Goal: Communication & Community: Answer question/provide support

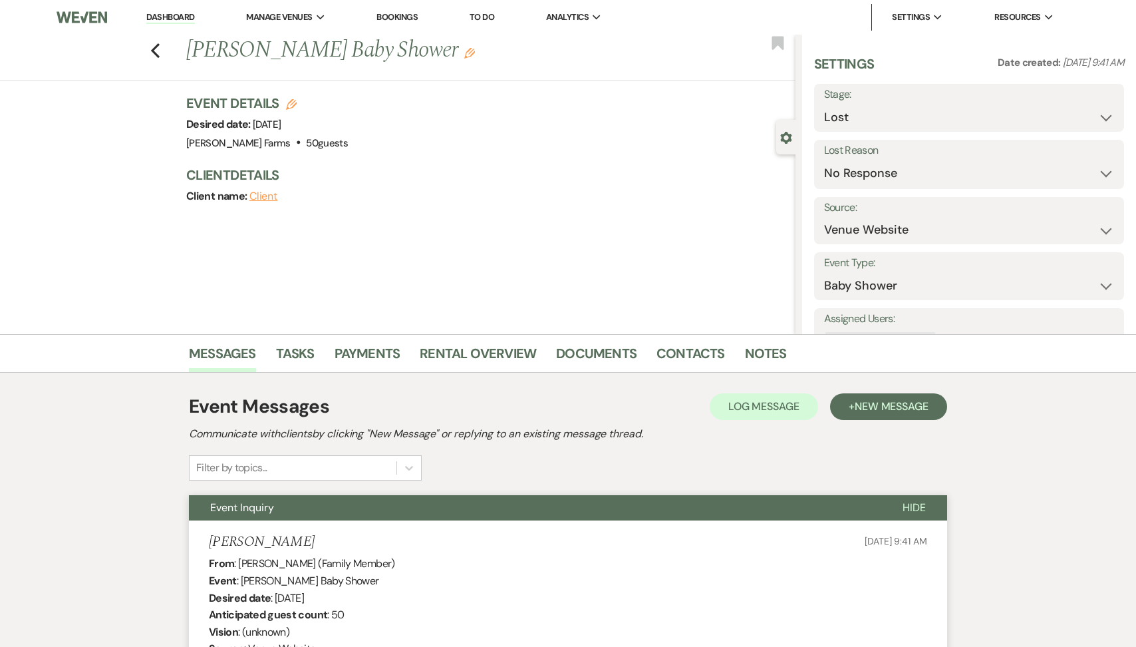
select select "8"
select select "5"
select select "3"
click at [170, 0] on nav "Dashboard Manage Venues Expand Schnepf Farms Bookings To Do Analytics Expand Sc…" at bounding box center [568, 17] width 1136 height 35
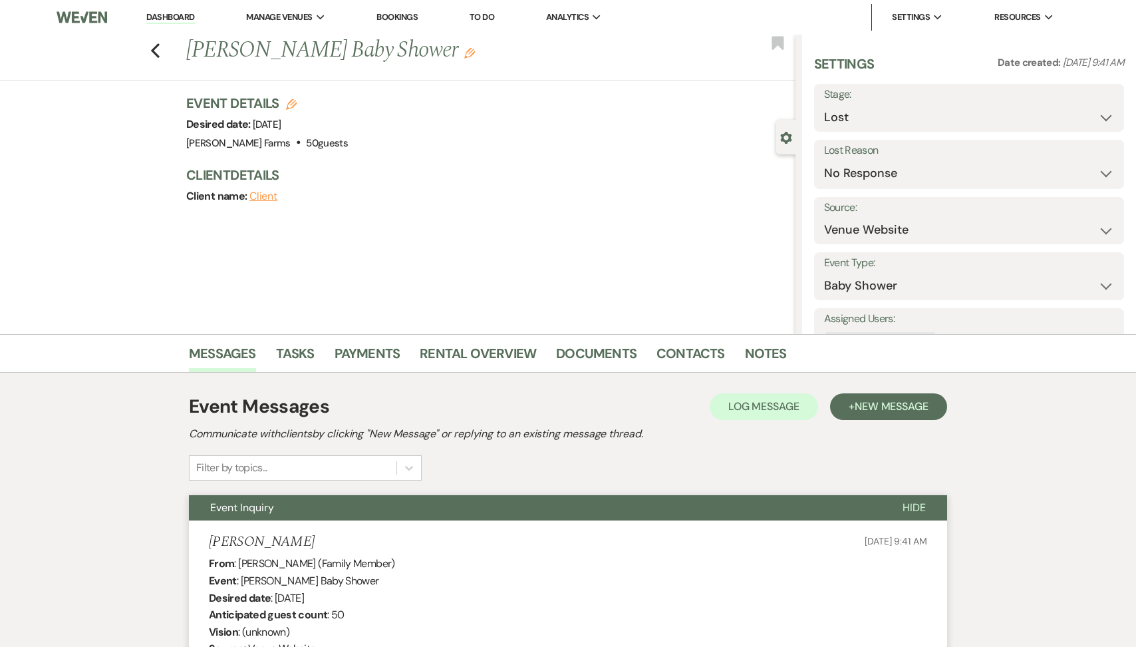
click at [170, 15] on link "Dashboard" at bounding box center [170, 17] width 48 height 13
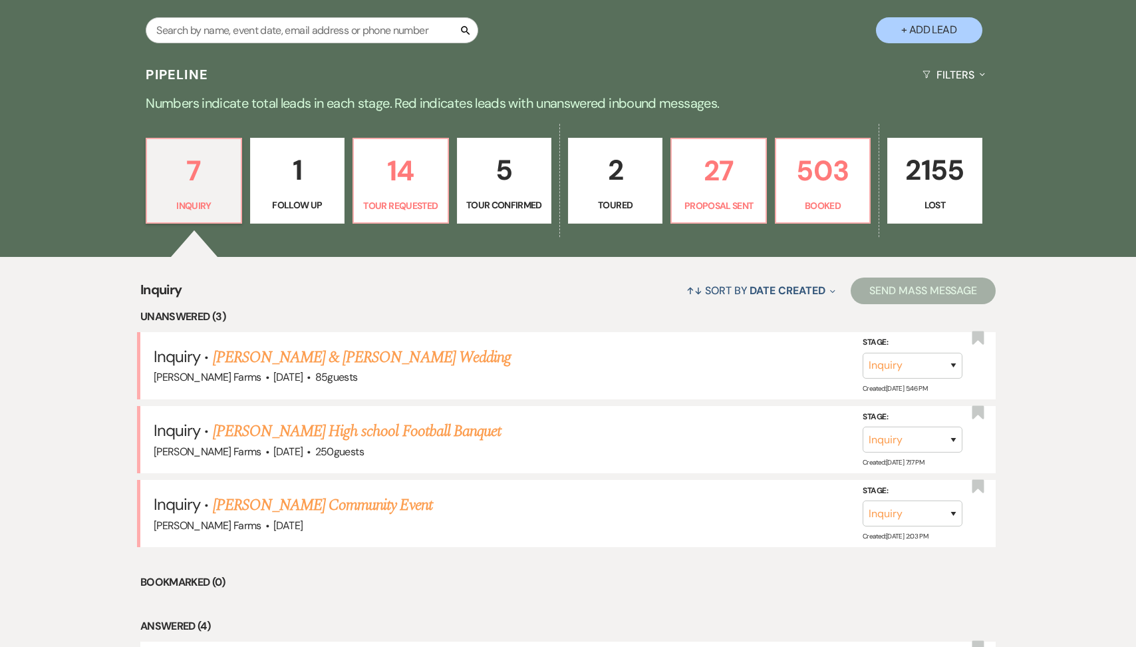
scroll to position [325, 0]
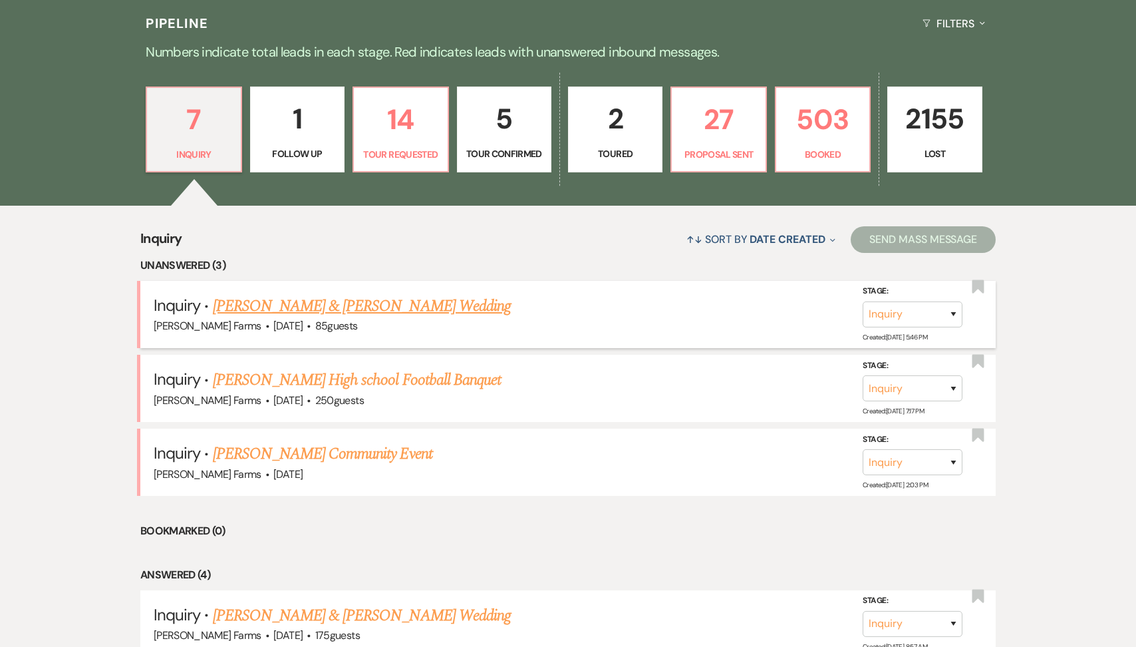
click at [396, 311] on link "Ricky Gonzalez & Paige Scarborough's Wedding" at bounding box center [362, 306] width 298 height 24
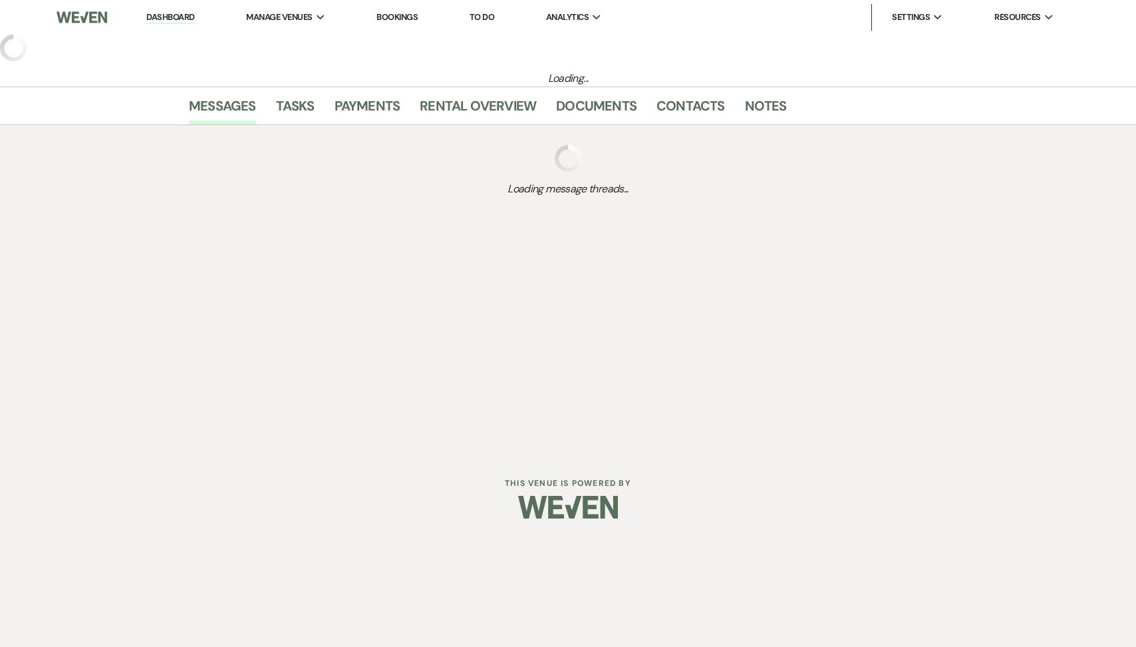
select select "5"
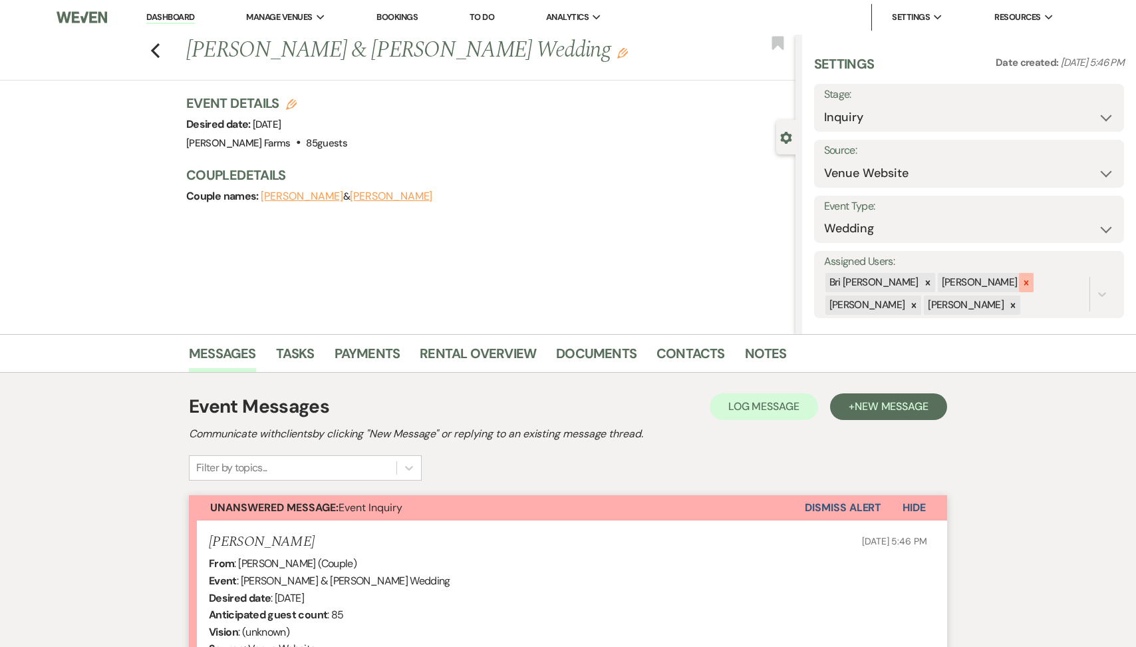
click at [1022, 280] on icon at bounding box center [1026, 282] width 9 height 9
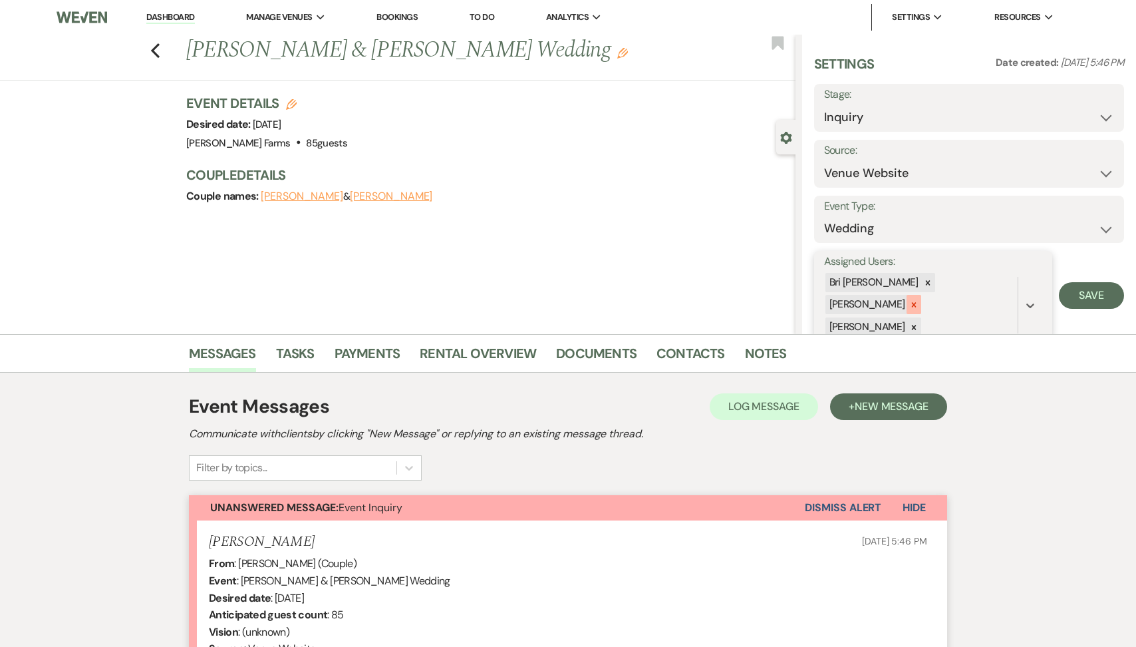
click at [919, 300] on icon at bounding box center [914, 304] width 9 height 9
click at [922, 295] on div at bounding box center [914, 304] width 15 height 19
click at [1077, 285] on button "Save" at bounding box center [1091, 284] width 65 height 27
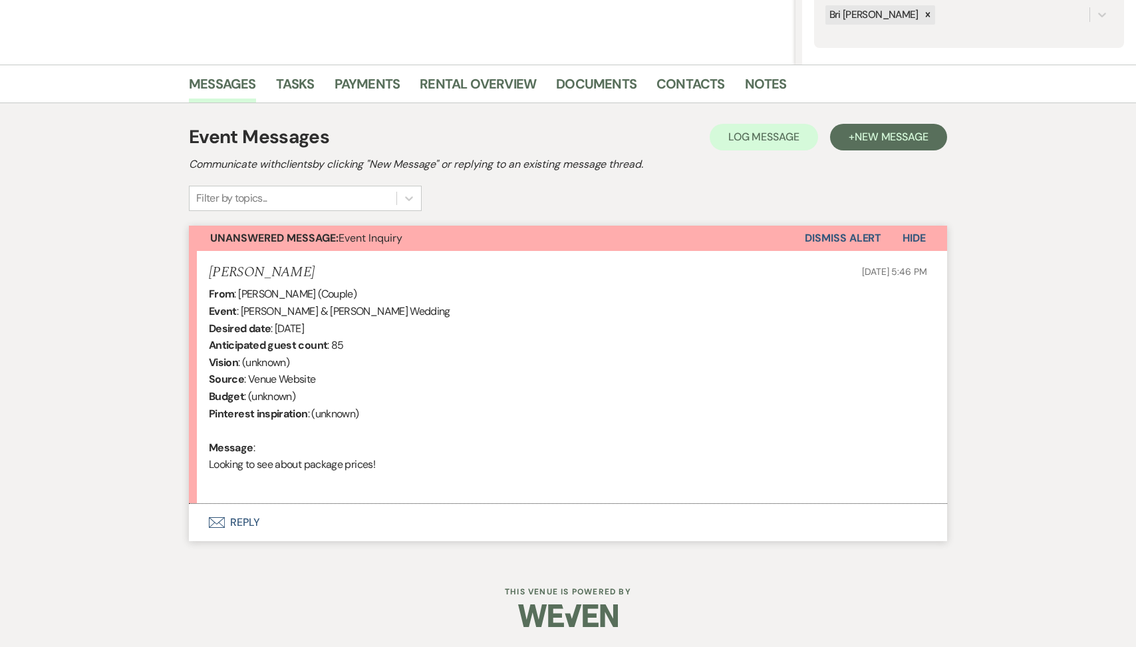
click at [363, 512] on button "Envelope Reply" at bounding box center [568, 522] width 759 height 37
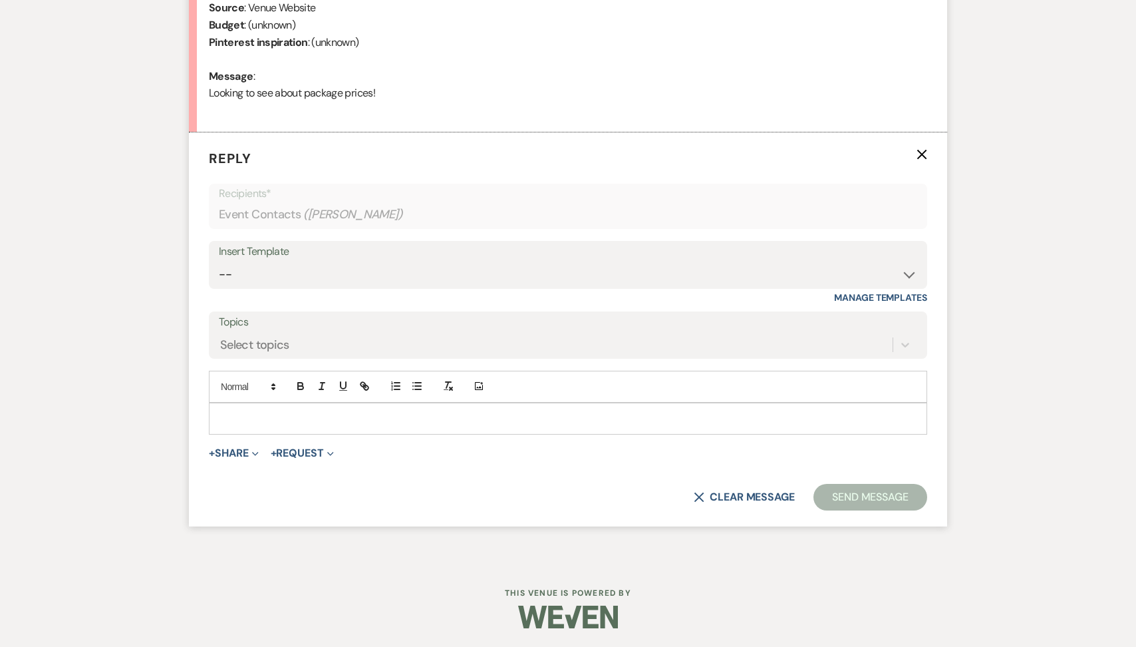
scroll to position [641, 0]
click at [337, 269] on select "-- Tour Request Response Follow Up Contract (Pre-Booked Leads) Weven Planning P…" at bounding box center [568, 274] width 699 height 26
select select "2135"
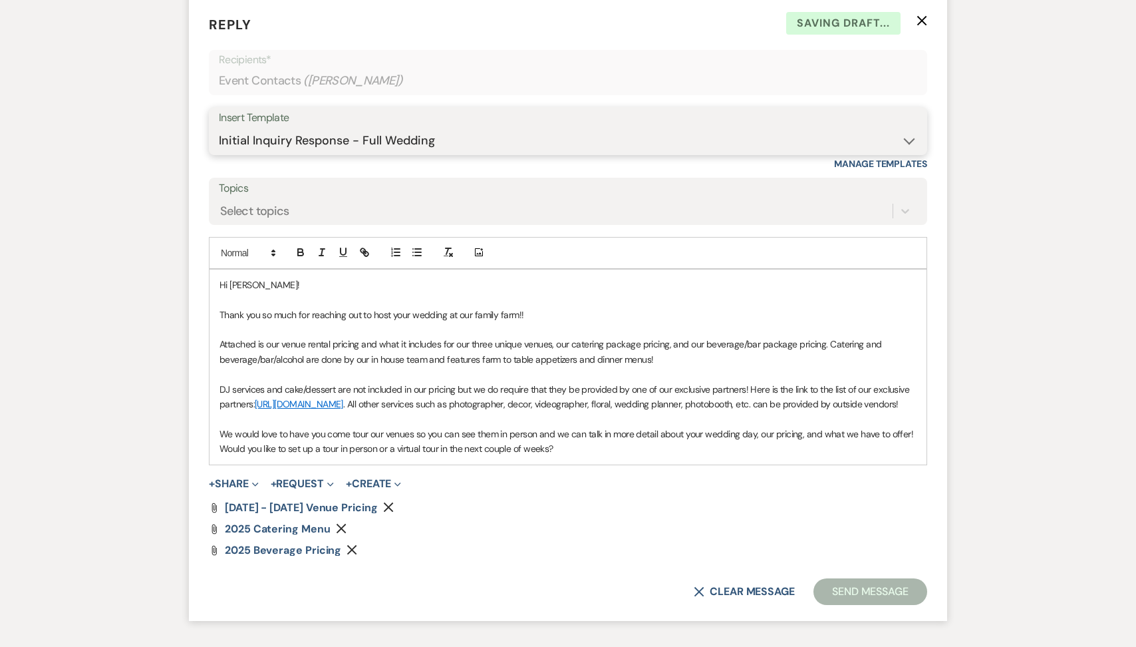
scroll to position [784, 0]
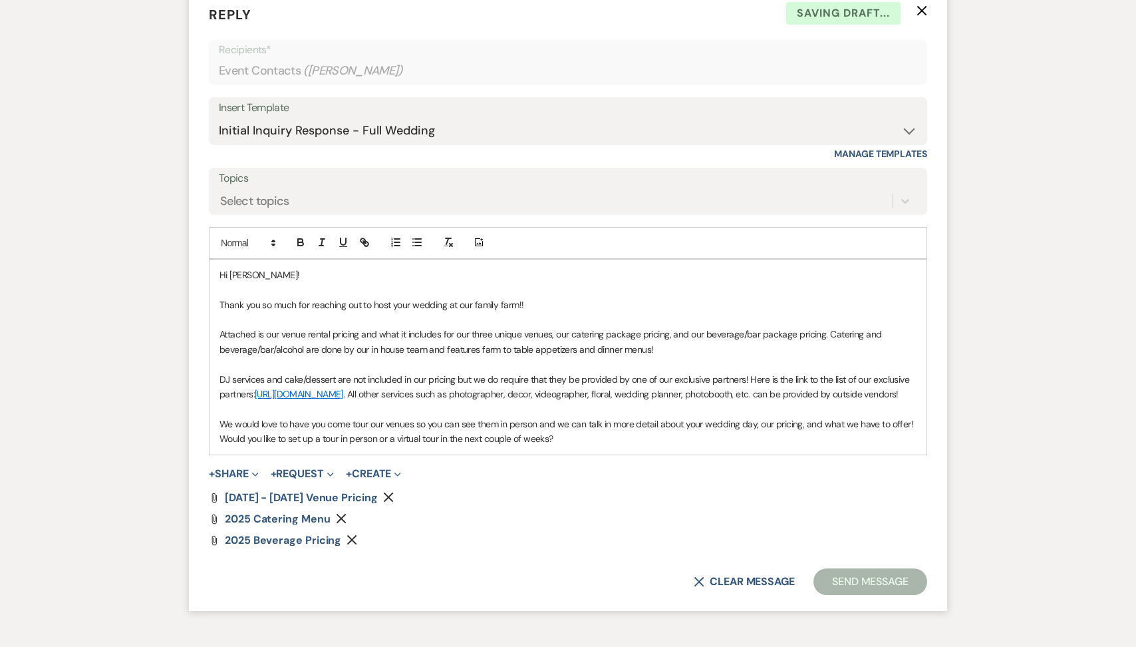
click at [862, 590] on button "Send Message" at bounding box center [871, 581] width 114 height 27
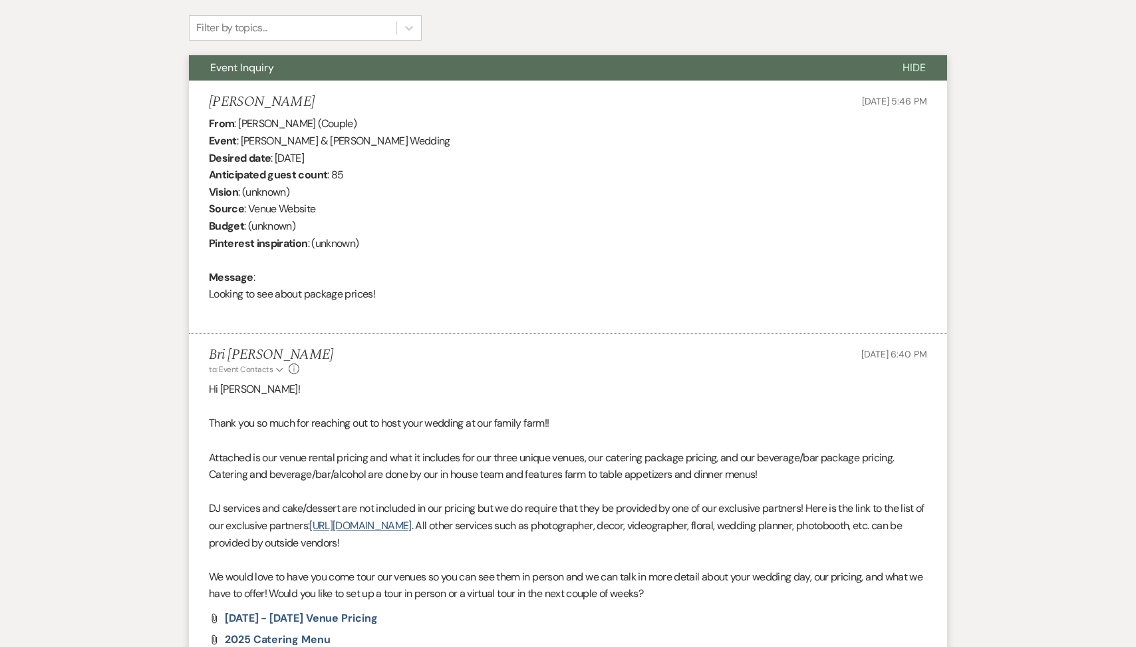
scroll to position [0, 0]
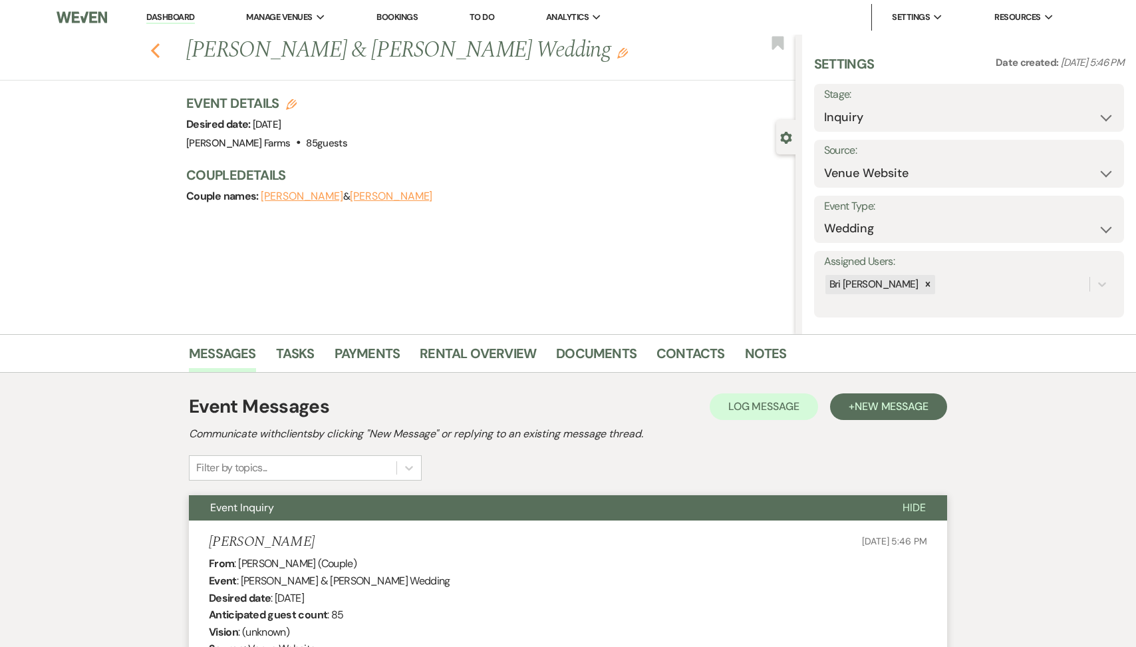
click at [156, 47] on icon "Previous" at bounding box center [155, 51] width 10 height 16
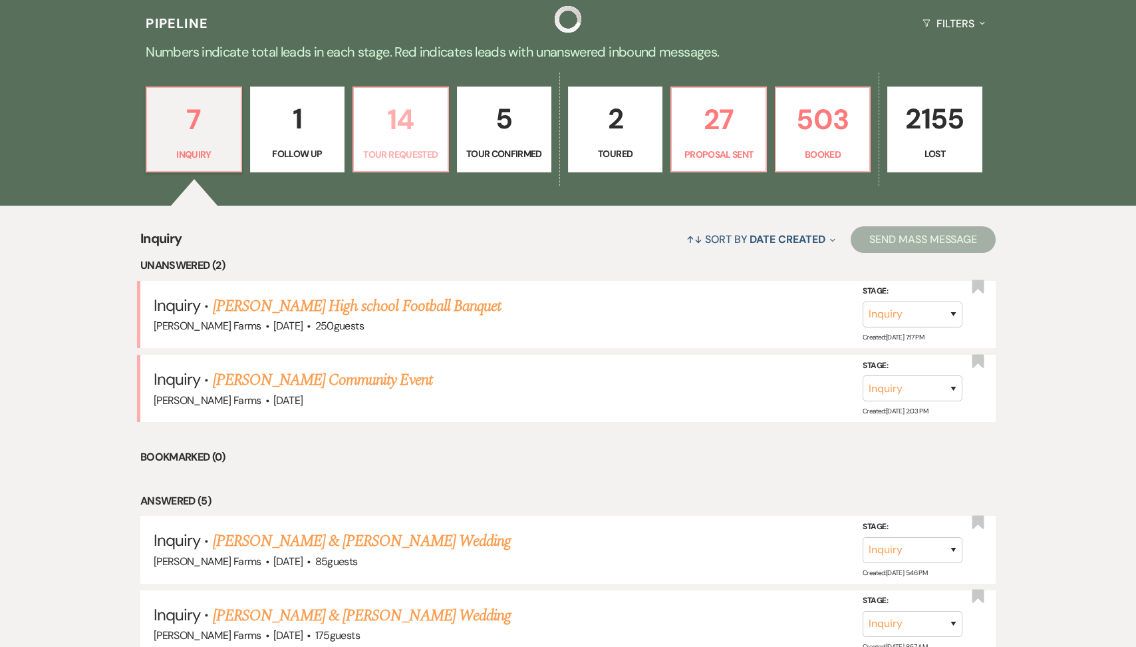
click at [408, 134] on p "14" at bounding box center [400, 119] width 77 height 45
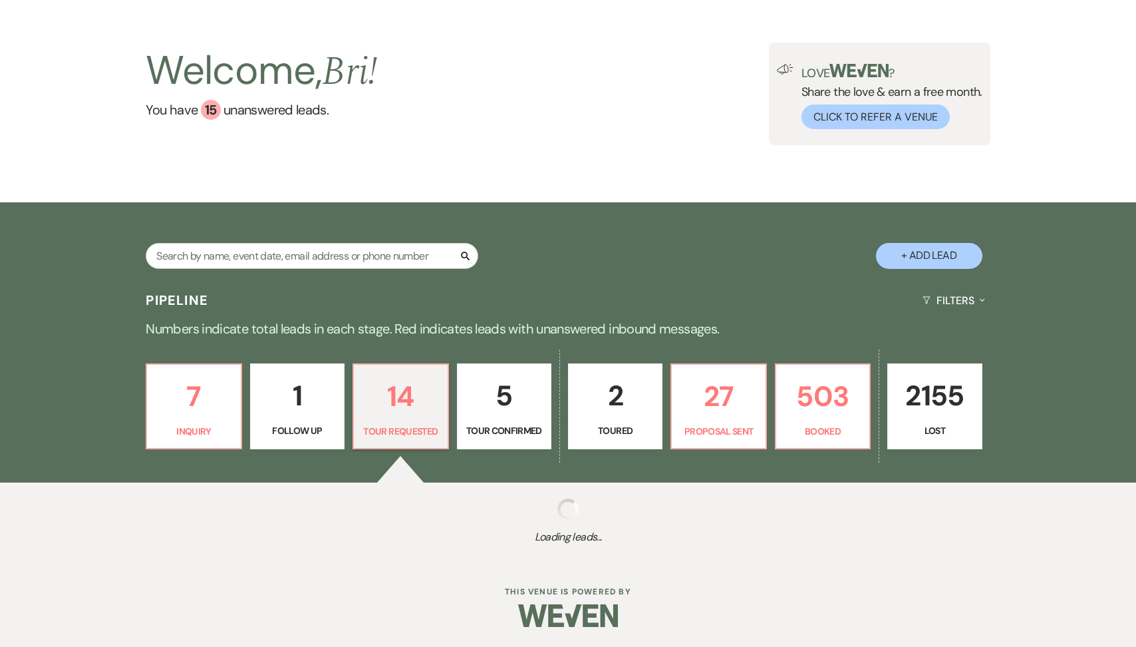
scroll to position [325, 0]
select select "2"
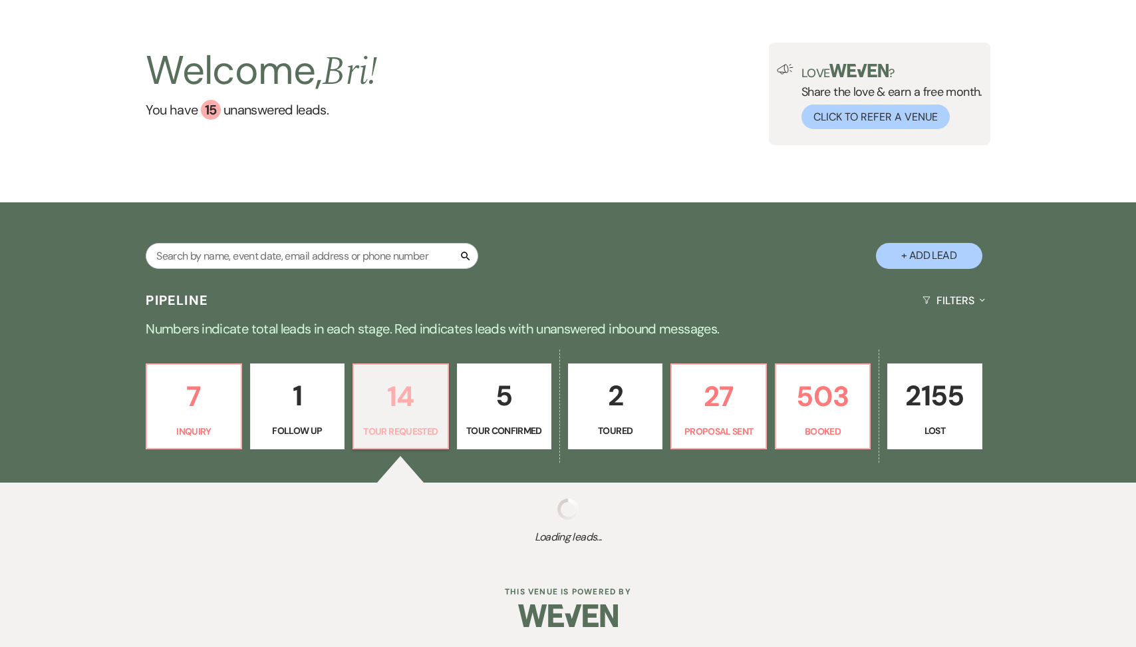
select select "2"
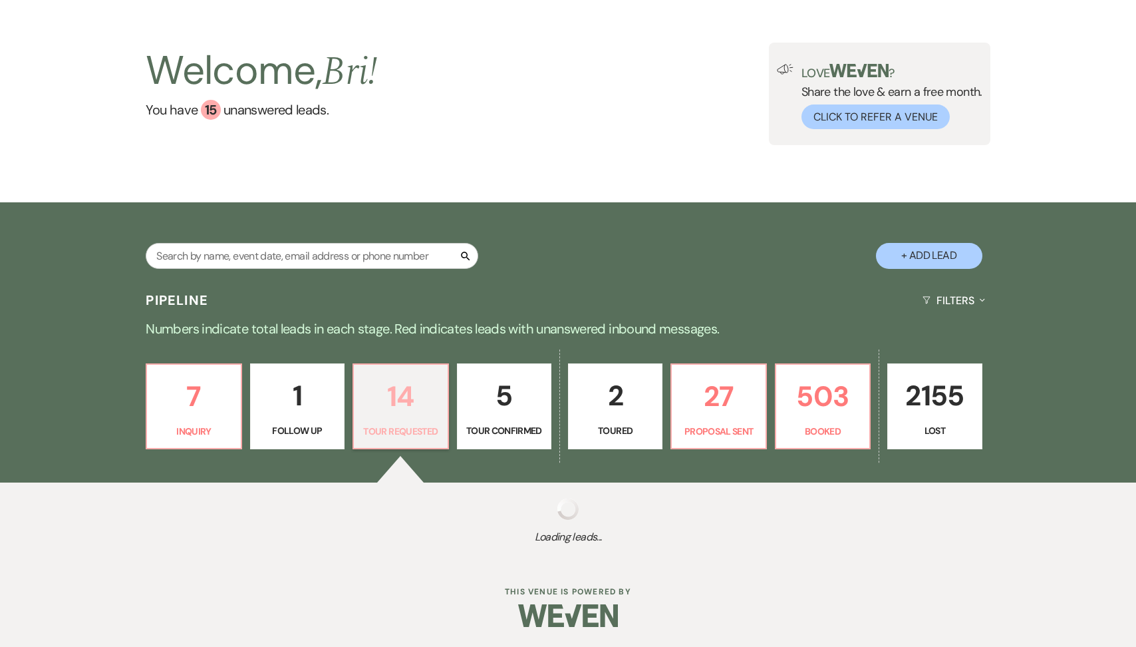
select select "2"
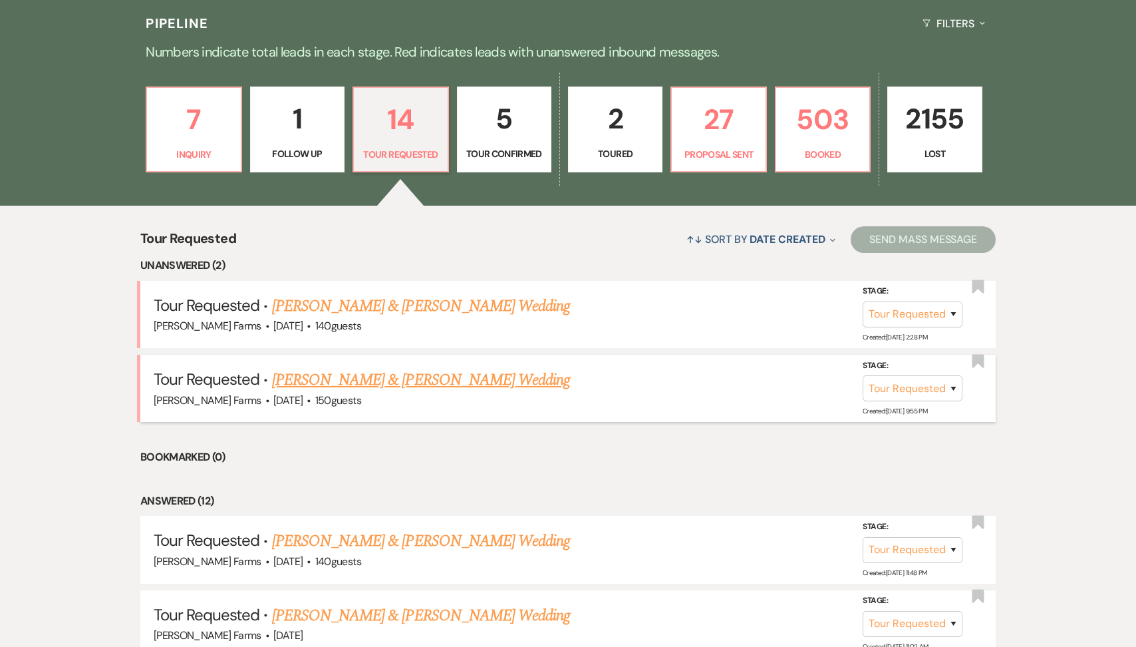
click at [420, 385] on link "Drew Porter & Mackenzie Misino's Wedding" at bounding box center [421, 380] width 298 height 24
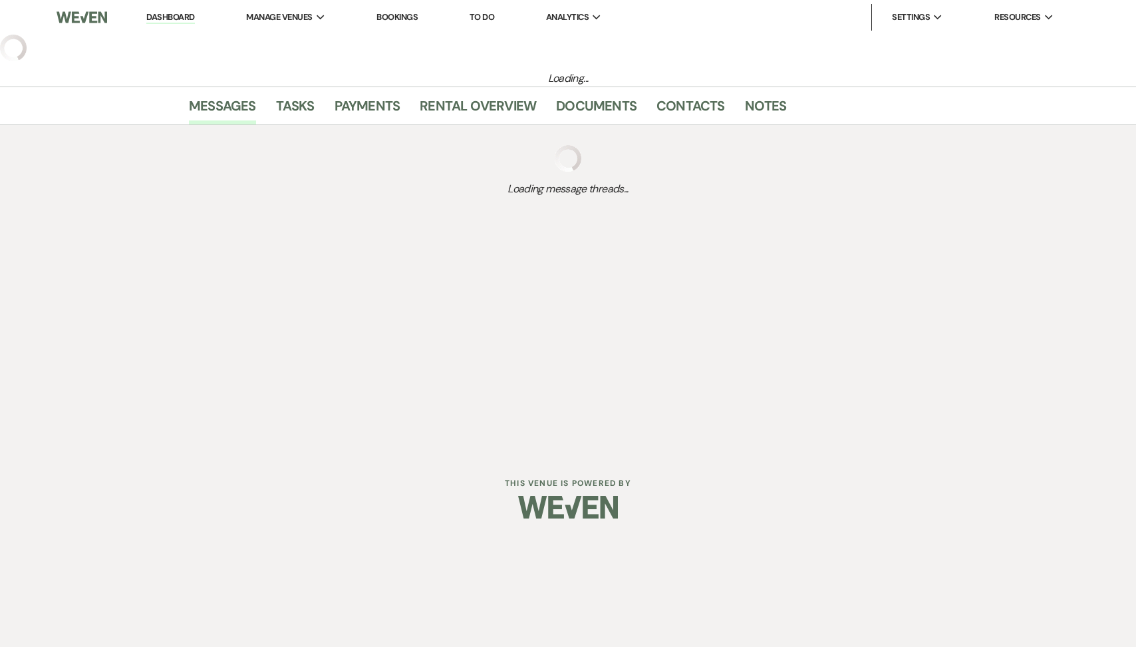
select select "2"
select select "5"
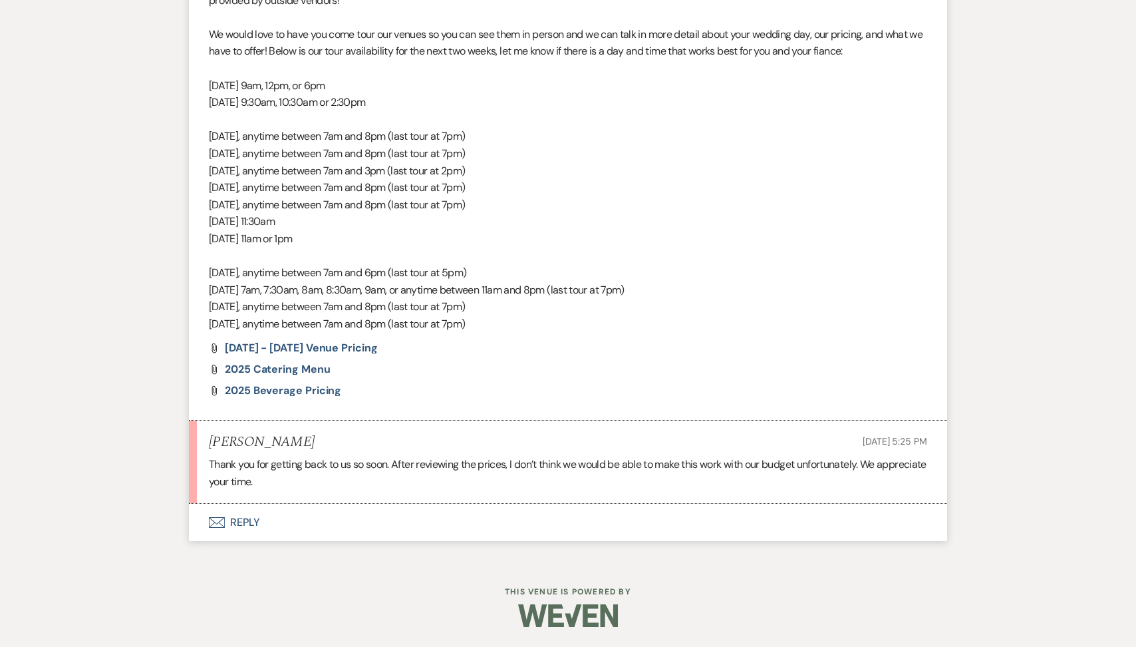
click at [369, 524] on button "Envelope Reply" at bounding box center [568, 522] width 759 height 37
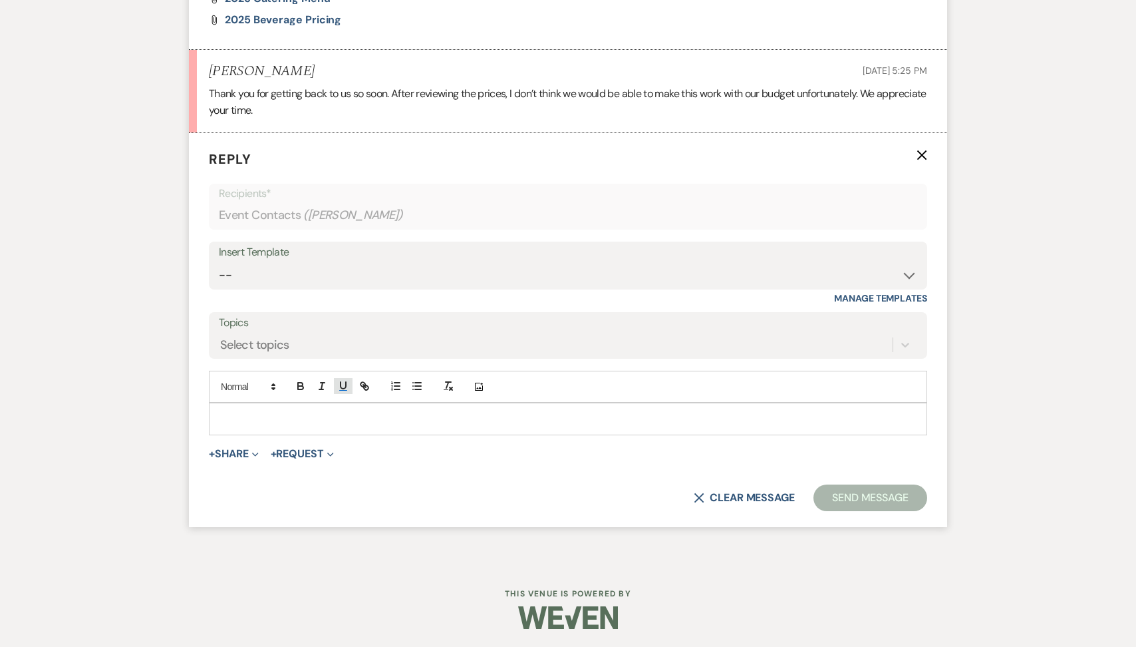
scroll to position [1355, 0]
click at [315, 425] on div at bounding box center [568, 417] width 717 height 31
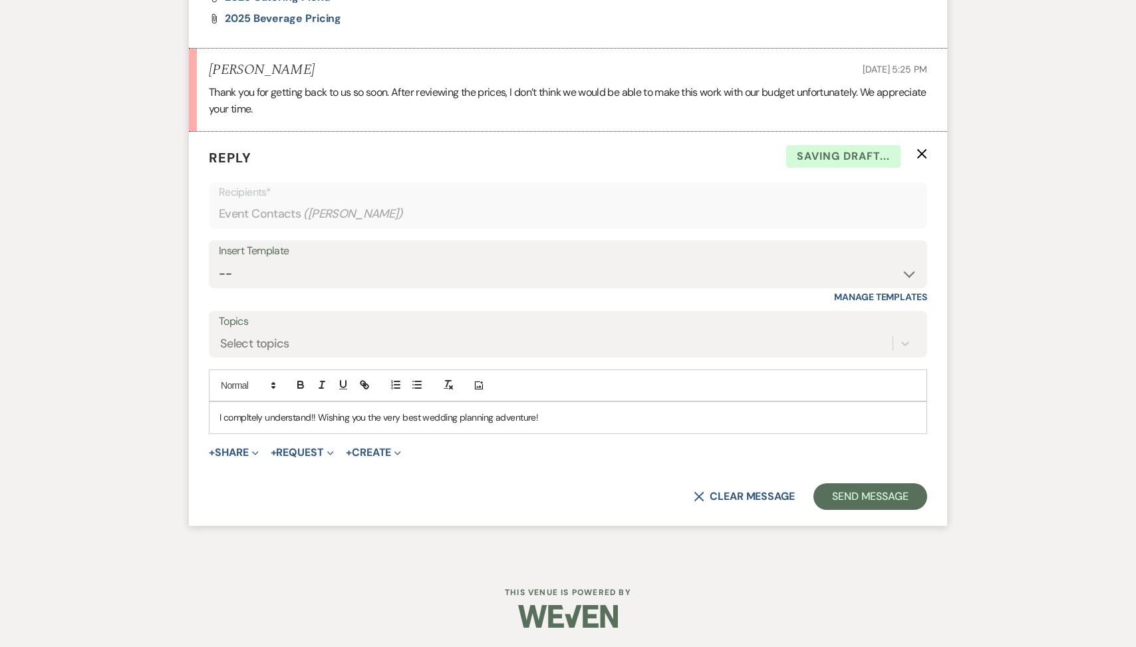
click at [246, 423] on p "I compltely understand!! Wishing you the very best wedding planning adventure!" at bounding box center [568, 417] width 697 height 15
click at [876, 507] on button "Send Message" at bounding box center [871, 496] width 114 height 27
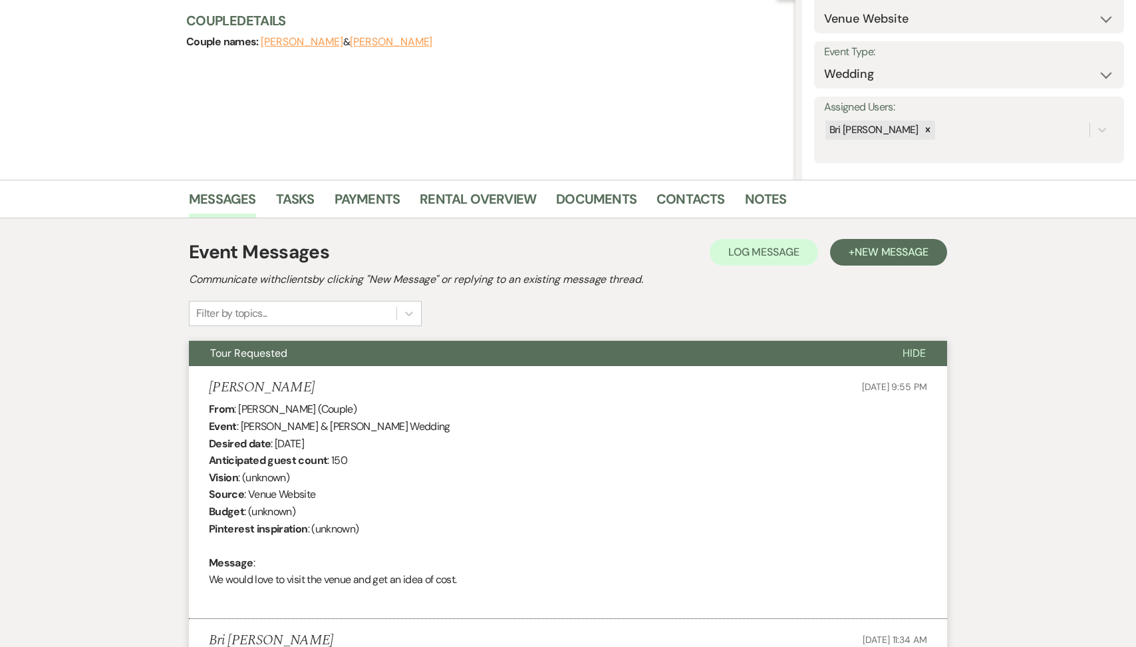
scroll to position [0, 0]
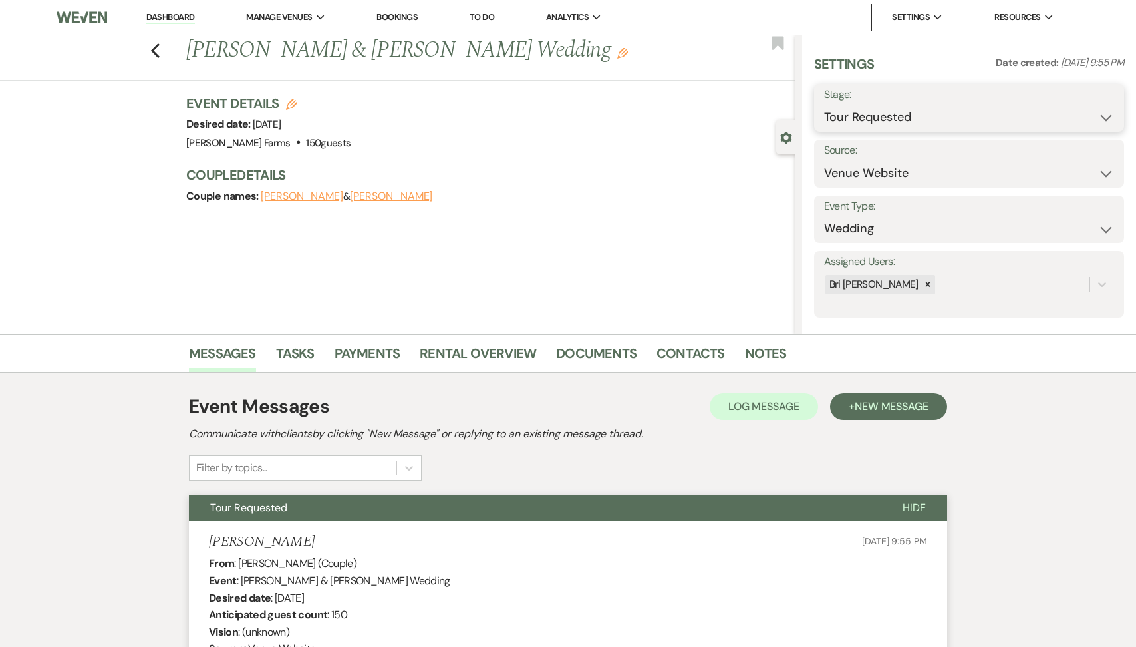
click at [880, 114] on select "Inquiry Follow Up Tour Requested Tour Confirmed Toured Proposal Sent Booked Lost" at bounding box center [969, 117] width 290 height 26
select select "8"
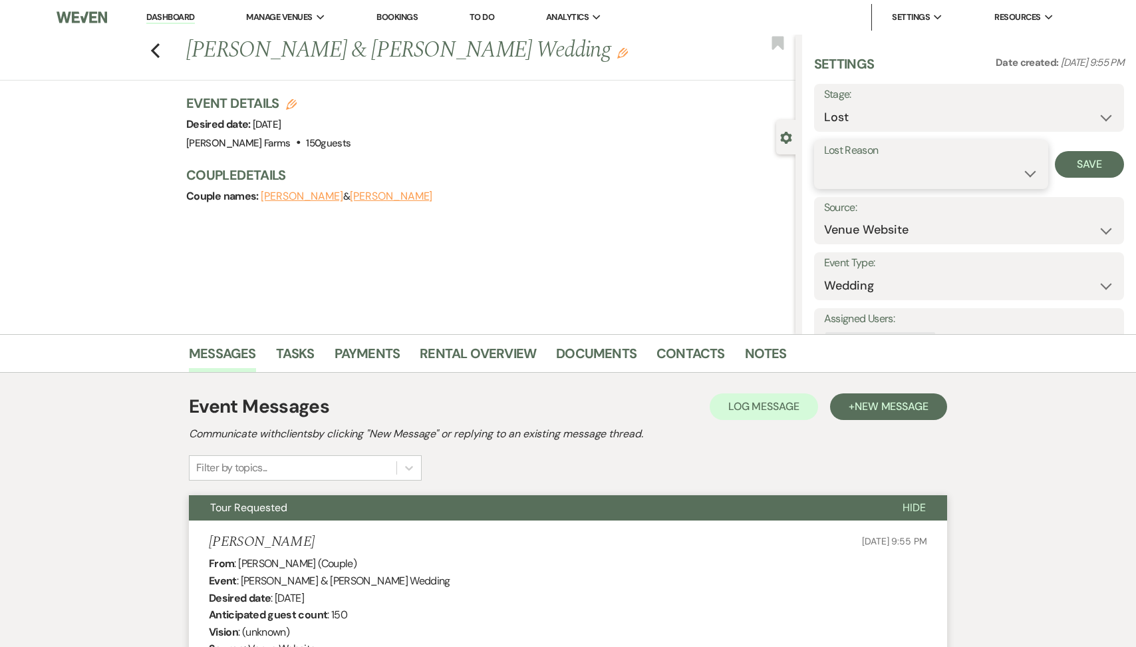
click at [865, 184] on select "Booked Elsewhere Budget Date Unavailable No Response Not a Good Match Capacity …" at bounding box center [931, 173] width 214 height 26
select select "7"
click at [1085, 160] on button "Save" at bounding box center [1089, 164] width 69 height 27
click at [156, 44] on icon "Previous" at bounding box center [155, 51] width 10 height 16
select select "2"
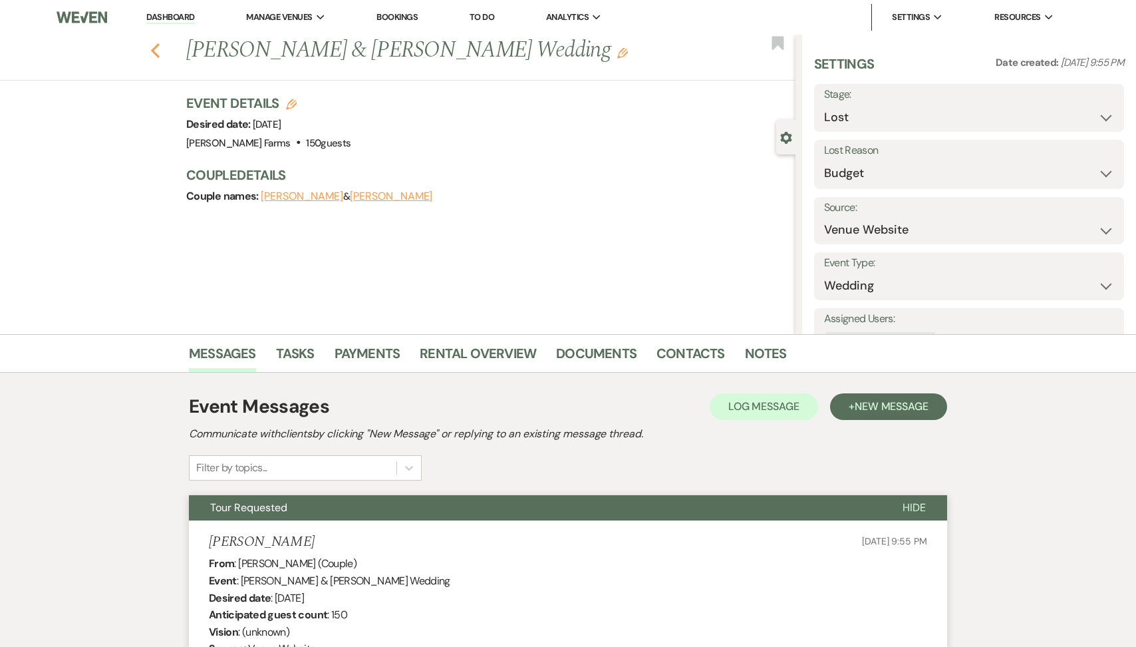
select select "8"
select select "7"
select select "2"
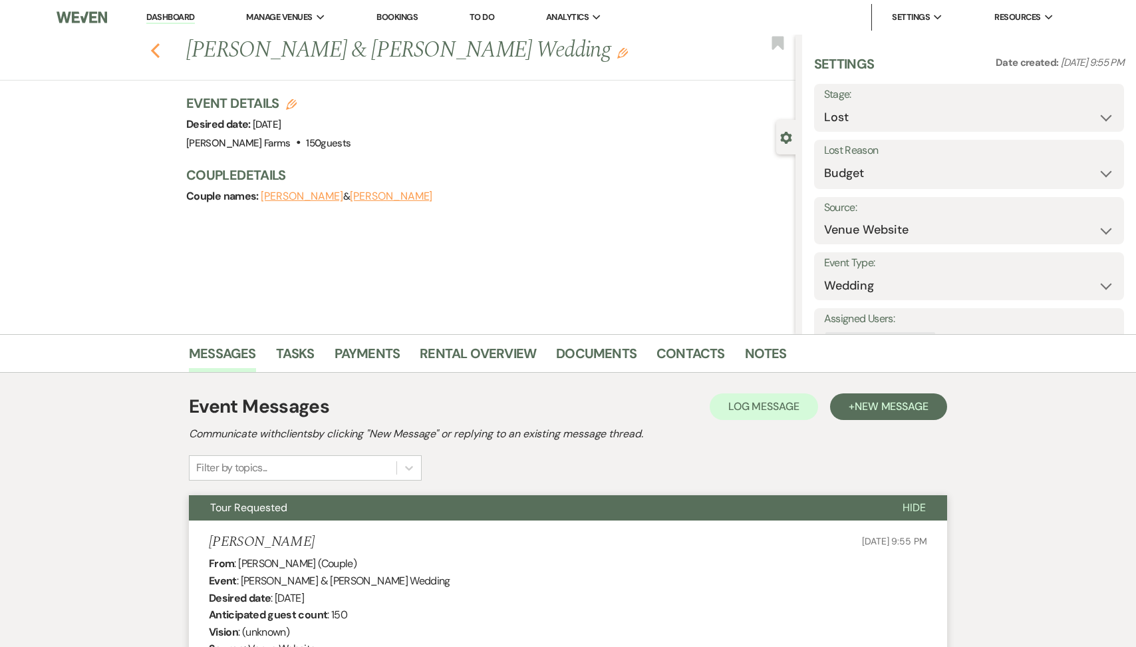
select select "2"
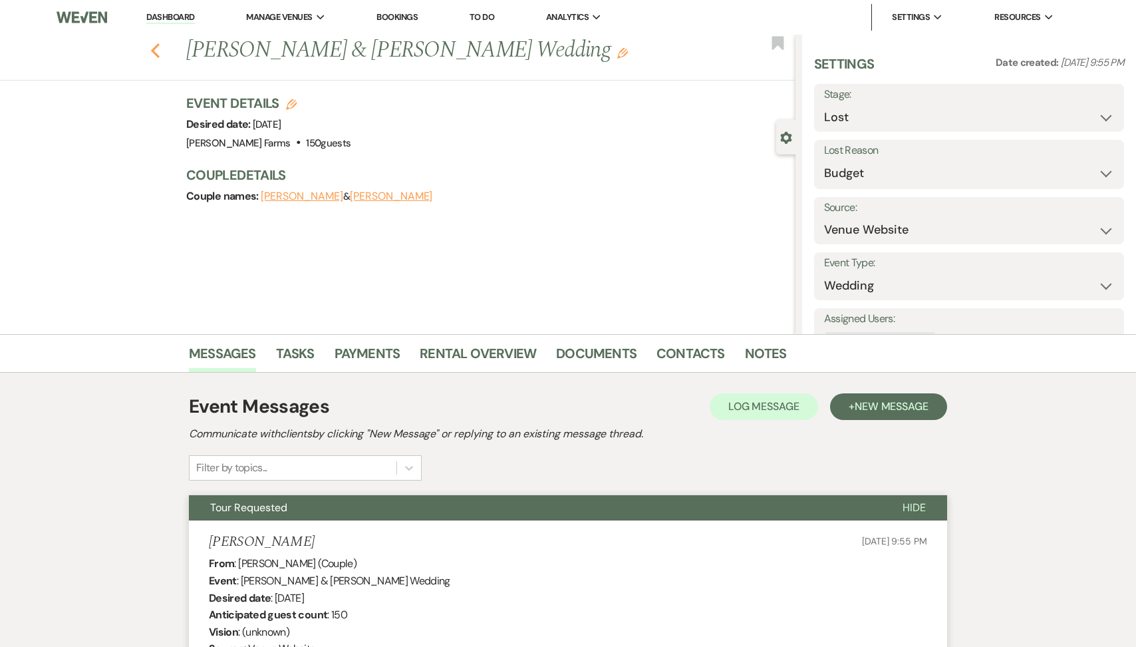
select select "2"
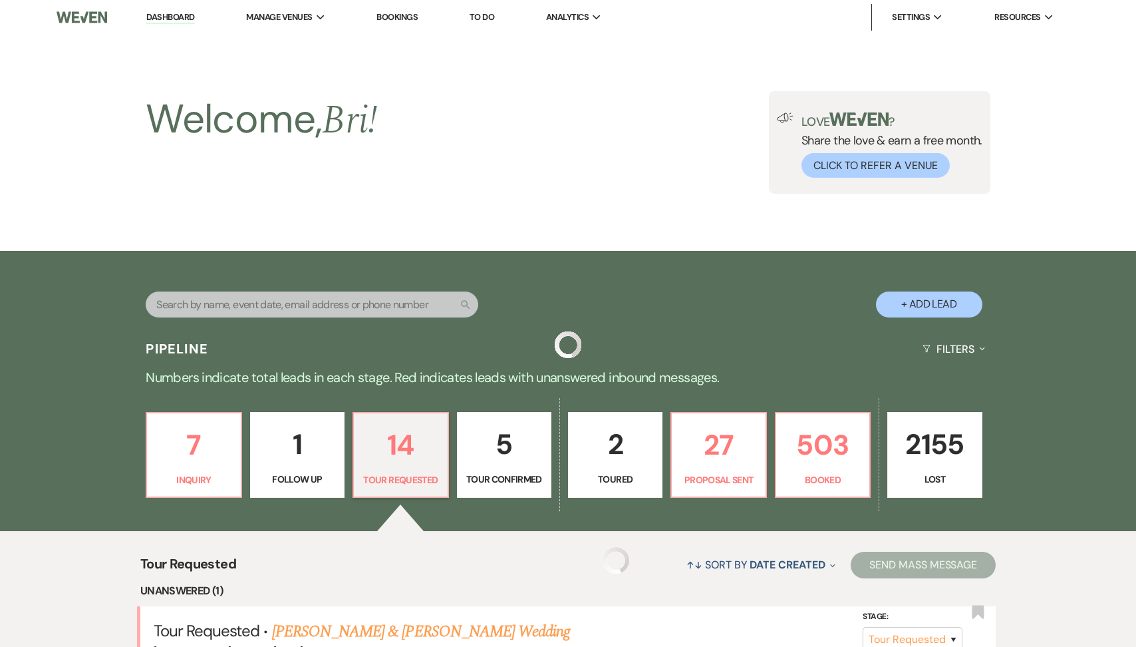
scroll to position [325, 0]
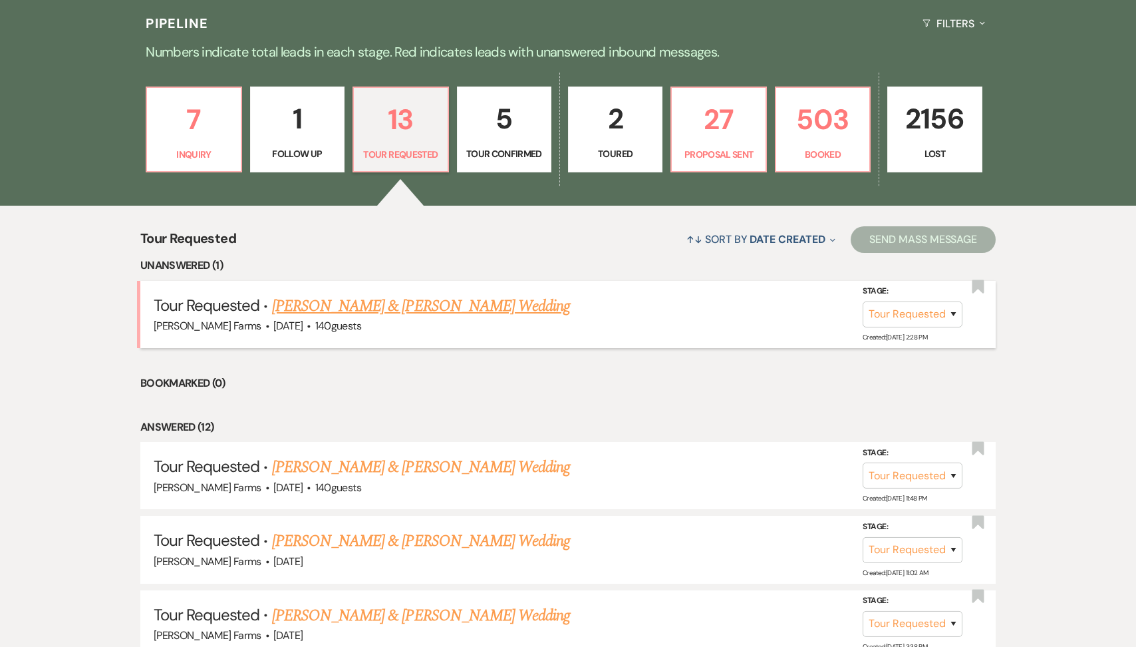
click at [429, 306] on link "Karson Tuck & Lidia Obregon's Wedding" at bounding box center [421, 306] width 298 height 24
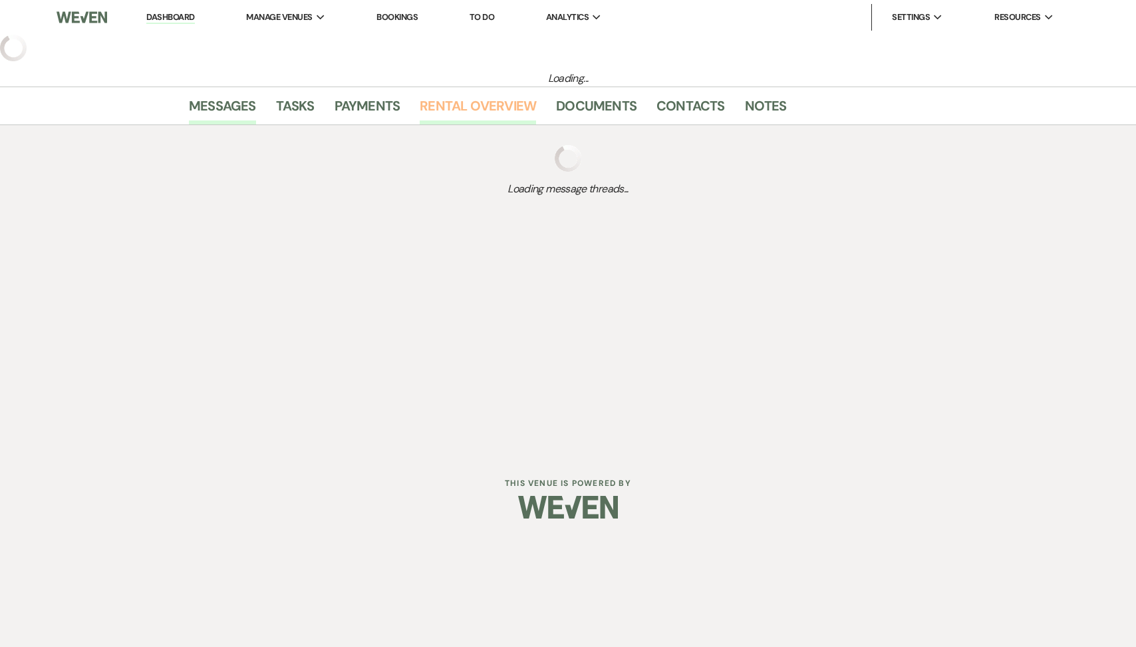
select select "2"
select select "5"
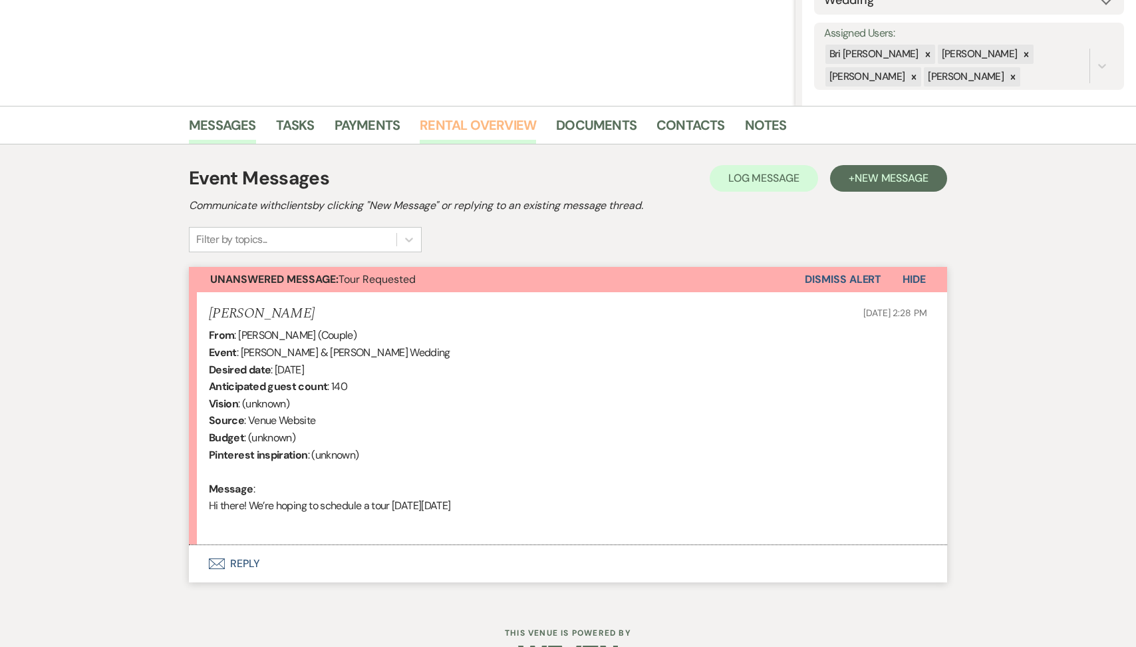
scroll to position [269, 0]
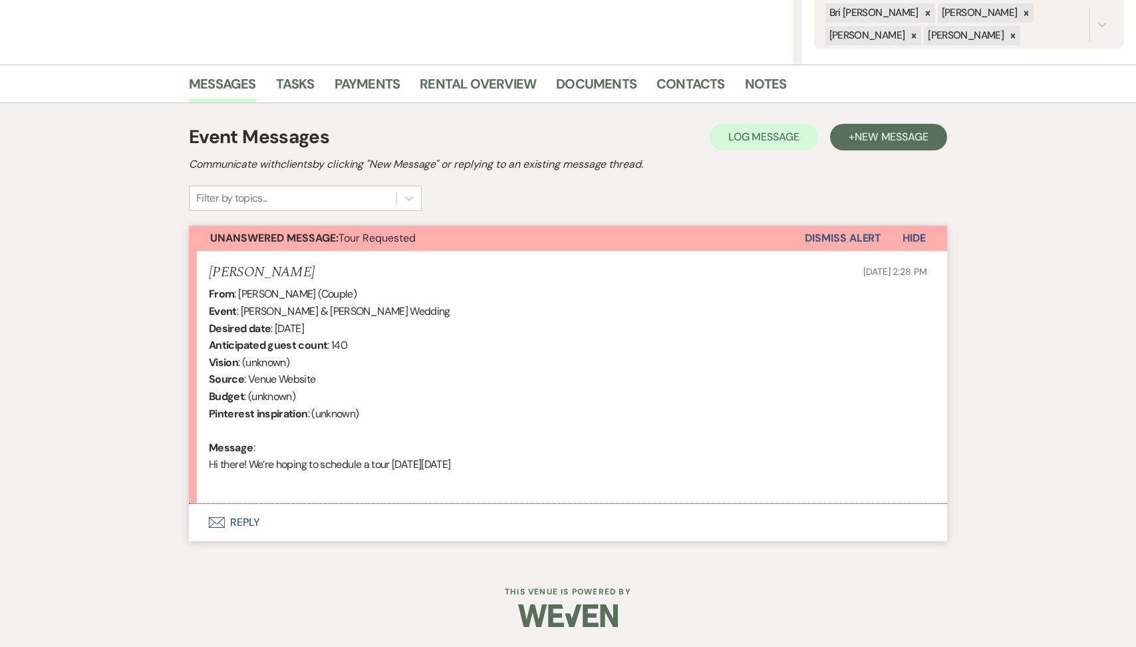
click at [458, 524] on button "Envelope Reply" at bounding box center [568, 522] width 759 height 37
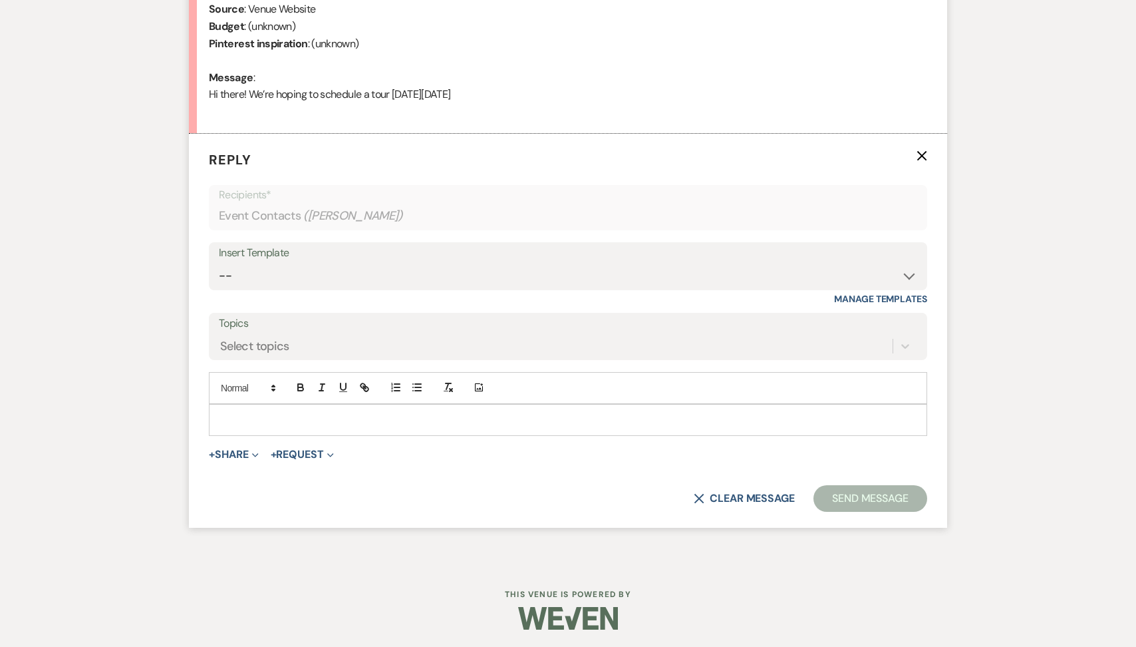
scroll to position [641, 0]
click at [385, 294] on div "Insert Template -- Tour Request Response Follow Up Contract (Pre-Booked Leads) …" at bounding box center [568, 271] width 719 height 63
click at [381, 283] on select "-- Tour Request Response Follow Up Contract (Pre-Booked Leads) Weven Planning P…" at bounding box center [568, 274] width 699 height 26
select select "2135"
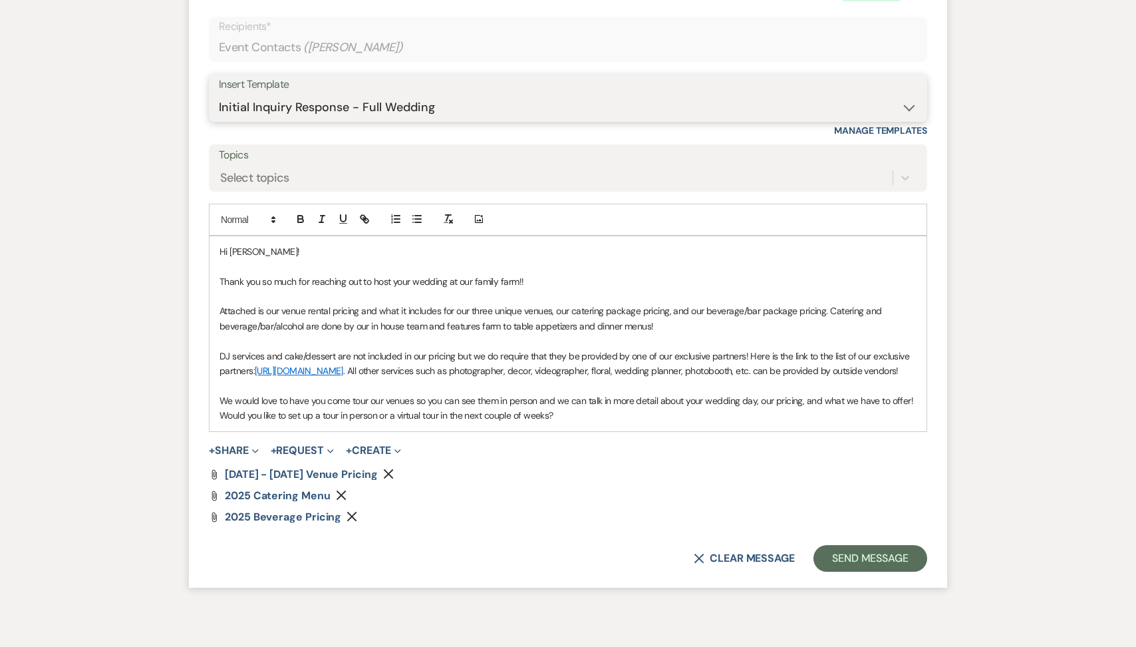
scroll to position [884, 0]
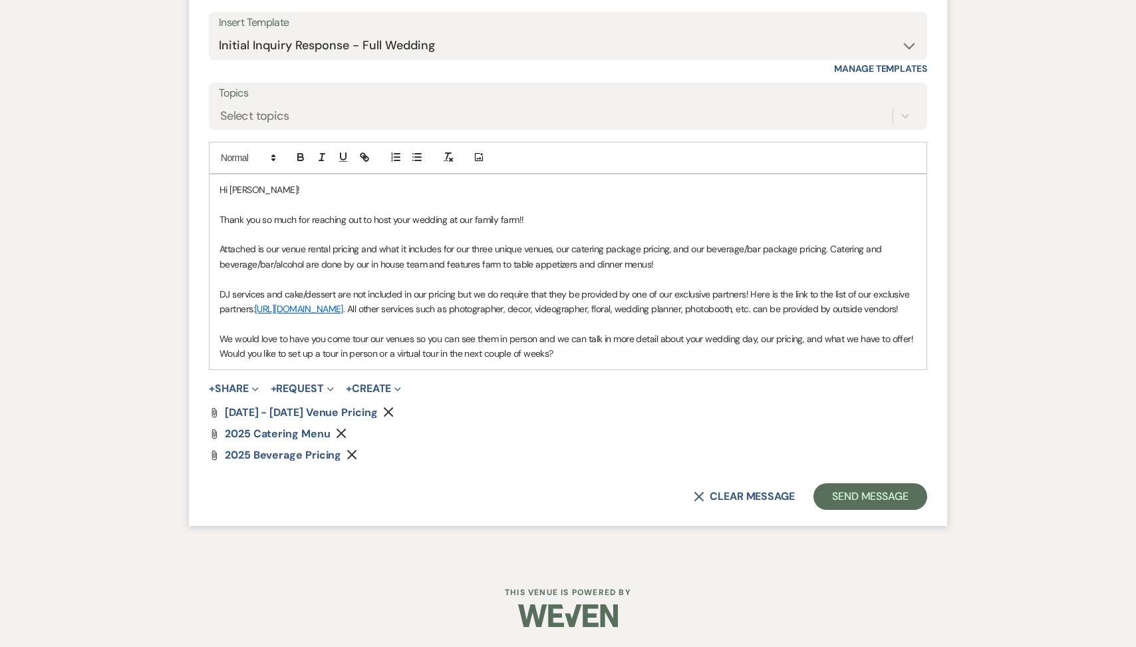
drag, startPoint x: 566, startPoint y: 356, endPoint x: 178, endPoint y: 359, distance: 387.9
click at [178, 359] on div "Messages Tasks Payments Rental Overview Documents Contacts Notes Event Messages…" at bounding box center [568, 12] width 1136 height 1097
click at [223, 356] on p "We would love to have you come tour our venues so you can see them in person an…" at bounding box center [568, 346] width 697 height 30
click at [304, 353] on span "Sunday, August 24, at 11am or 1pm" at bounding box center [268, 353] width 73 height 12
click at [442, 353] on p "We would love to have you come tour our venues so you can see them in person an…" at bounding box center [568, 346] width 697 height 30
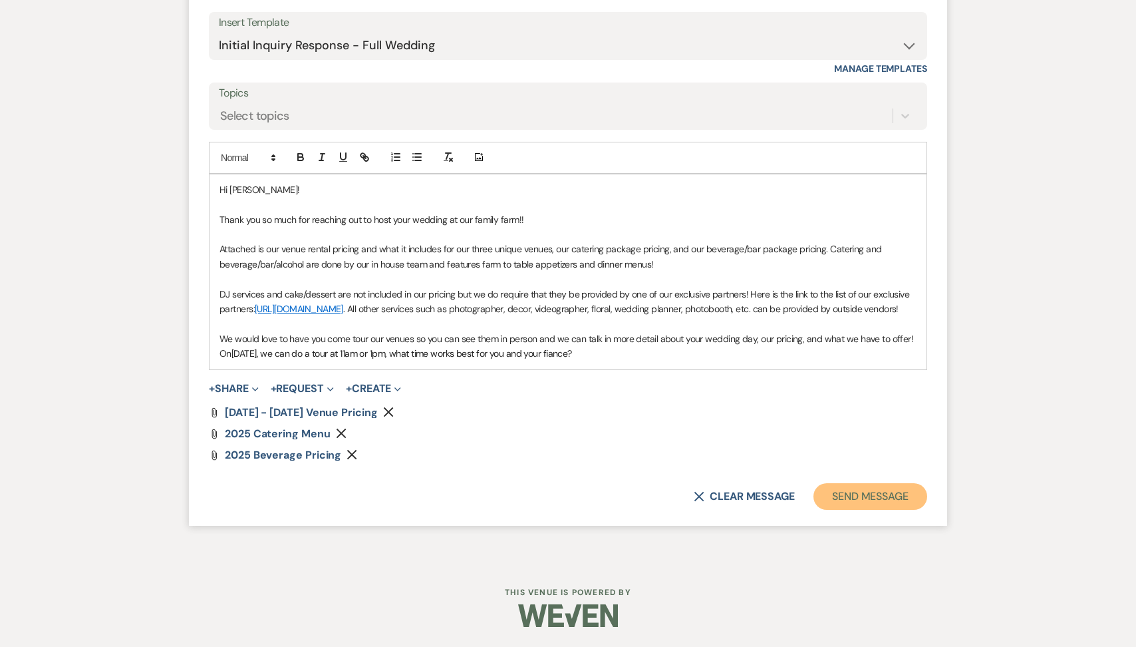
click at [893, 501] on button "Send Message" at bounding box center [871, 496] width 114 height 27
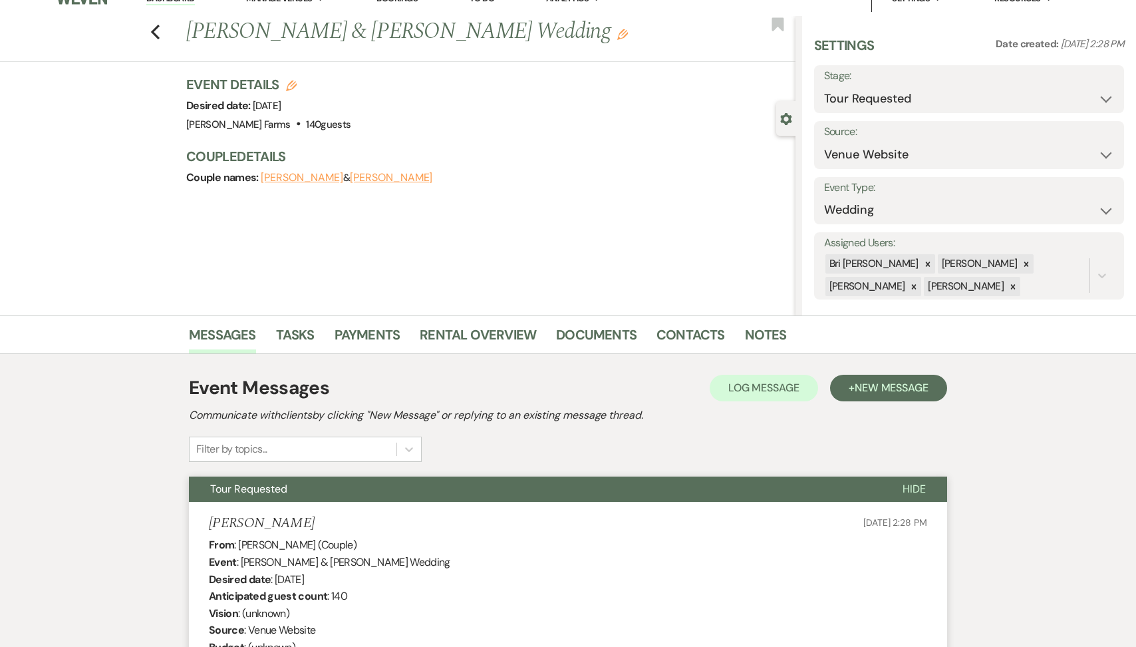
scroll to position [0, 0]
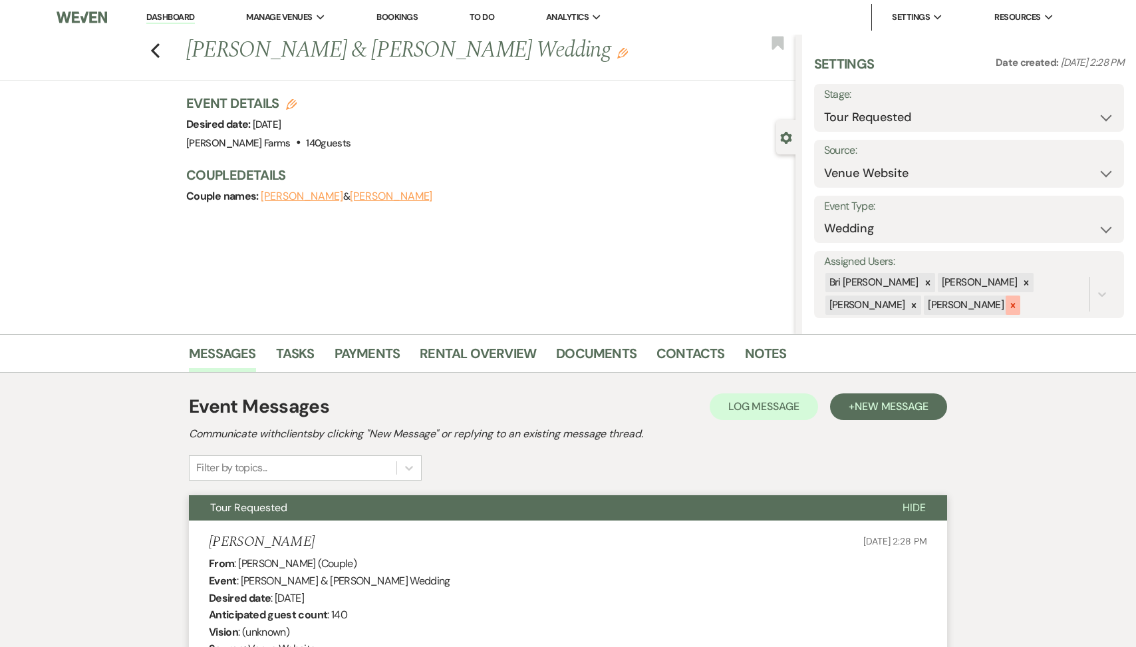
click at [1009, 306] on icon at bounding box center [1013, 305] width 9 height 9
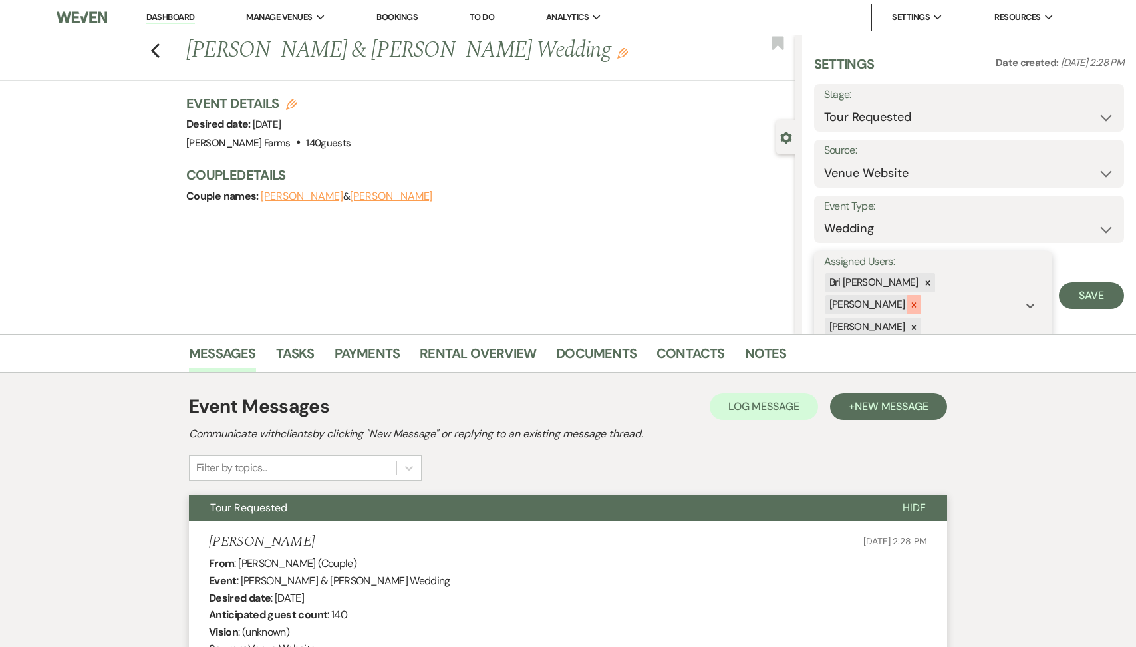
click at [919, 300] on icon at bounding box center [914, 304] width 9 height 9
click at [919, 301] on icon at bounding box center [914, 305] width 9 height 9
click at [1083, 281] on button "Save" at bounding box center [1091, 284] width 65 height 27
click at [183, 22] on link "Dashboard" at bounding box center [170, 17] width 48 height 13
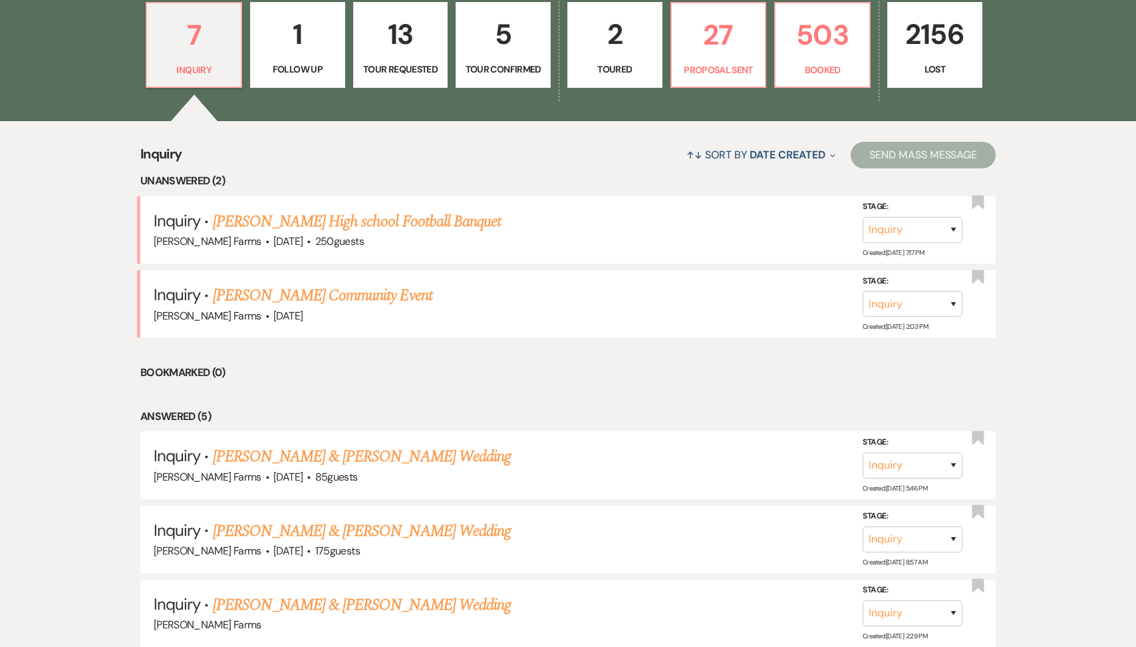
scroll to position [421, 0]
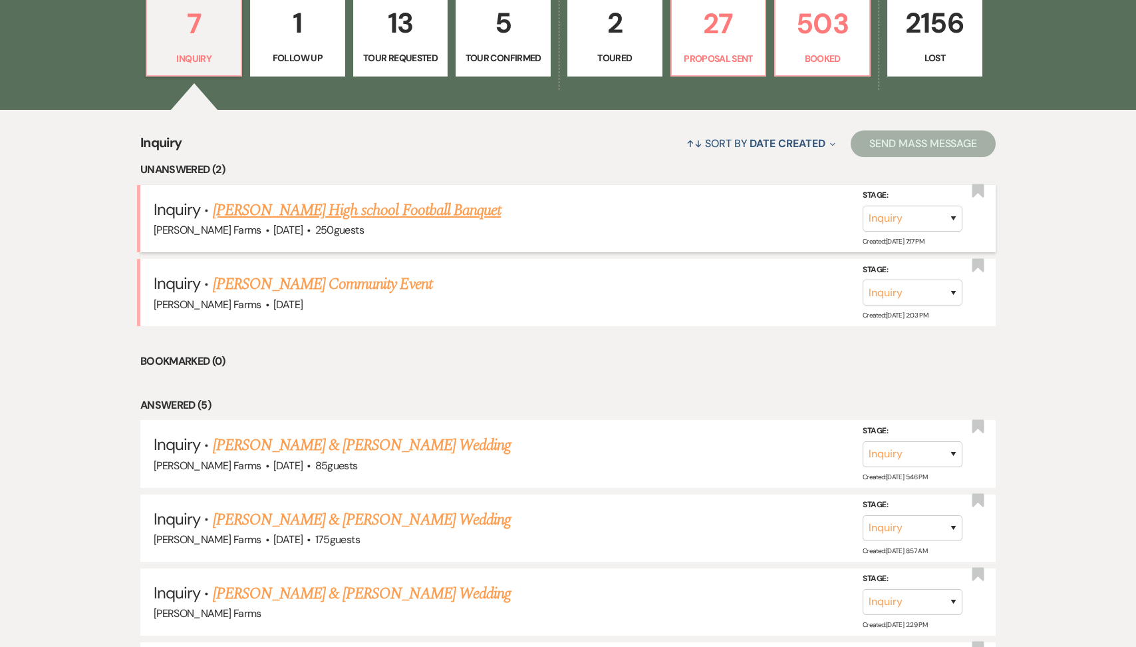
click at [373, 215] on link "Keith Doherty's High school Football Banquet" at bounding box center [357, 210] width 289 height 24
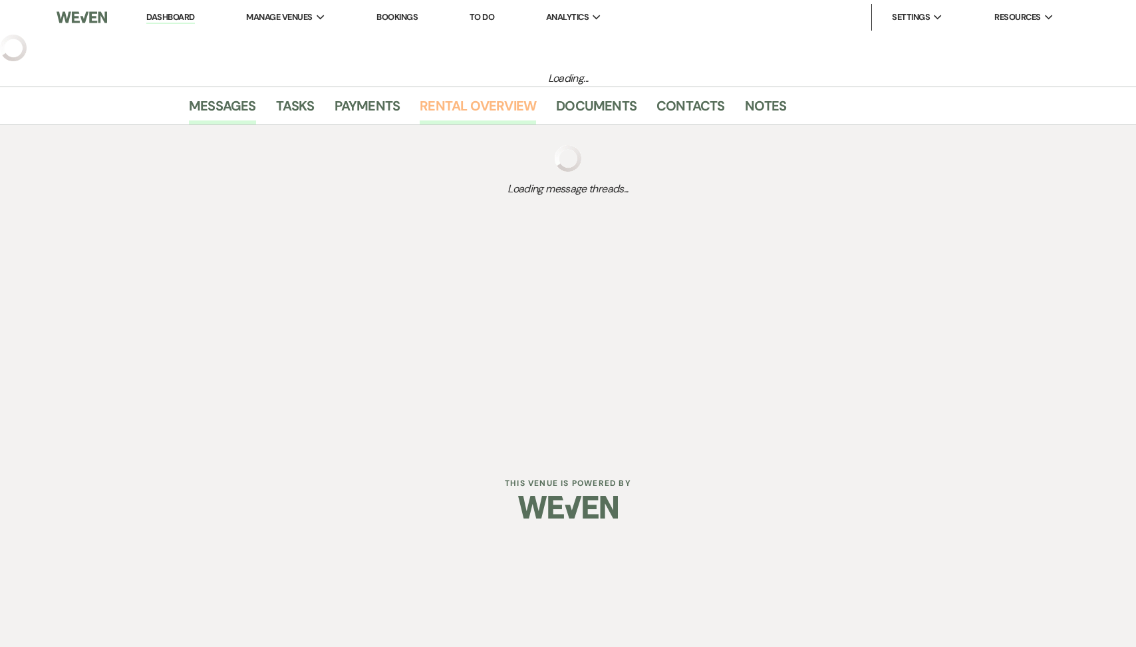
select select "5"
select select "13"
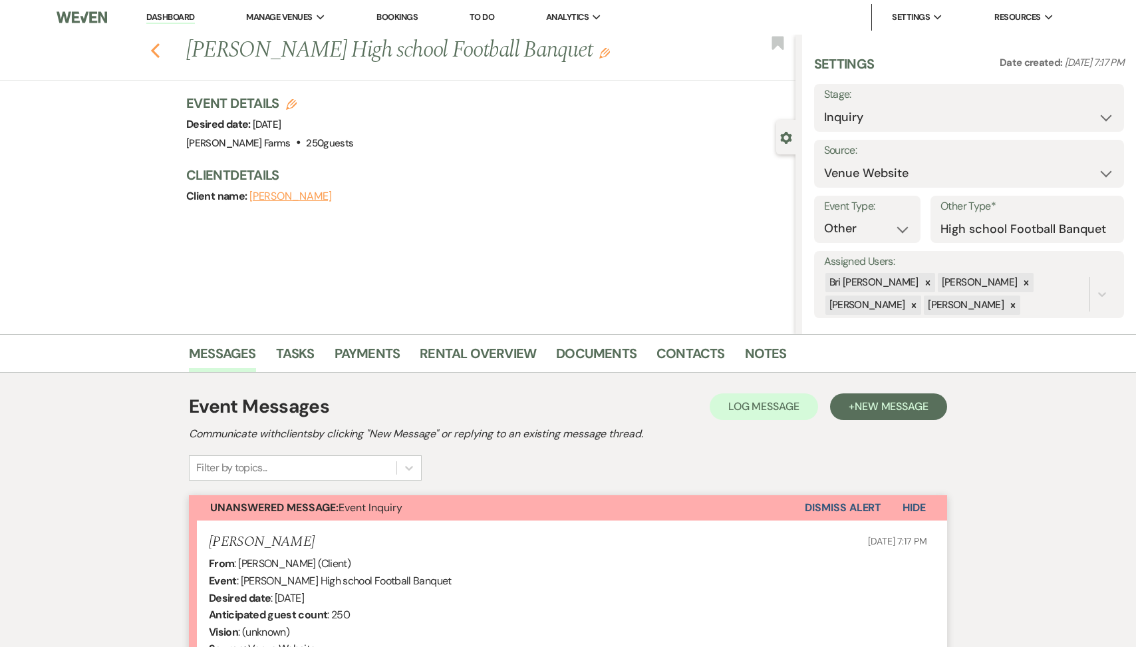
click at [159, 55] on icon "Previous" at bounding box center [155, 51] width 10 height 16
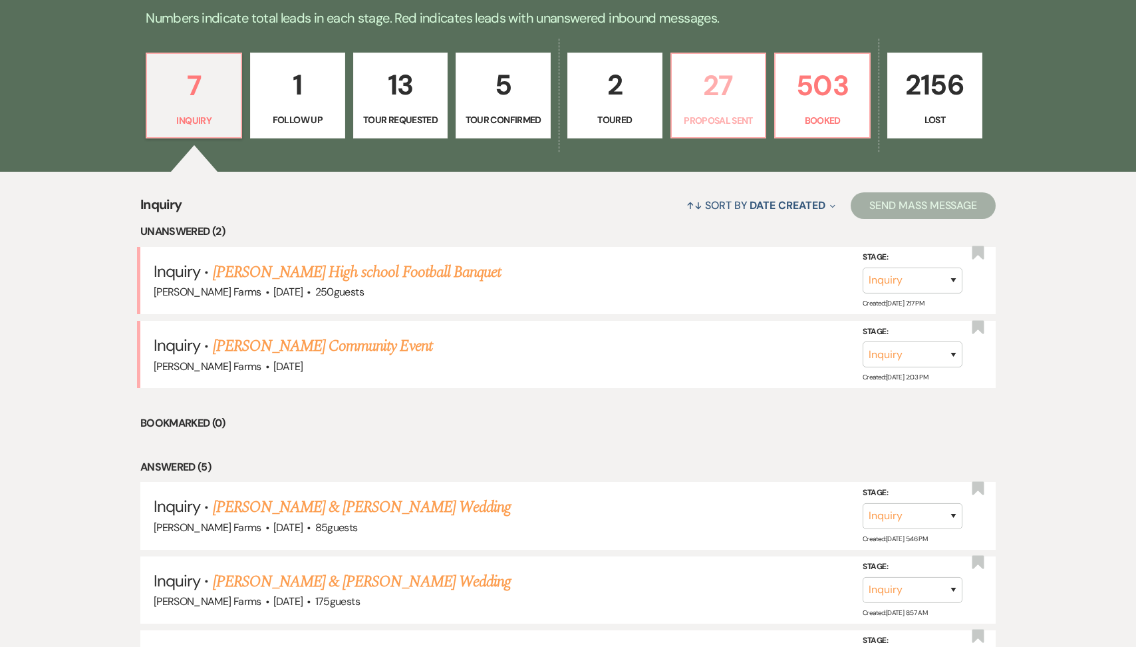
click at [692, 100] on p "27" at bounding box center [719, 85] width 78 height 45
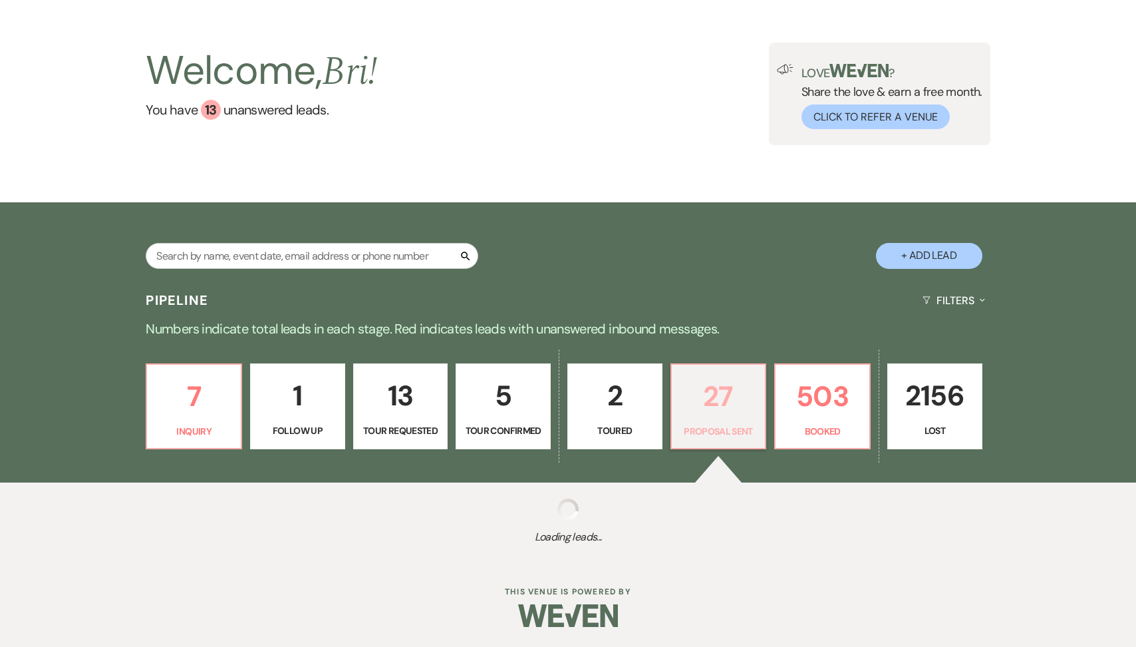
select select "6"
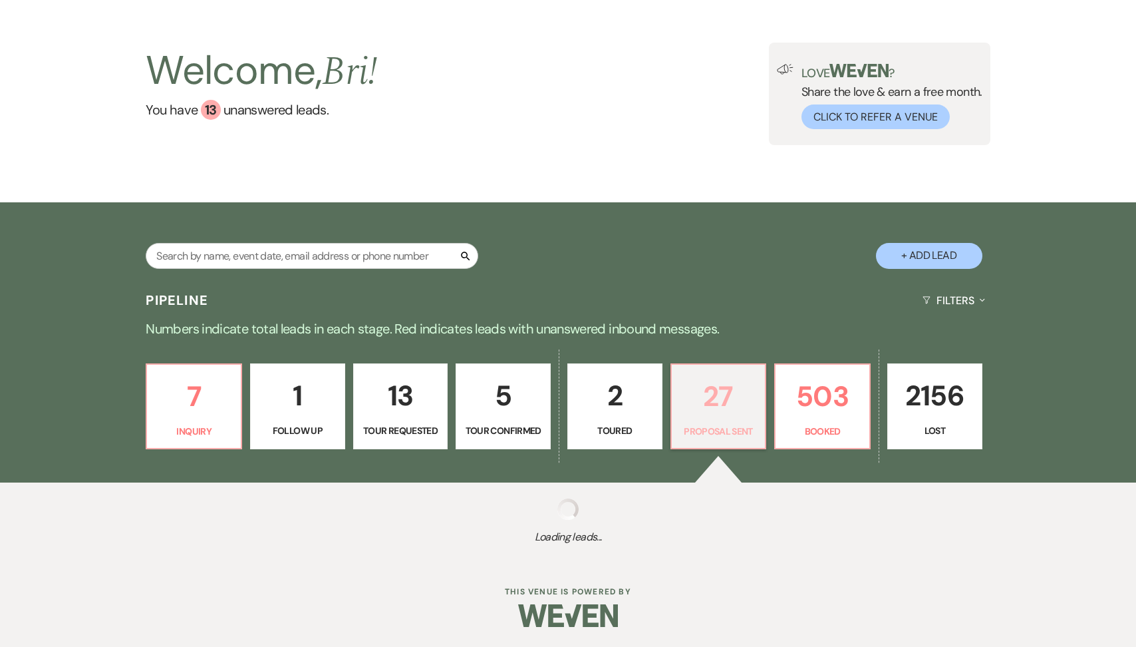
select select "6"
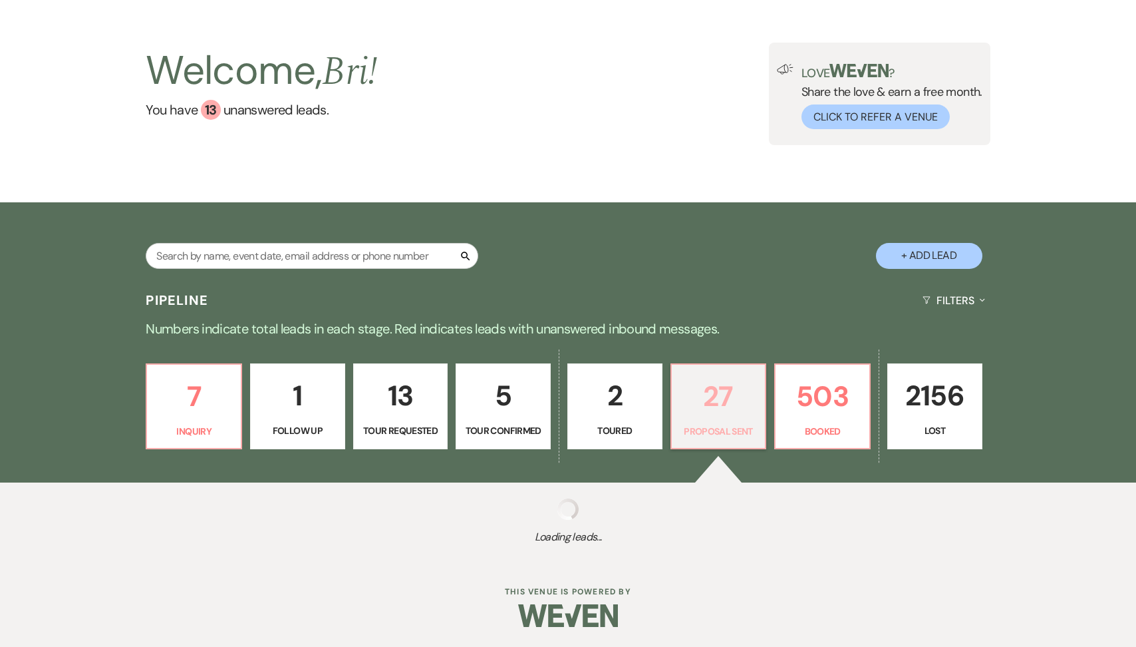
select select "6"
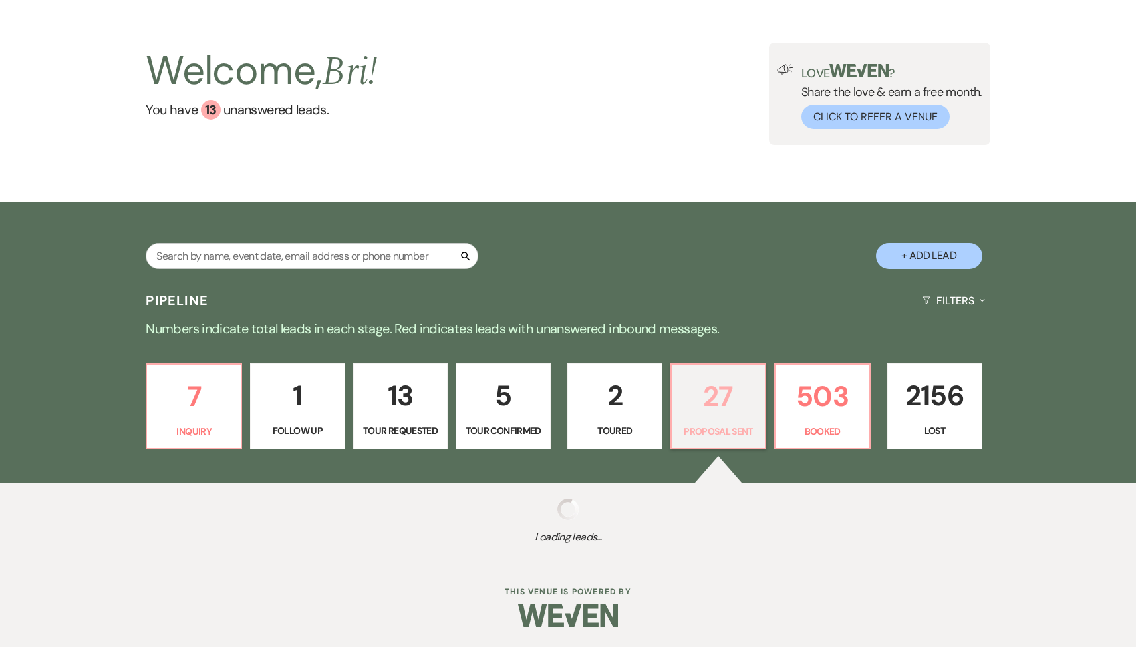
select select "6"
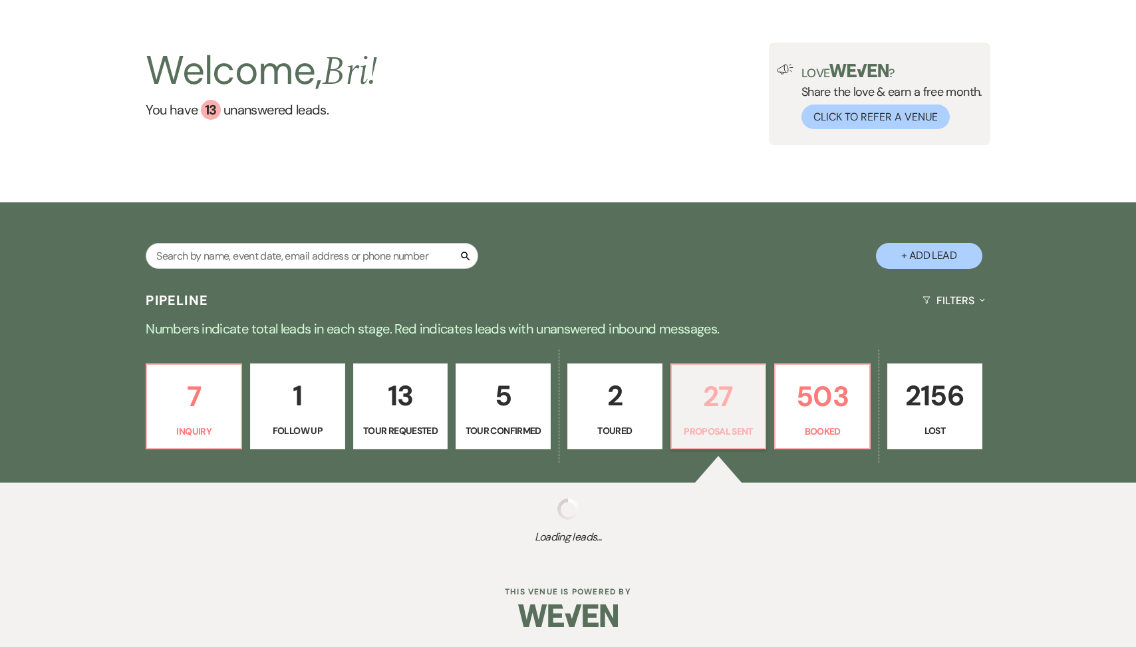
select select "6"
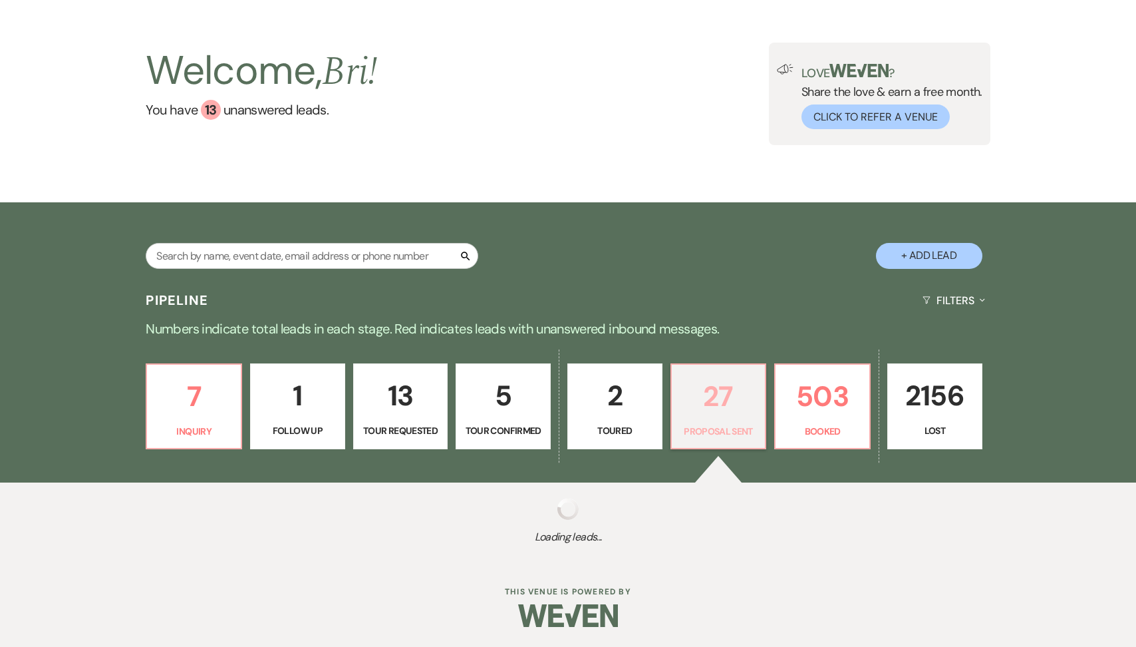
select select "6"
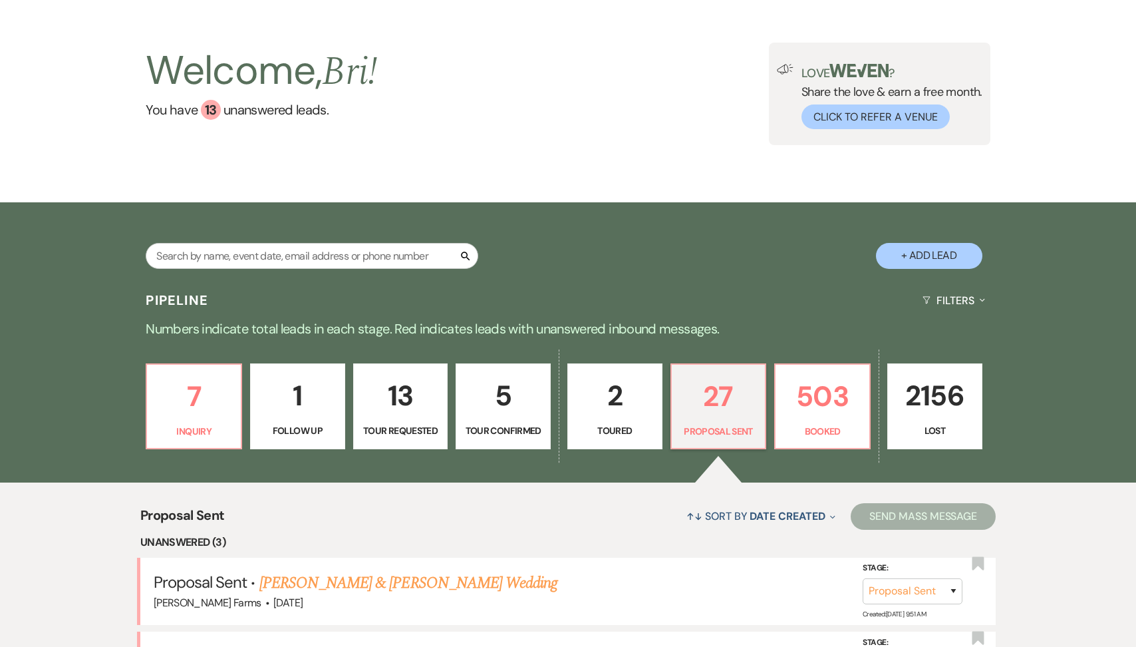
scroll to position [359, 0]
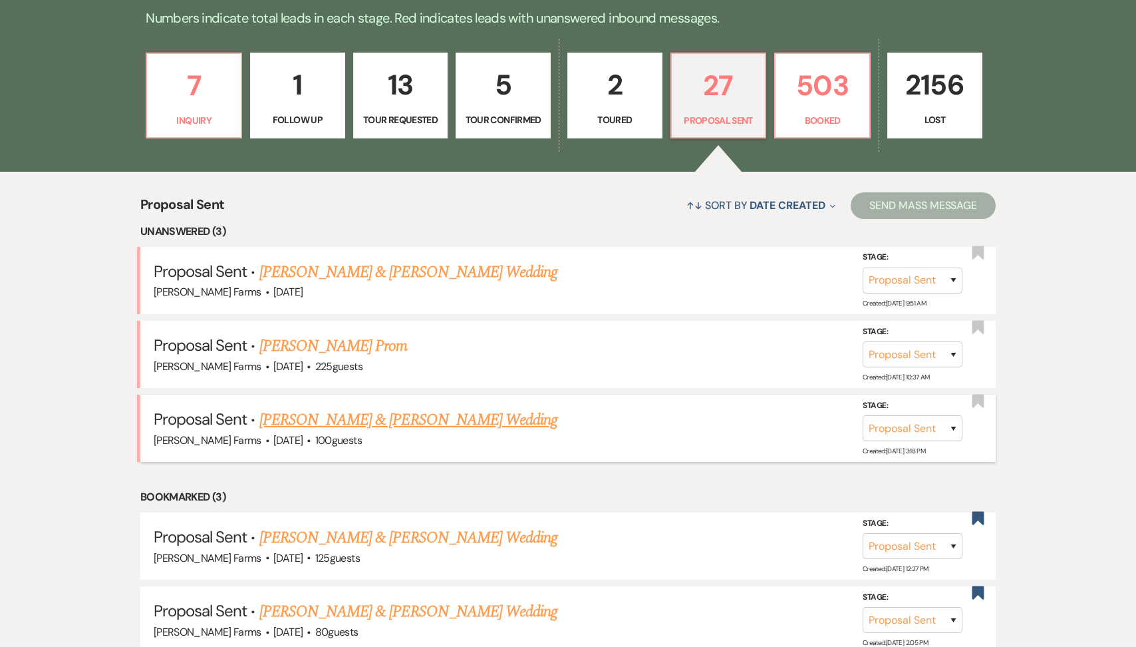
click at [411, 415] on link "Tim Thompson & Gidget Custis's Wedding" at bounding box center [409, 420] width 298 height 24
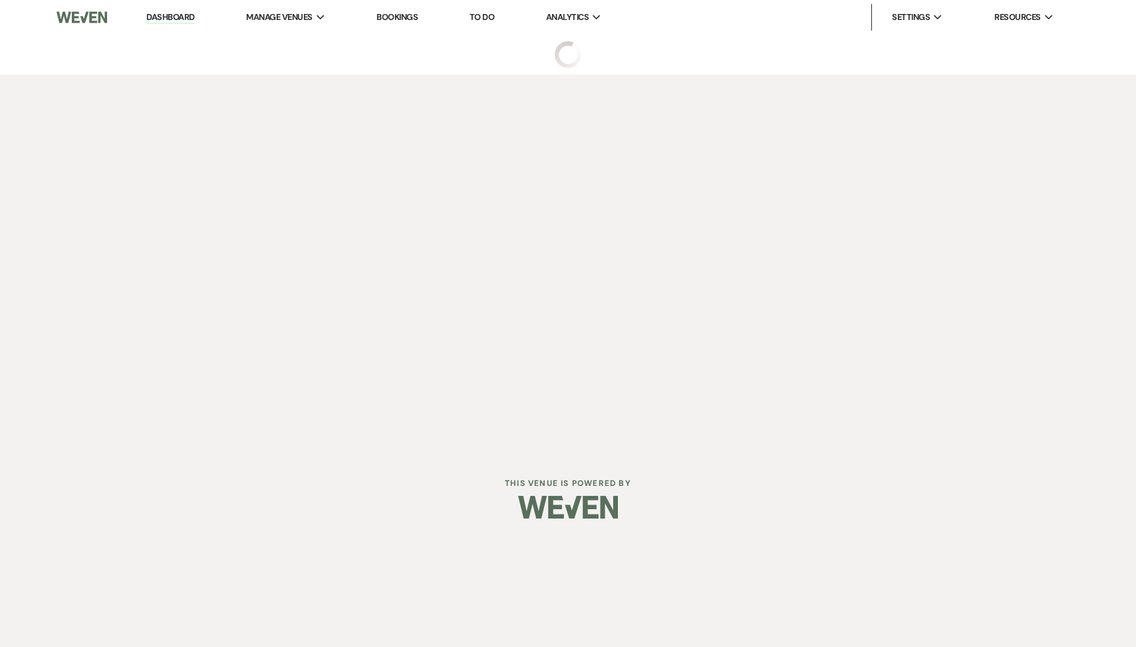
select select "6"
select select "5"
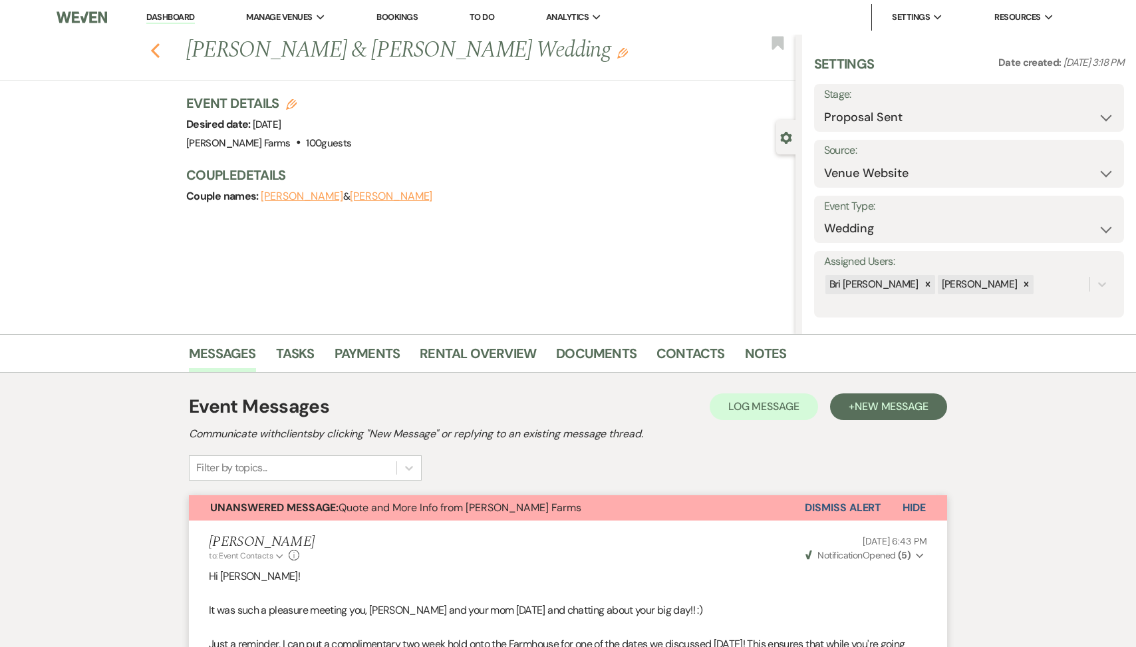
click at [158, 40] on button "Previous" at bounding box center [155, 49] width 10 height 19
select select "6"
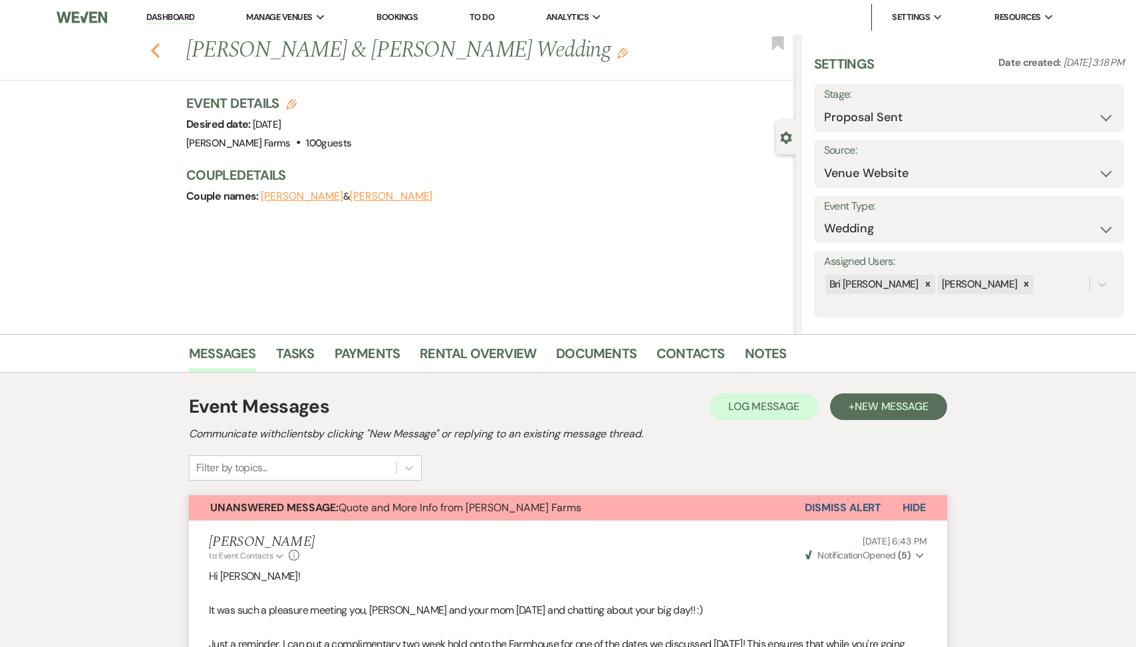
select select "6"
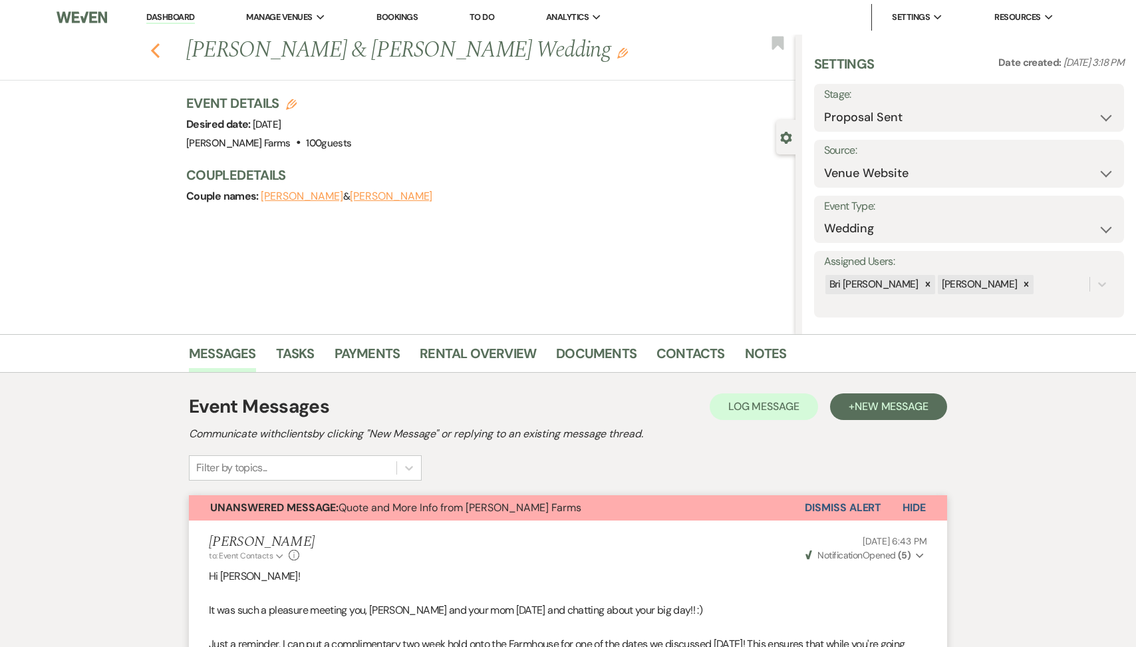
select select "6"
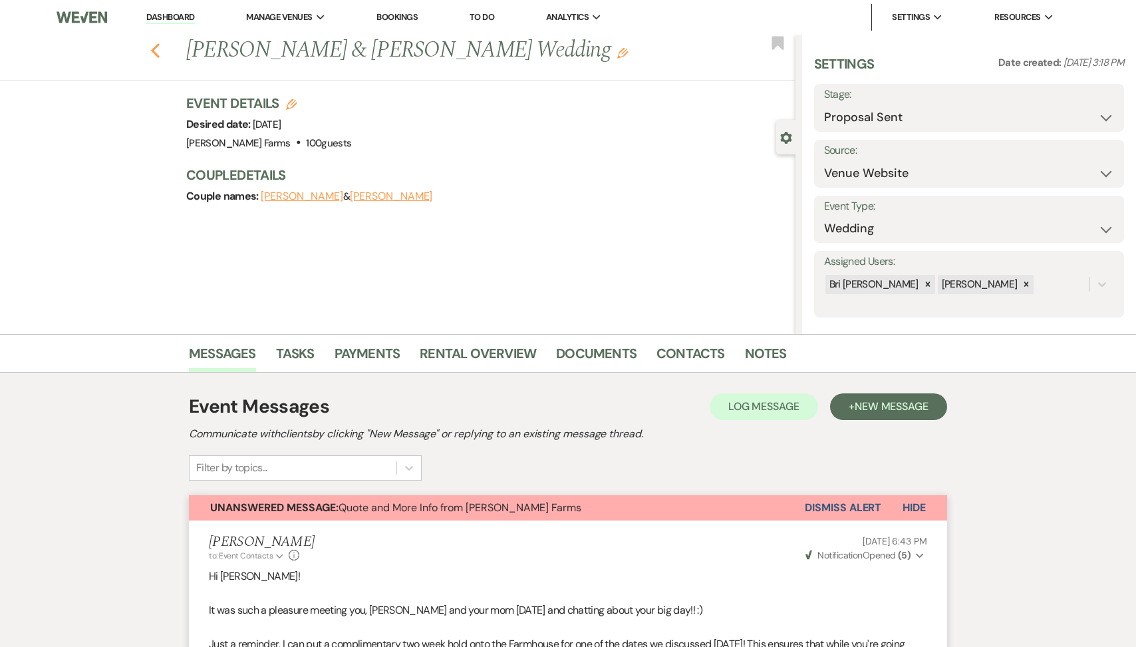
select select "6"
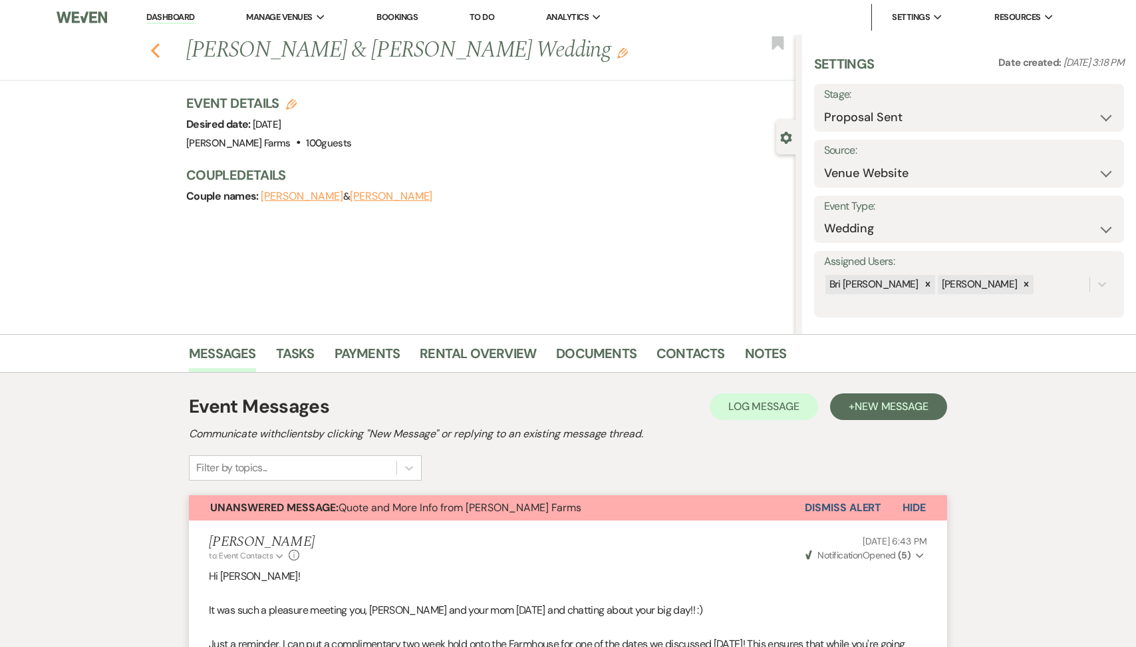
select select "6"
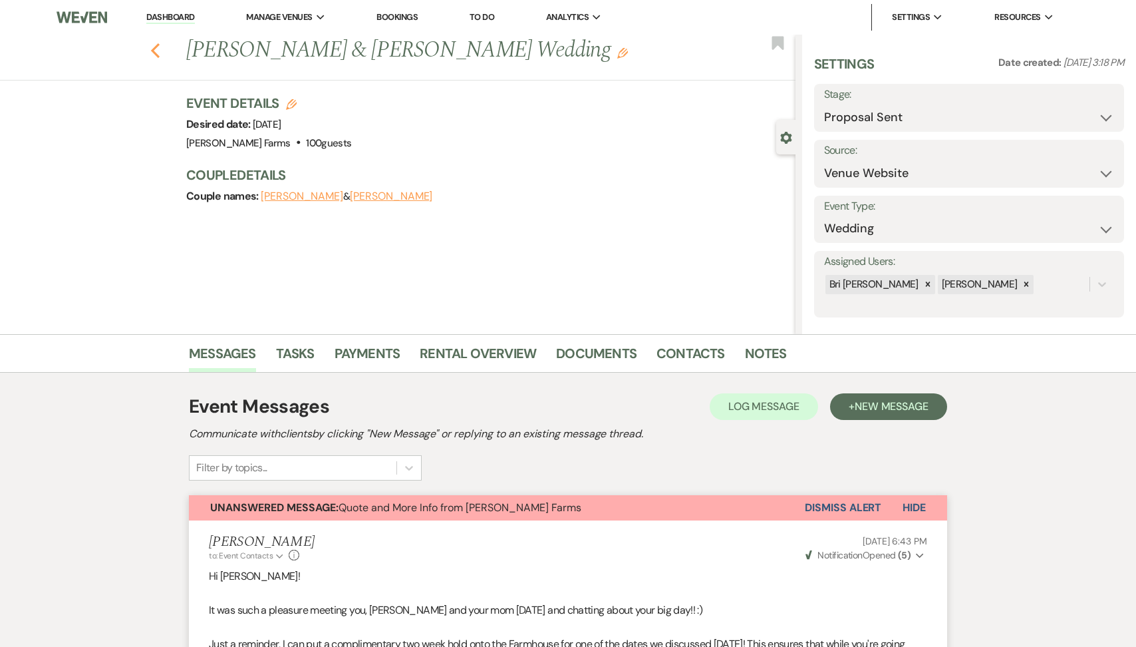
select select "6"
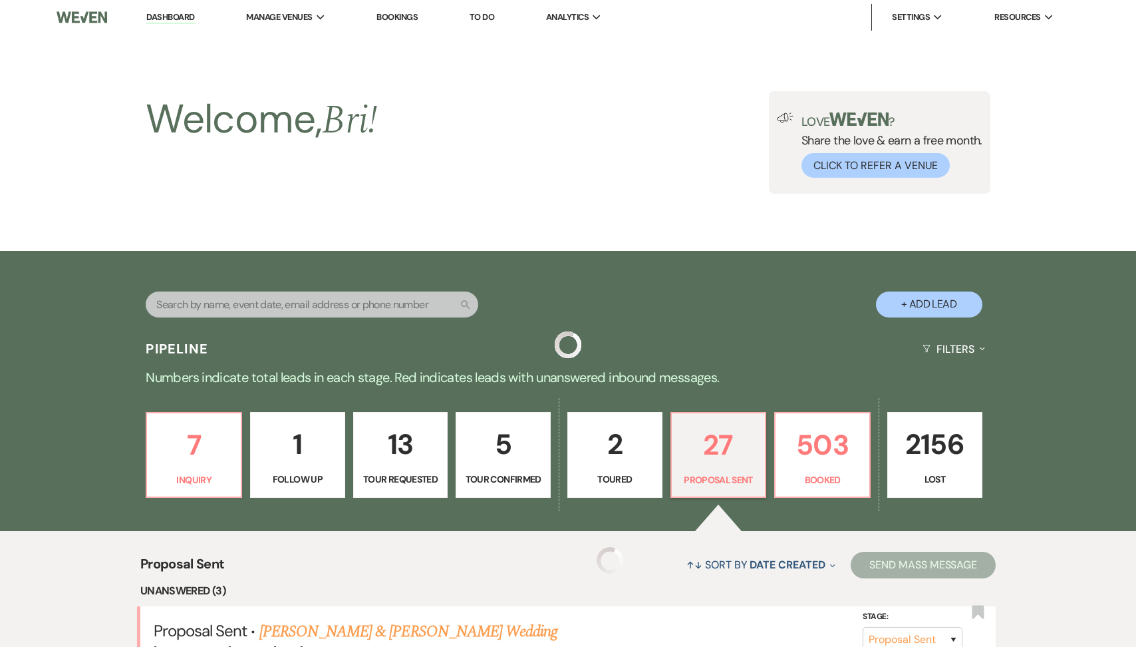
scroll to position [359, 0]
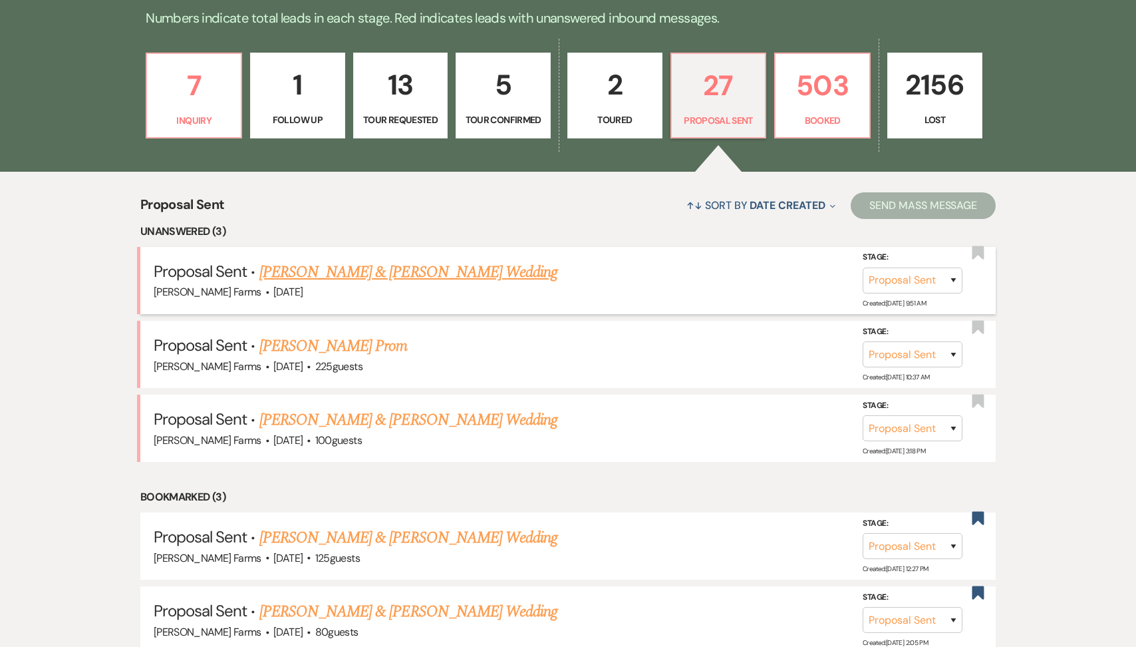
click at [430, 275] on link "Nico Ceotto & Cintia Cantor's Wedding" at bounding box center [409, 272] width 298 height 24
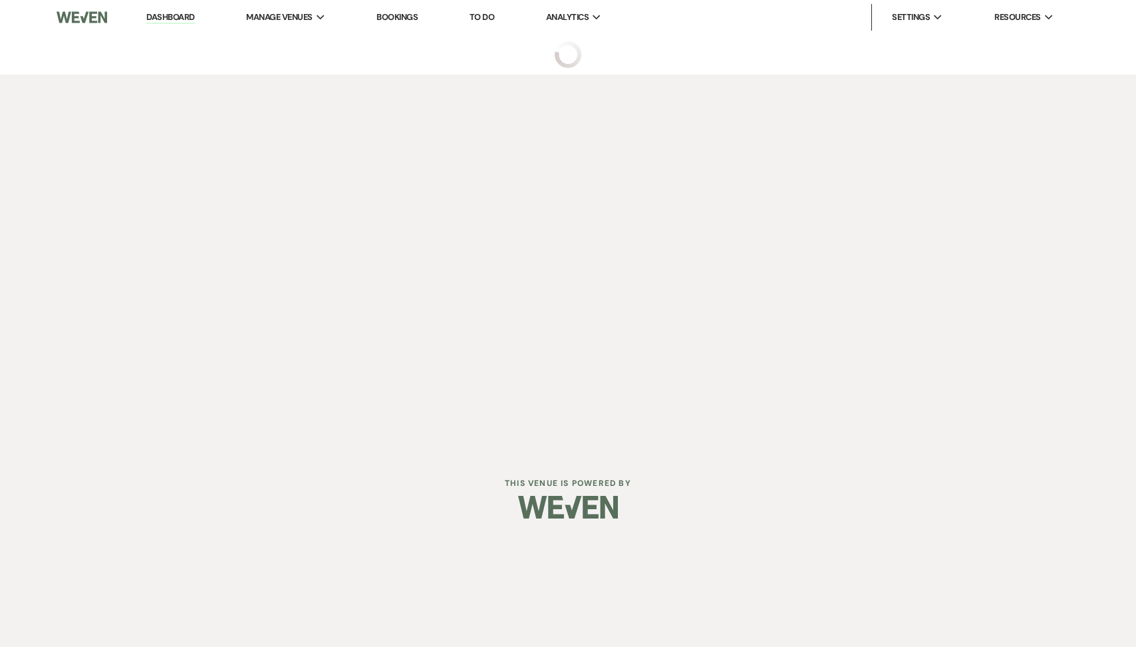
select select "6"
select select "5"
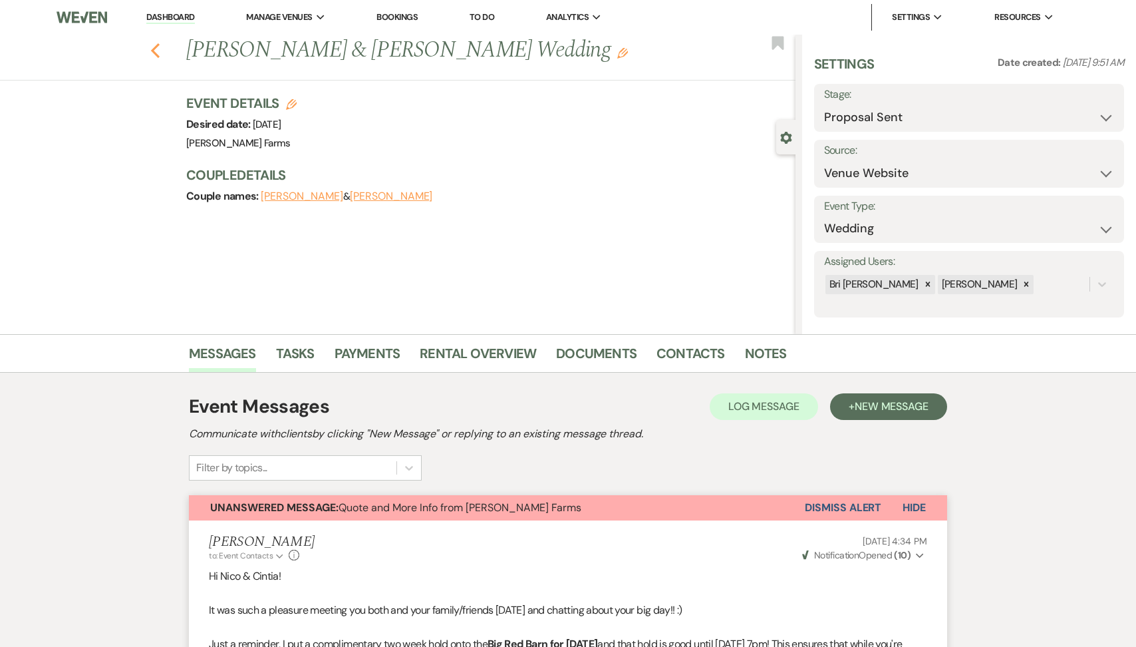
click at [158, 46] on use "button" at bounding box center [155, 50] width 9 height 15
select select "6"
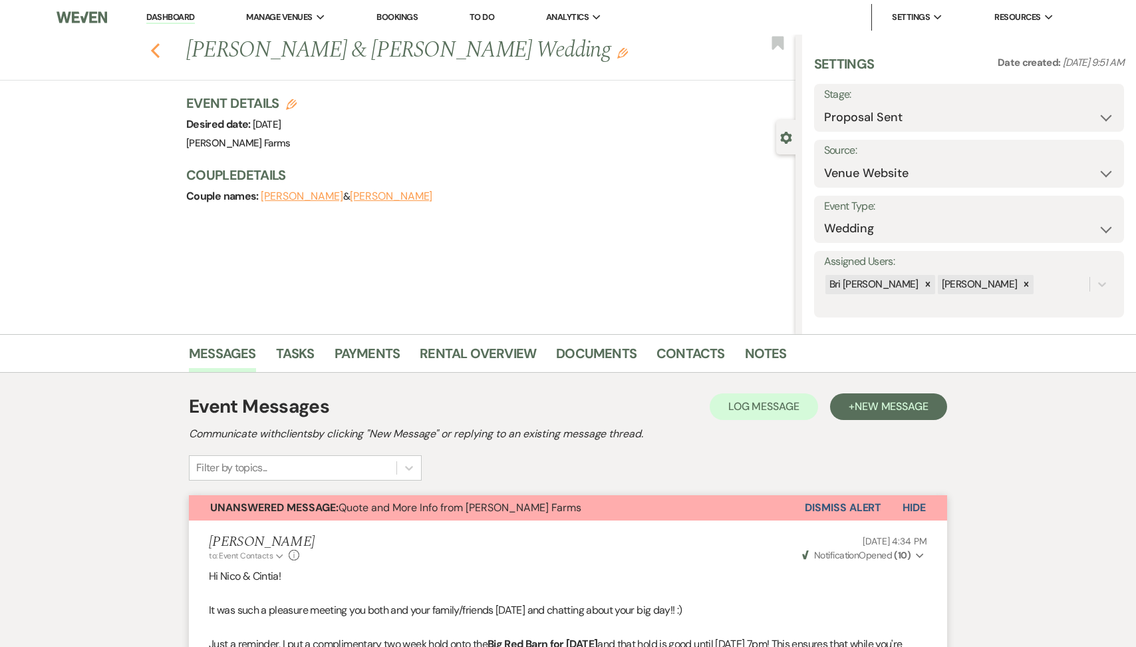
select select "6"
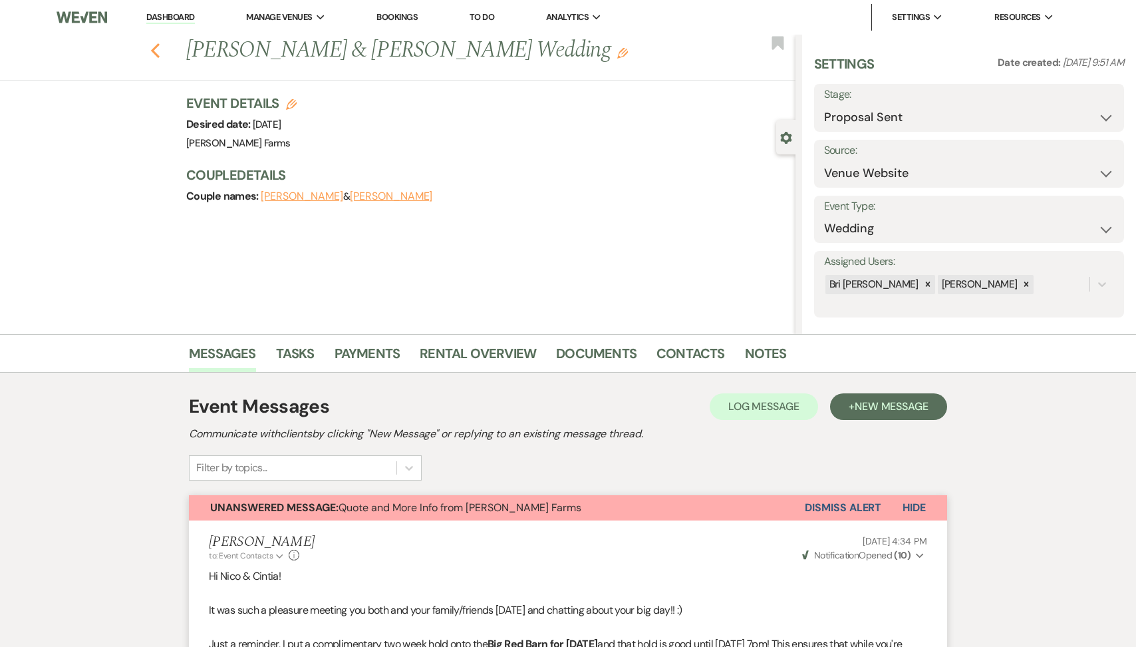
select select "6"
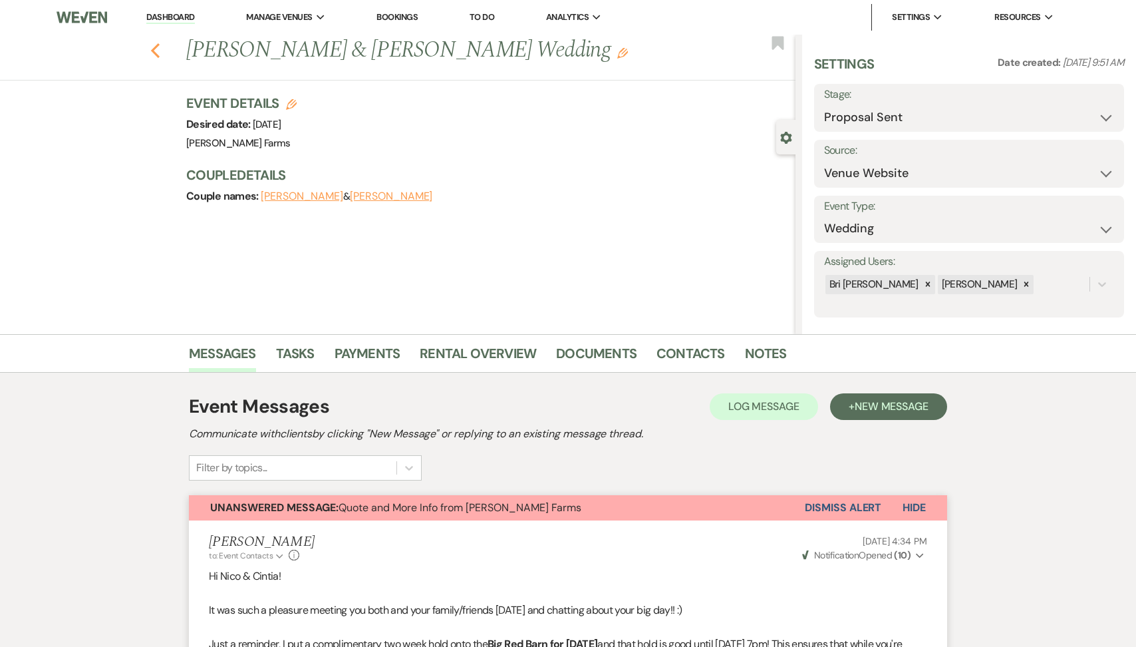
select select "6"
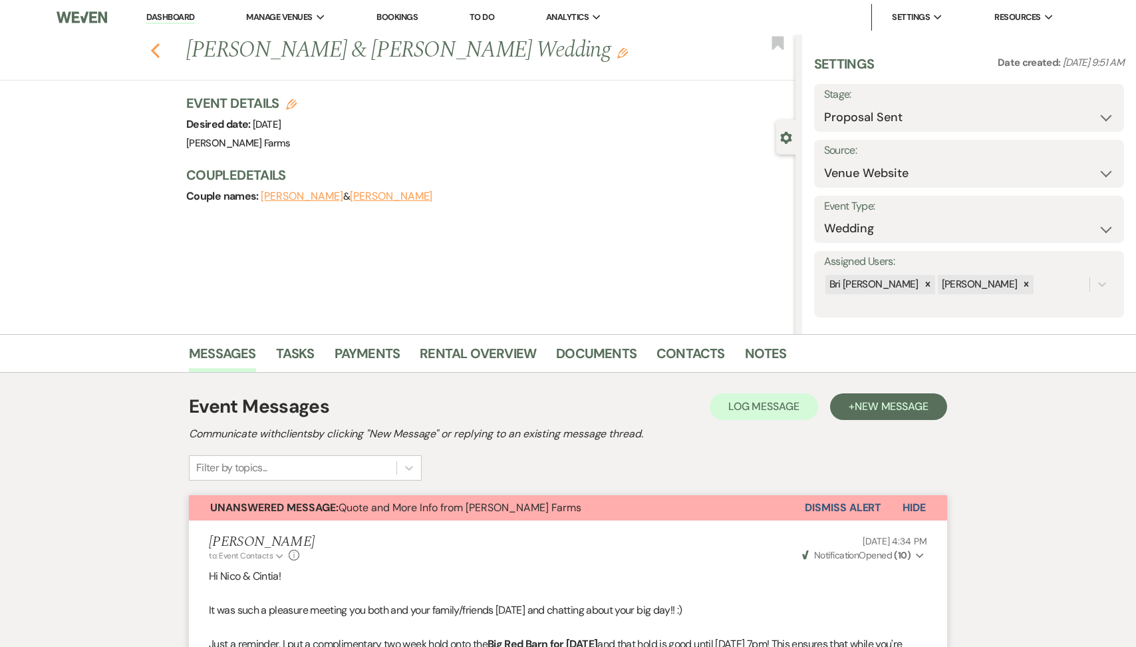
select select "6"
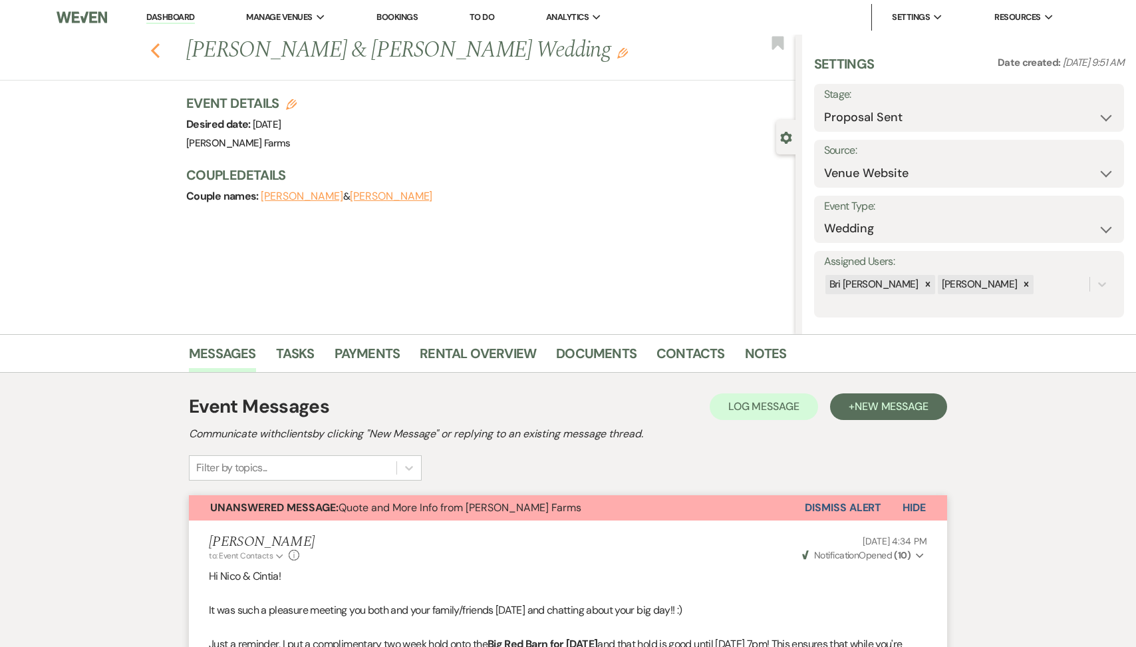
select select "6"
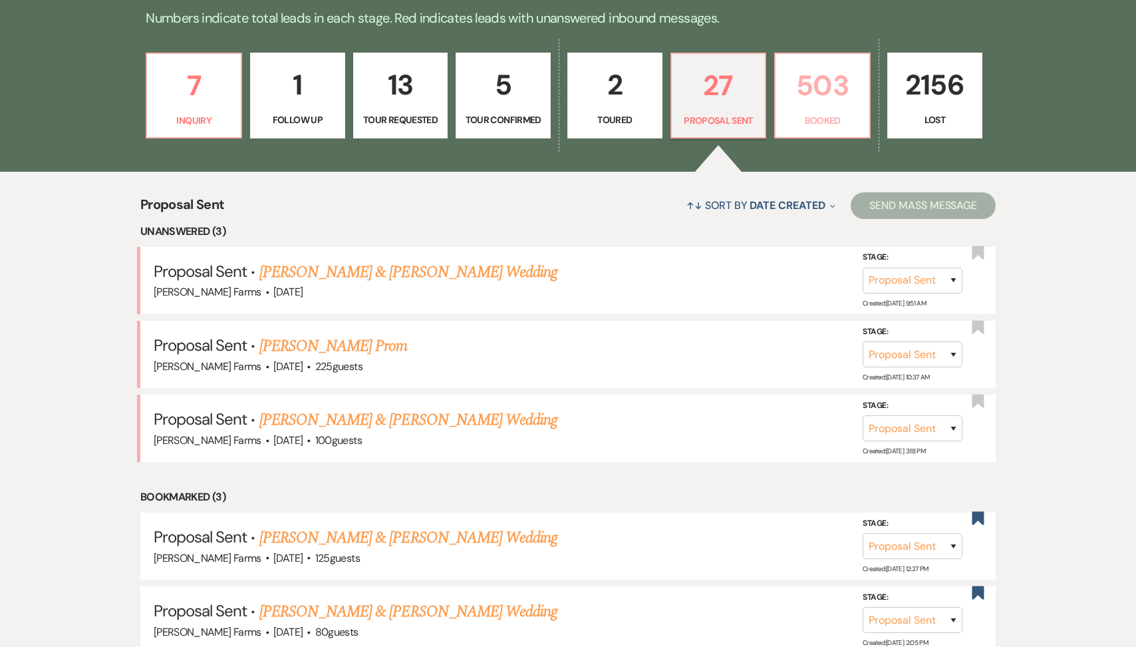
click at [826, 77] on p "503" at bounding box center [823, 85] width 78 height 45
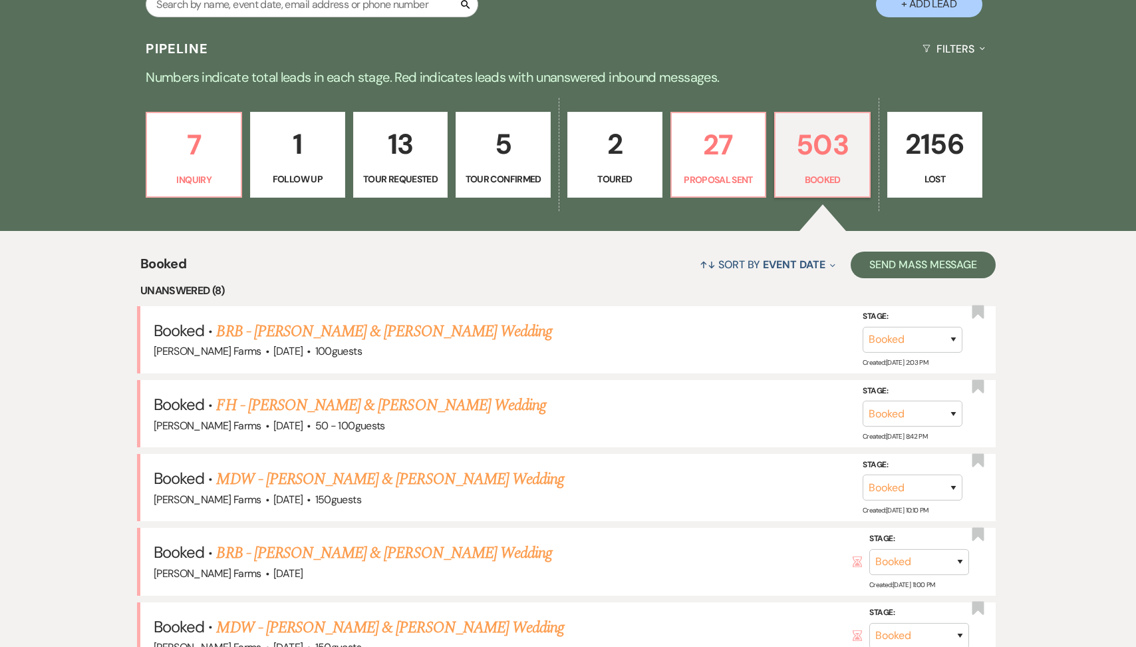
scroll to position [282, 0]
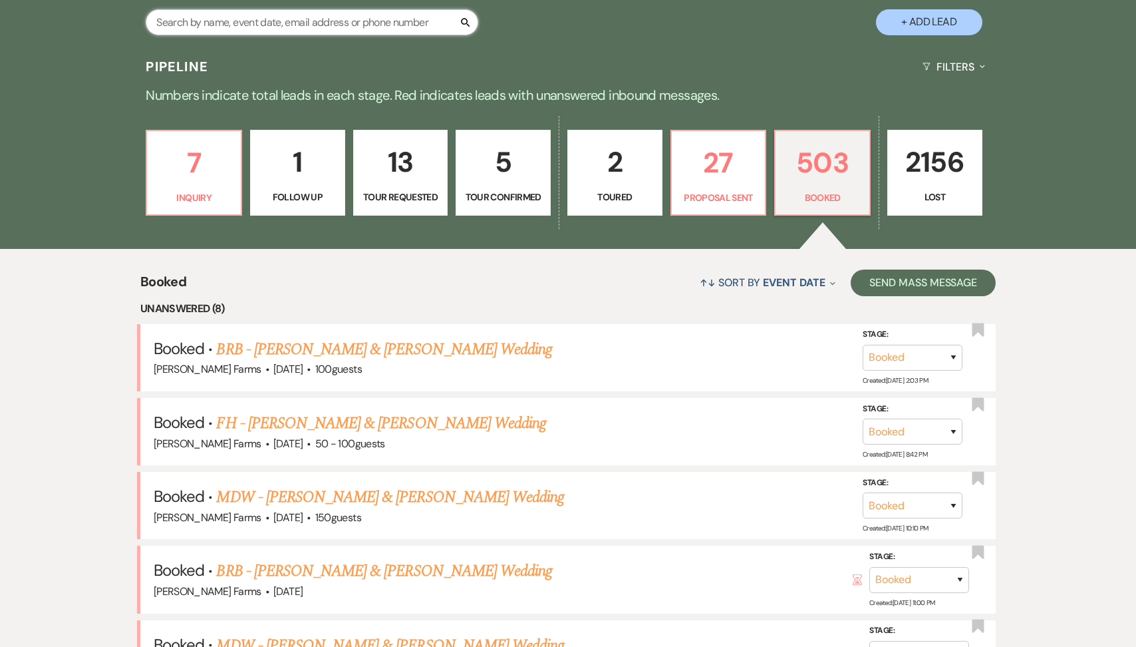
click at [252, 30] on input "text" at bounding box center [312, 22] width 333 height 26
type input "natalee"
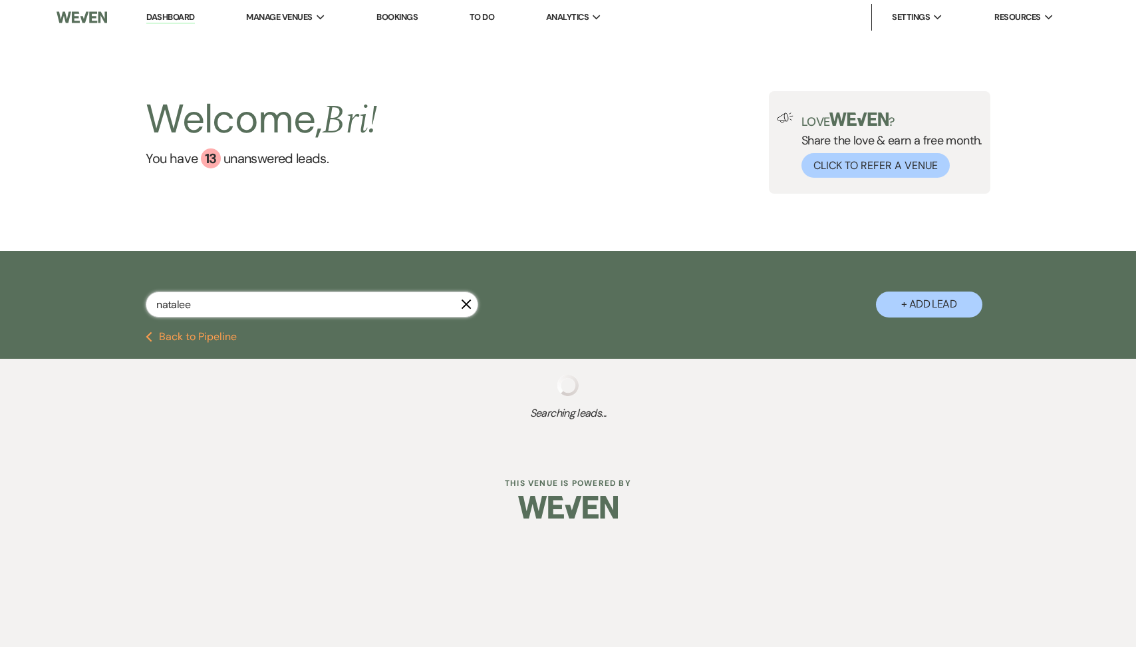
select select "6"
select select "8"
select select "1"
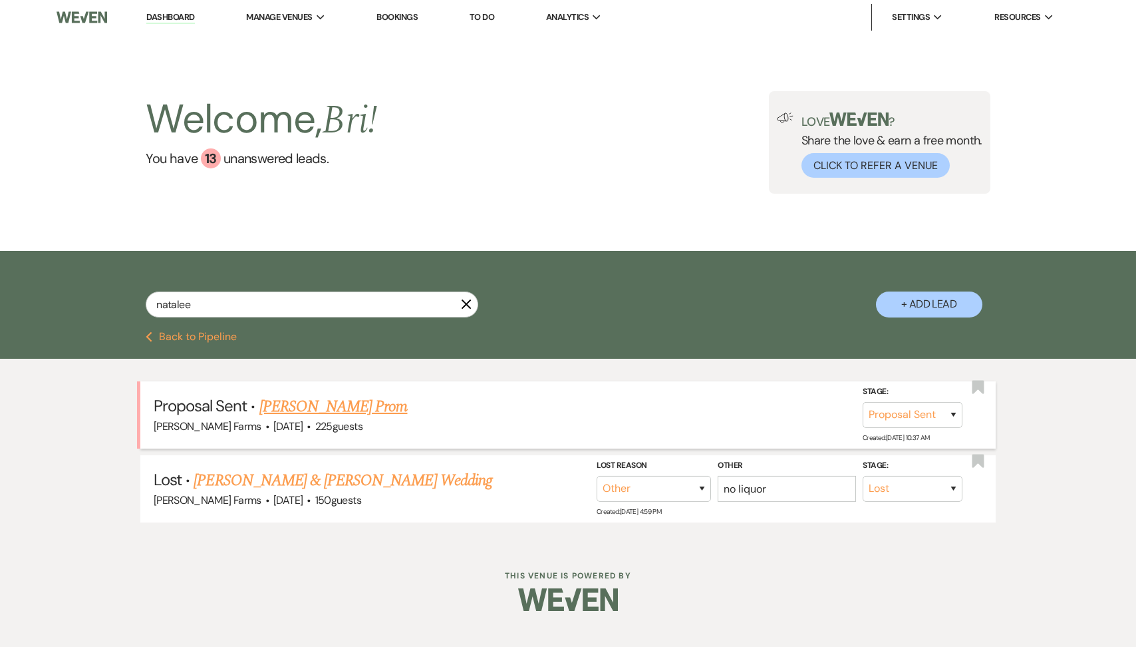
click at [325, 411] on link "Natalee Anforth's Prom" at bounding box center [334, 407] width 148 height 24
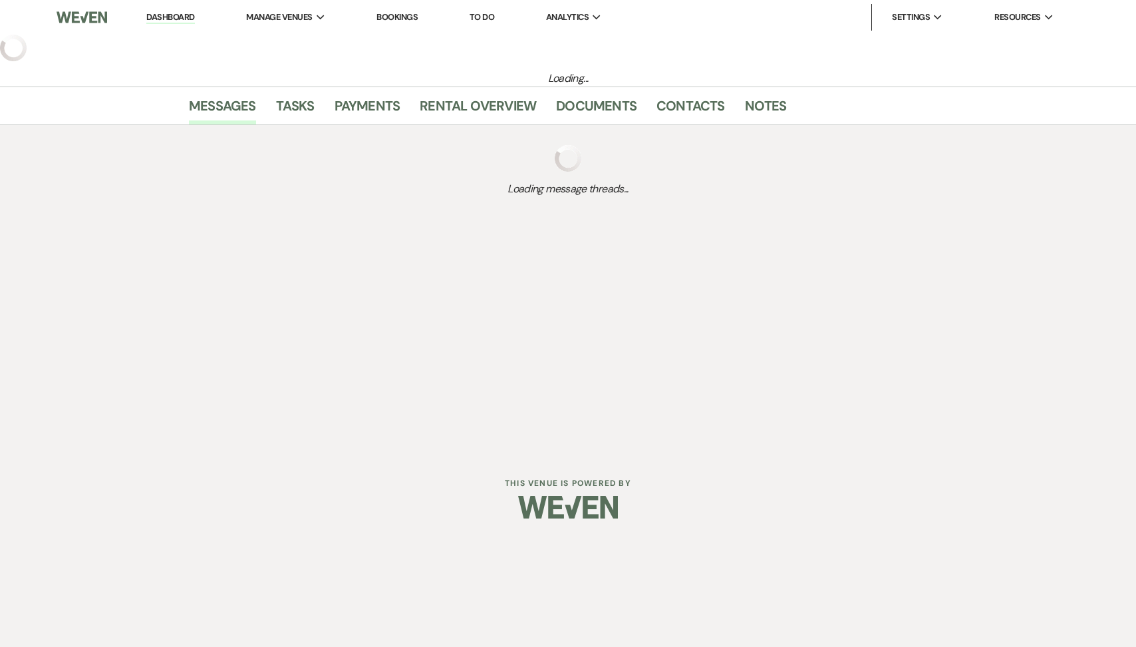
select select "6"
select select "5"
select select "13"
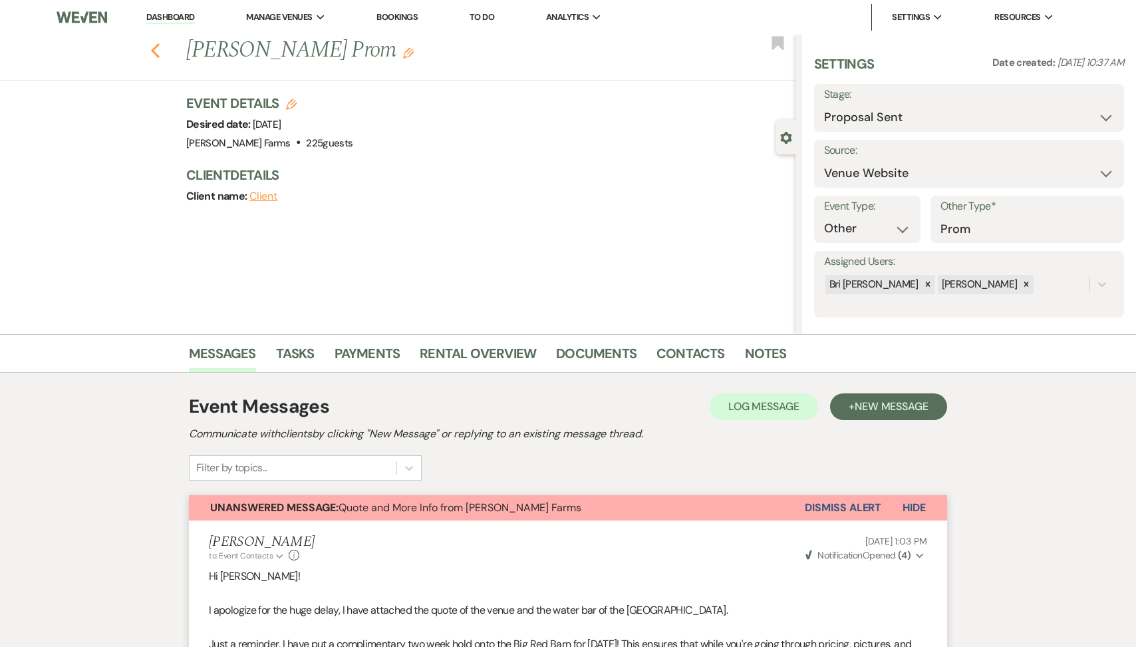
click at [157, 48] on icon "Previous" at bounding box center [155, 51] width 10 height 16
select select "6"
select select "8"
select select "1"
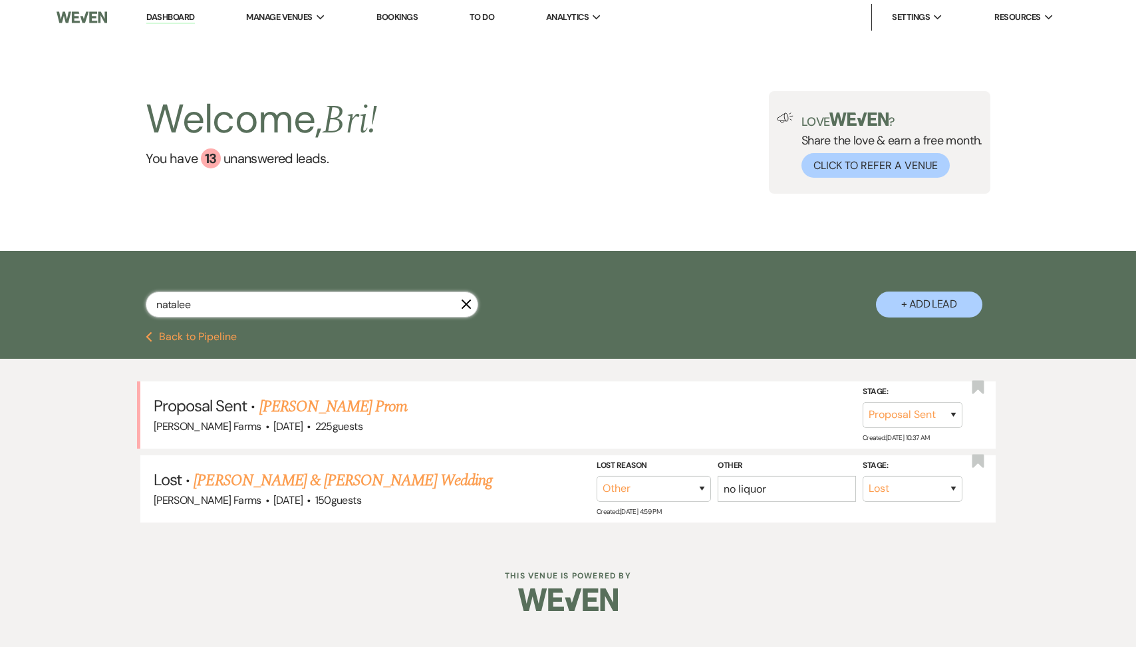
drag, startPoint x: 208, startPoint y: 305, endPoint x: 104, endPoint y: 300, distance: 104.6
click at [106, 300] on div "natalee X + Add Lead" at bounding box center [568, 293] width 958 height 71
type input "felix"
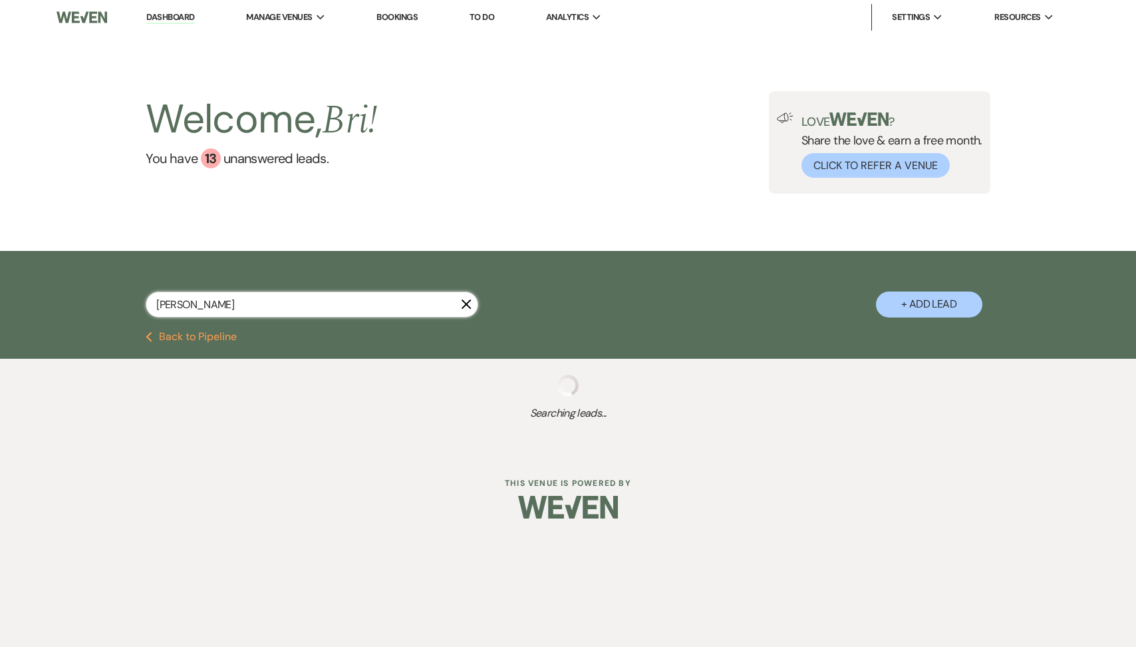
select select "6"
select select "8"
select select "4"
select select "8"
select select "5"
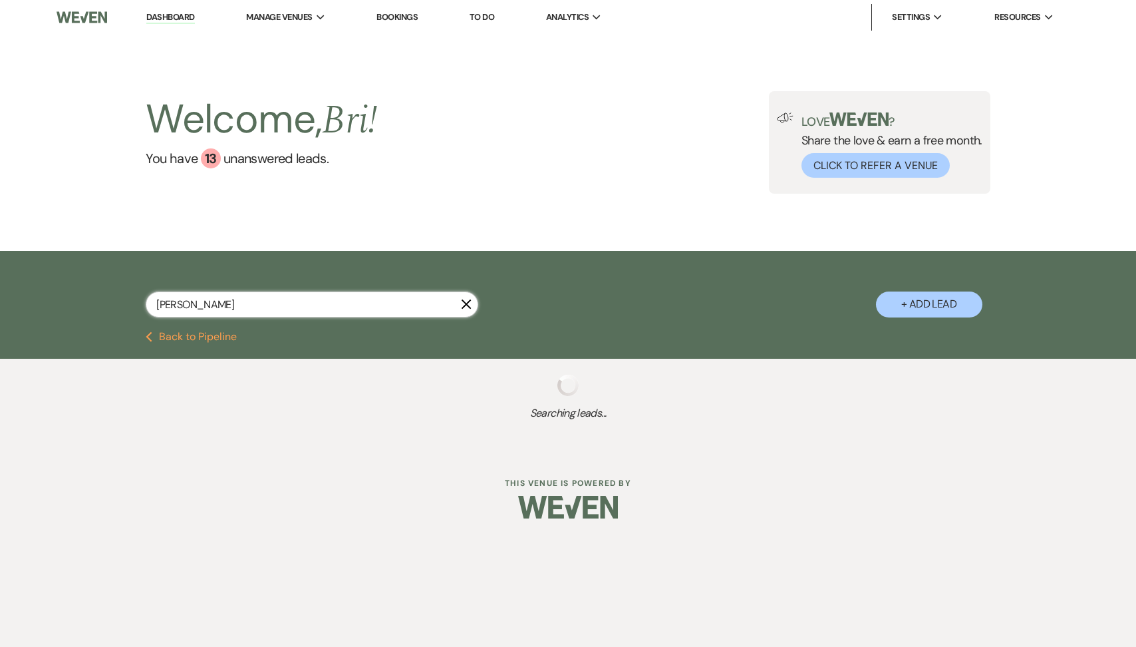
select select "8"
select select "5"
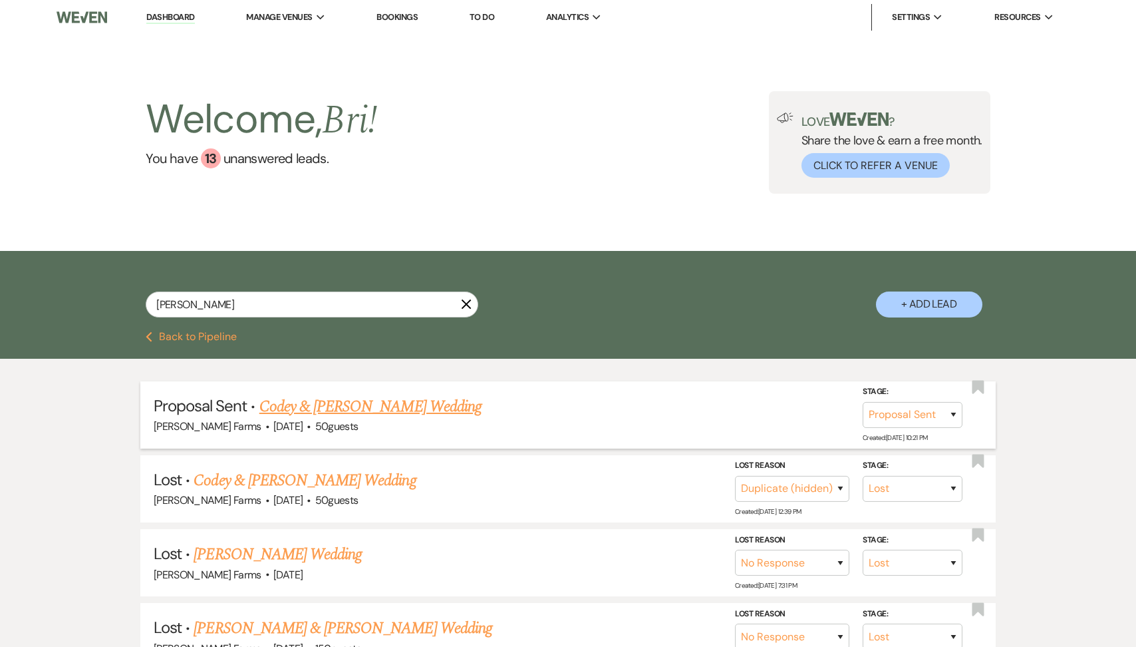
click at [353, 408] on link "Codey & Megan Felix's Wedding" at bounding box center [371, 407] width 222 height 24
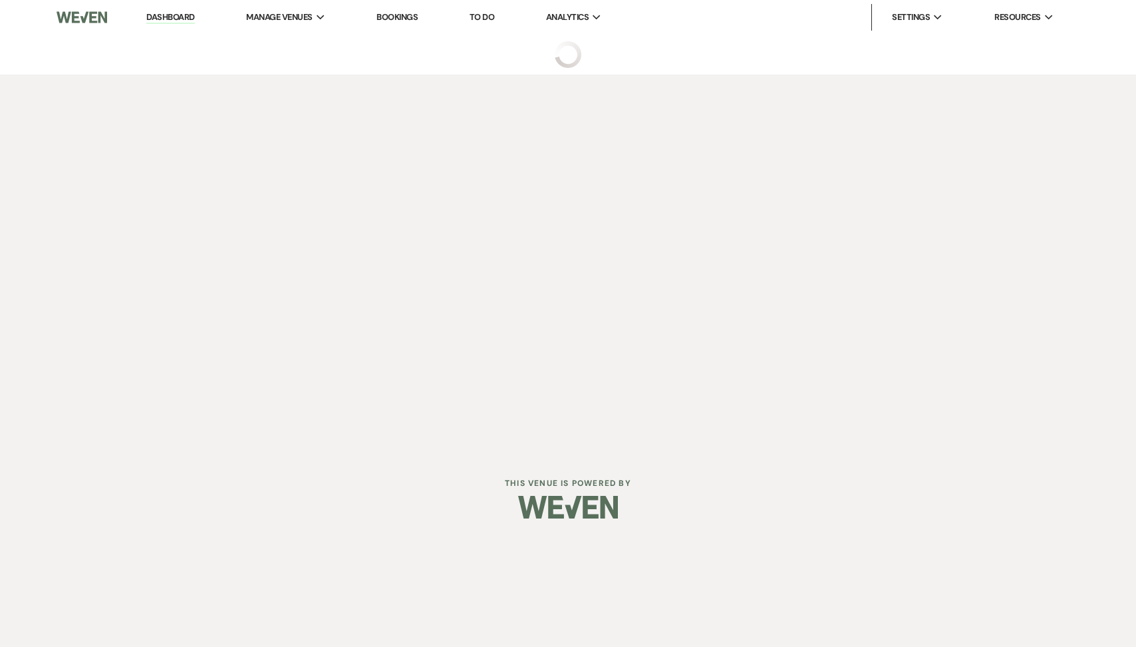
select select "6"
select select "5"
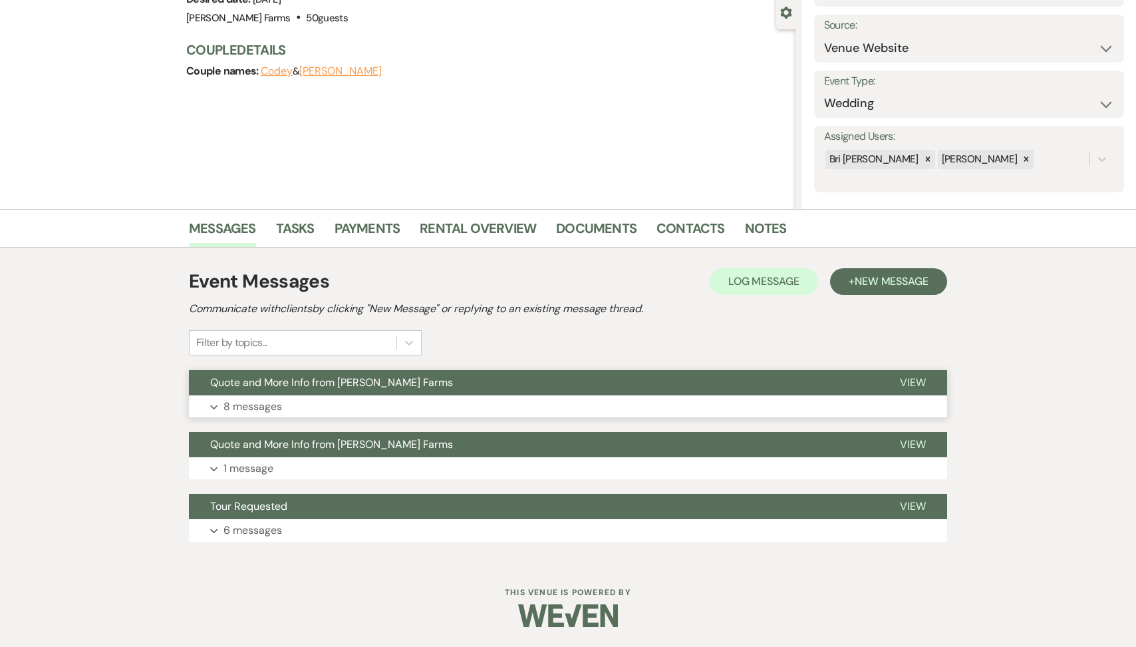
click at [307, 381] on span "Quote and More Info from [PERSON_NAME] Farms" at bounding box center [331, 382] width 243 height 14
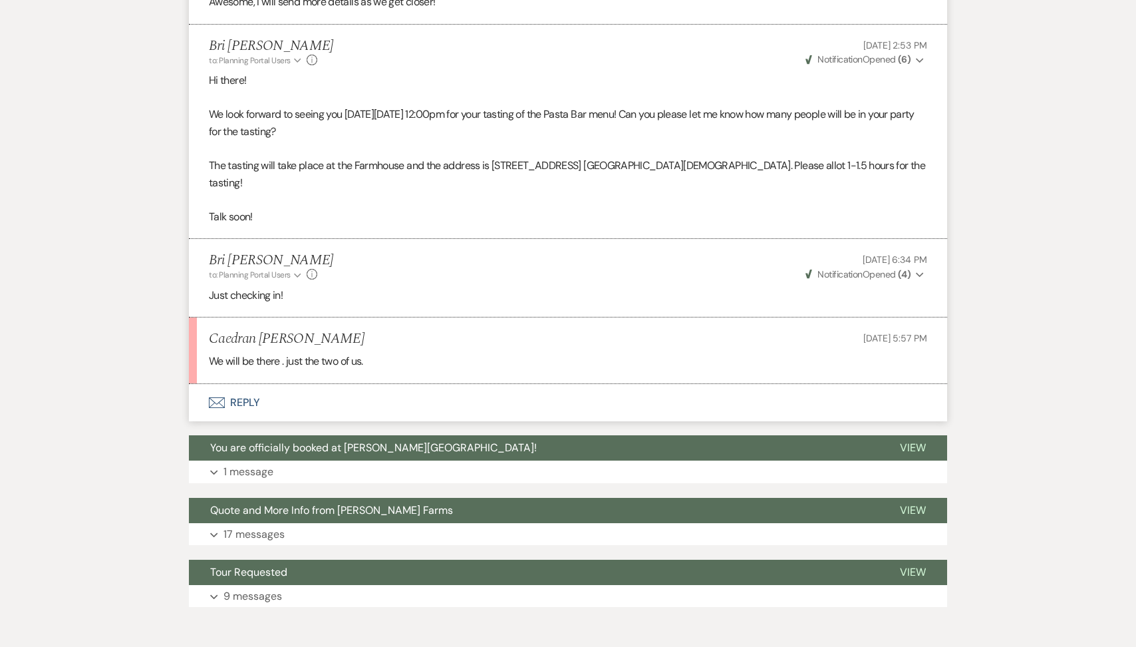
scroll to position [1471, 0]
click at [317, 388] on button "Envelope Reply" at bounding box center [568, 402] width 759 height 37
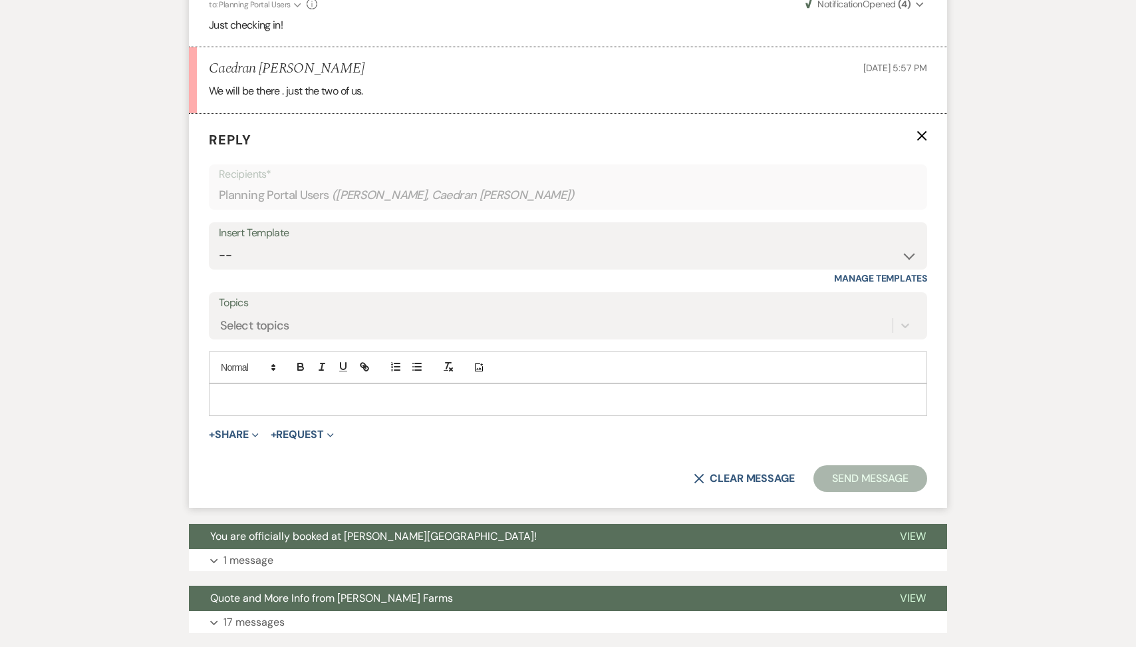
scroll to position [1778, 0]
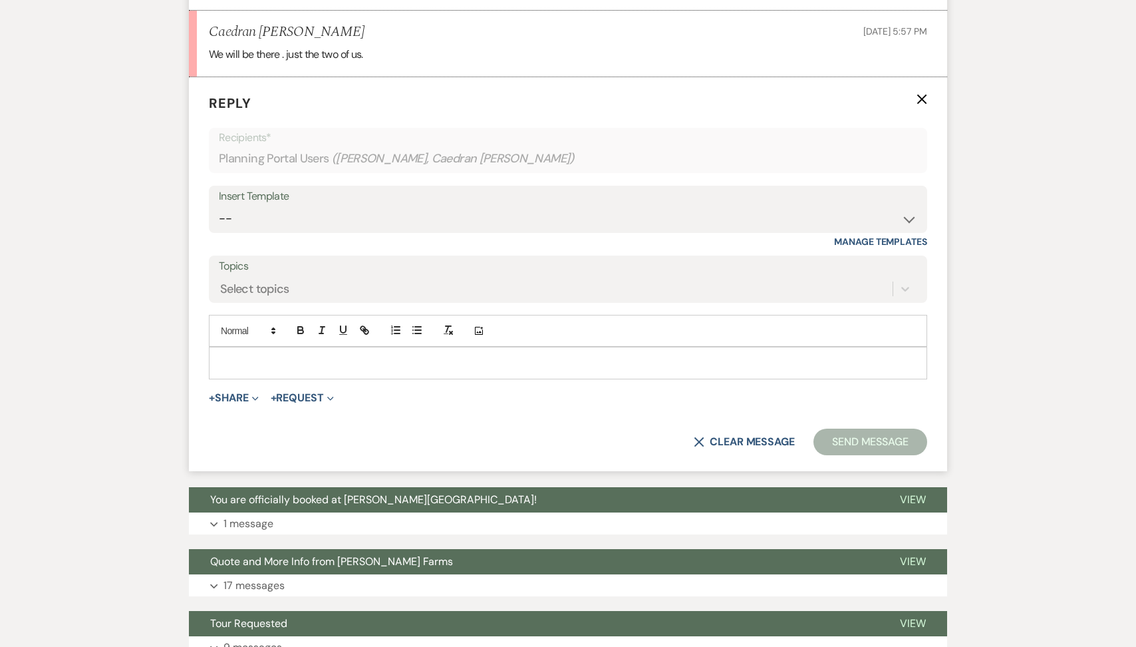
click at [261, 361] on form "Reply X Recipients* Planning Portal Users ( Jake Amicarelli, Caedran Schafer ) …" at bounding box center [568, 274] width 759 height 394
click at [250, 355] on p at bounding box center [568, 362] width 697 height 15
click at [905, 429] on button "Send Message" at bounding box center [871, 442] width 114 height 27
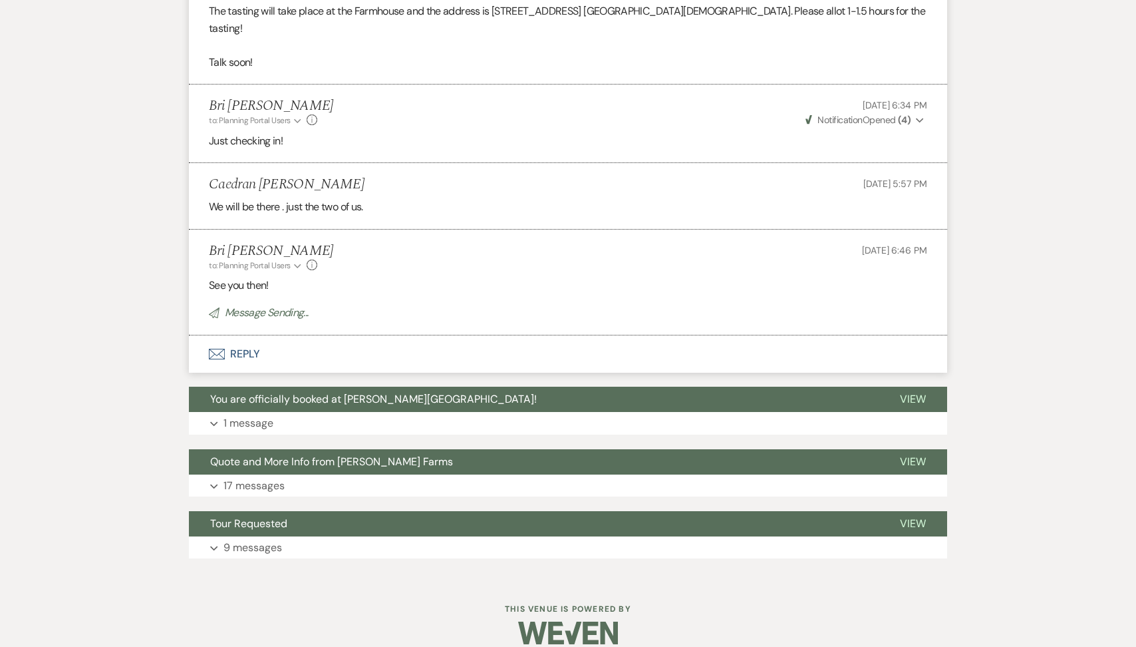
scroll to position [1598, 0]
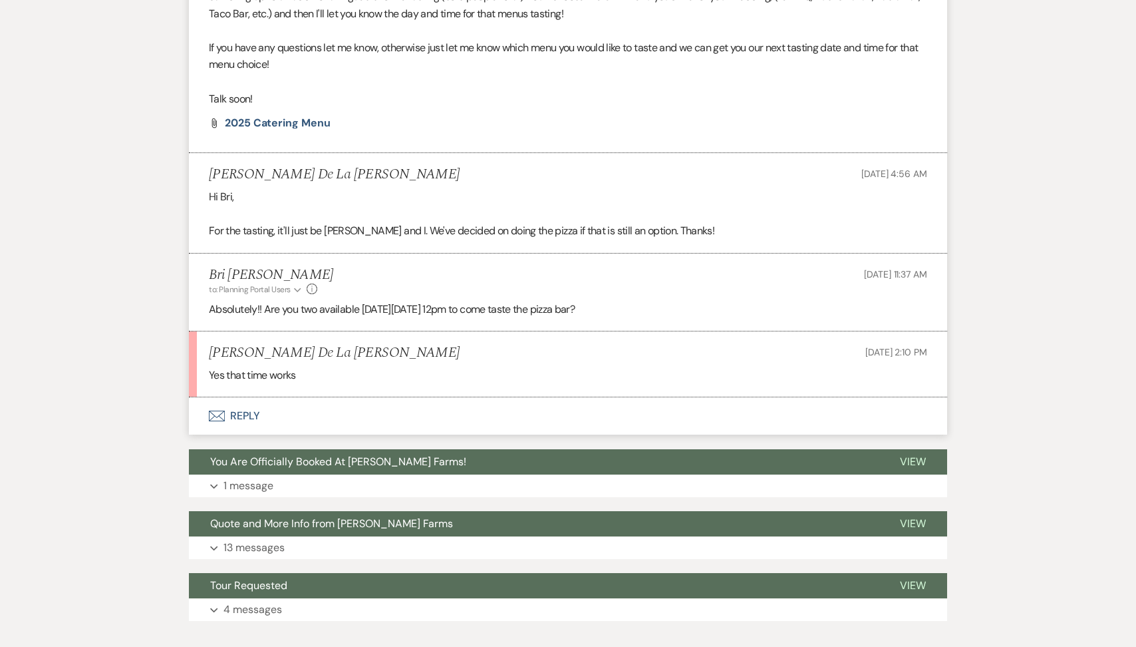
click at [307, 397] on button "Envelope Reply" at bounding box center [568, 415] width 759 height 37
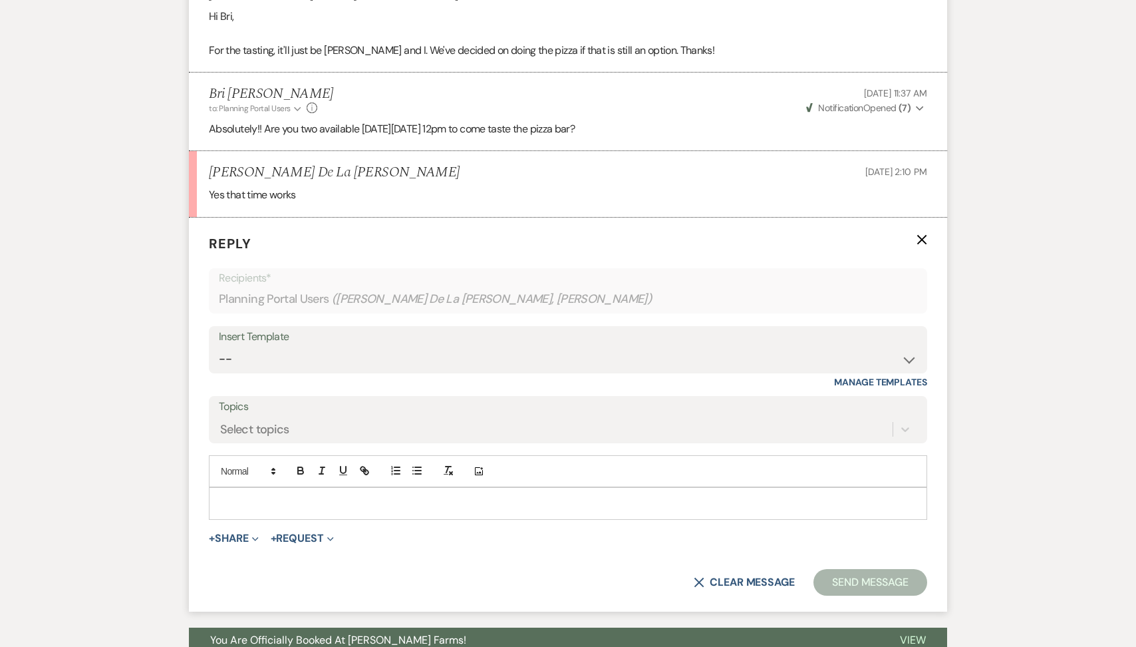
scroll to position [862, 0]
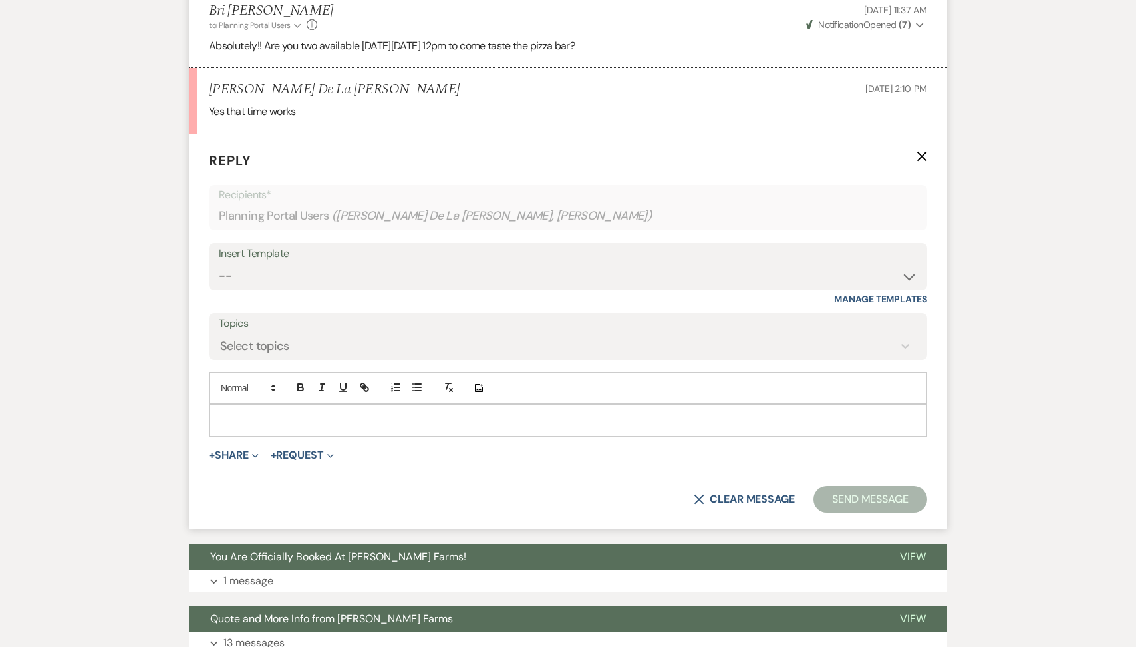
click at [254, 413] on p at bounding box center [568, 420] width 697 height 15
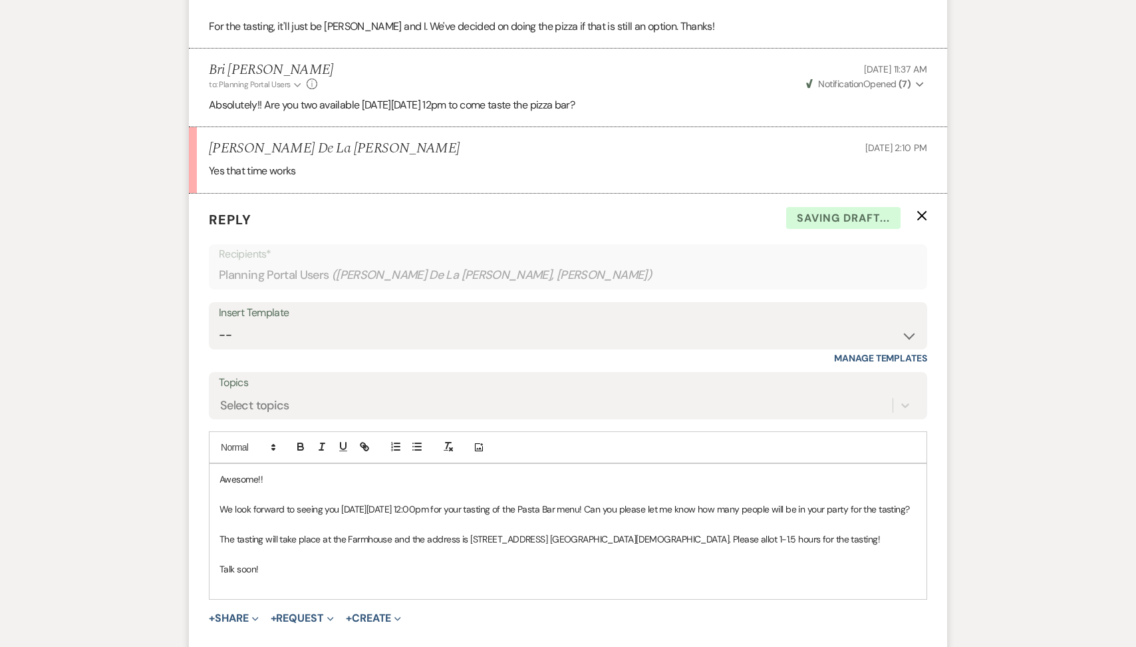
scroll to position [800, 0]
click at [584, 505] on span "We look forward to seeing you [DATE][DATE] 12:00pm for your tasting of the Past…" at bounding box center [565, 511] width 691 height 12
drag, startPoint x: 658, startPoint y: 498, endPoint x: 627, endPoint y: 476, distance: 38.1
click at [627, 504] on p "We look forward to seeing you this Sunday, August 17, at 12:00pm for your tasti…" at bounding box center [568, 511] width 697 height 15
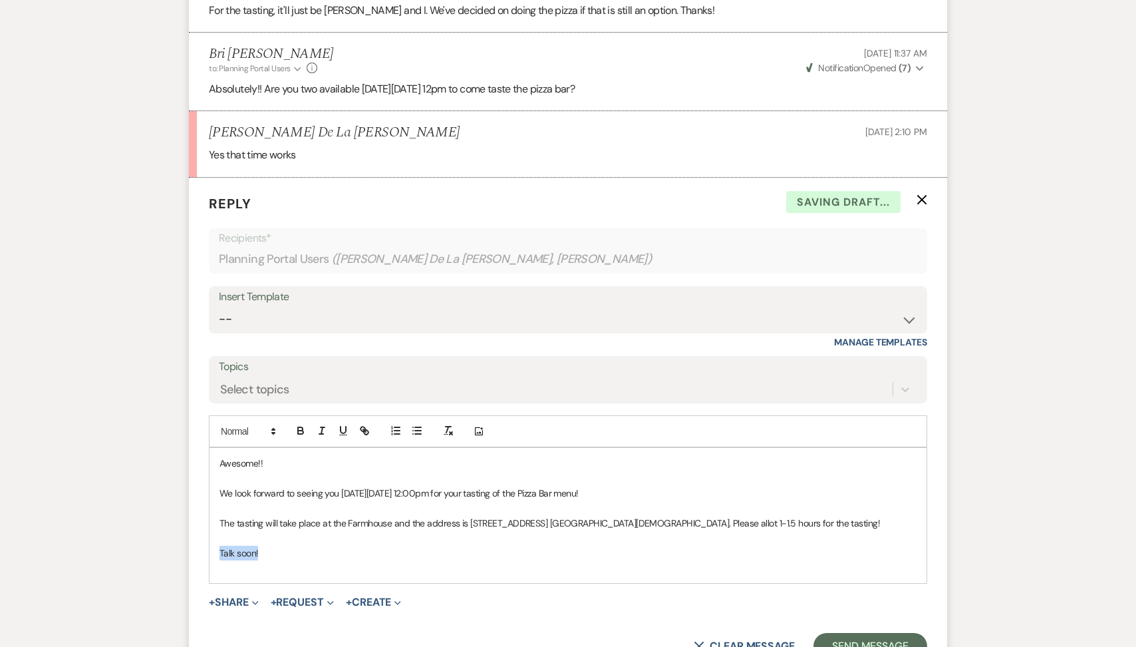
drag, startPoint x: 287, startPoint y: 525, endPoint x: 158, endPoint y: 524, distance: 129.1
click at [158, 524] on div "Messages Tasks Payments Vendors Rental Overview Timeline Docs & Files Contacts …" at bounding box center [568, 157] width 1136 height 1451
click at [849, 633] on button "Send Message" at bounding box center [871, 646] width 114 height 27
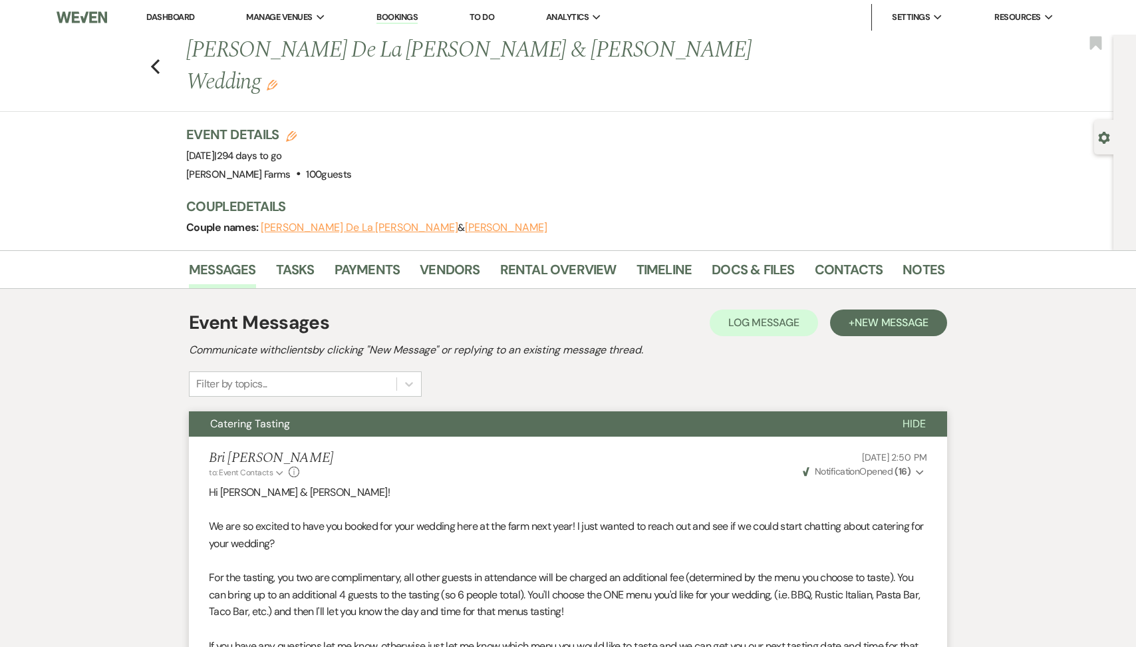
scroll to position [844, 0]
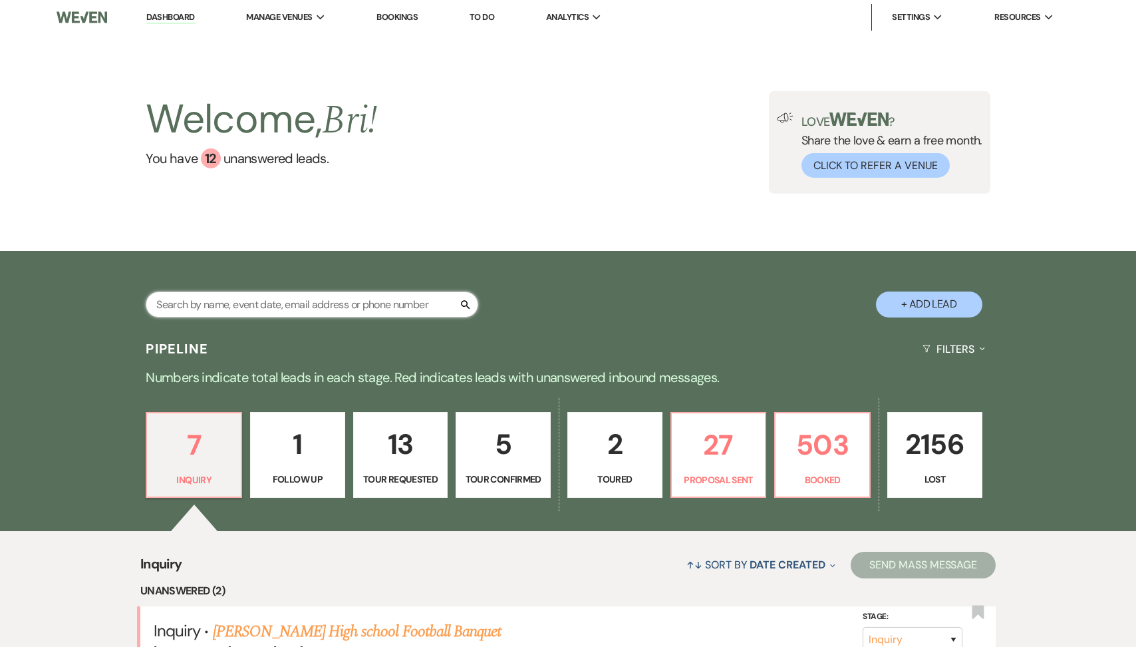
click at [216, 305] on input "text" at bounding box center [312, 304] width 333 height 26
type input "caedran"
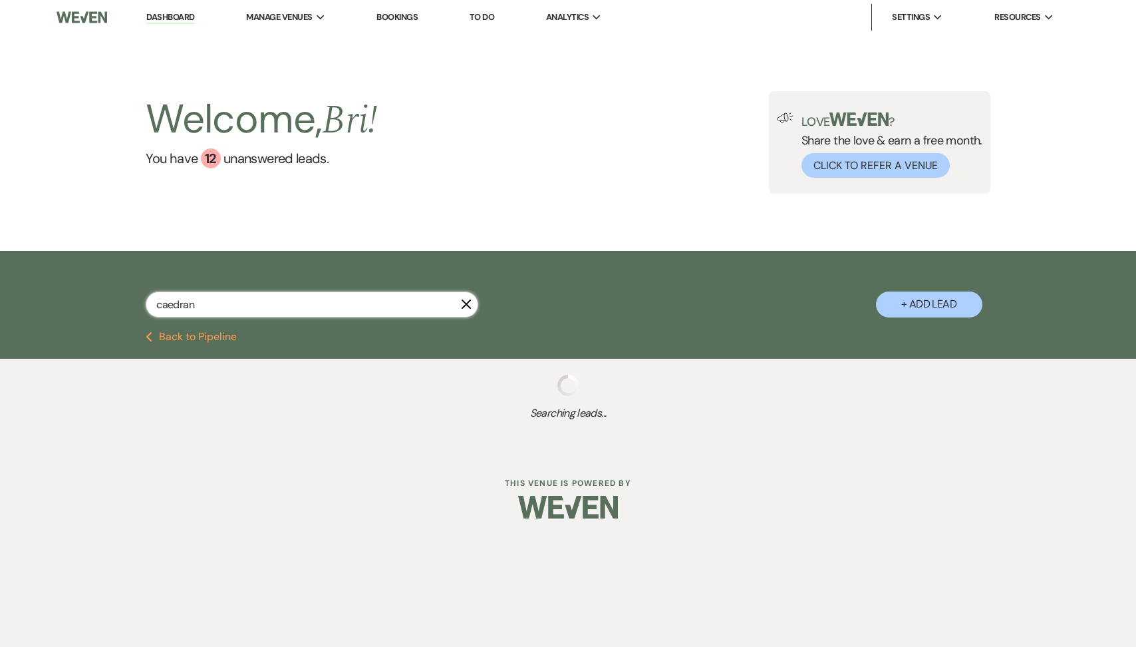
select select "8"
select select "4"
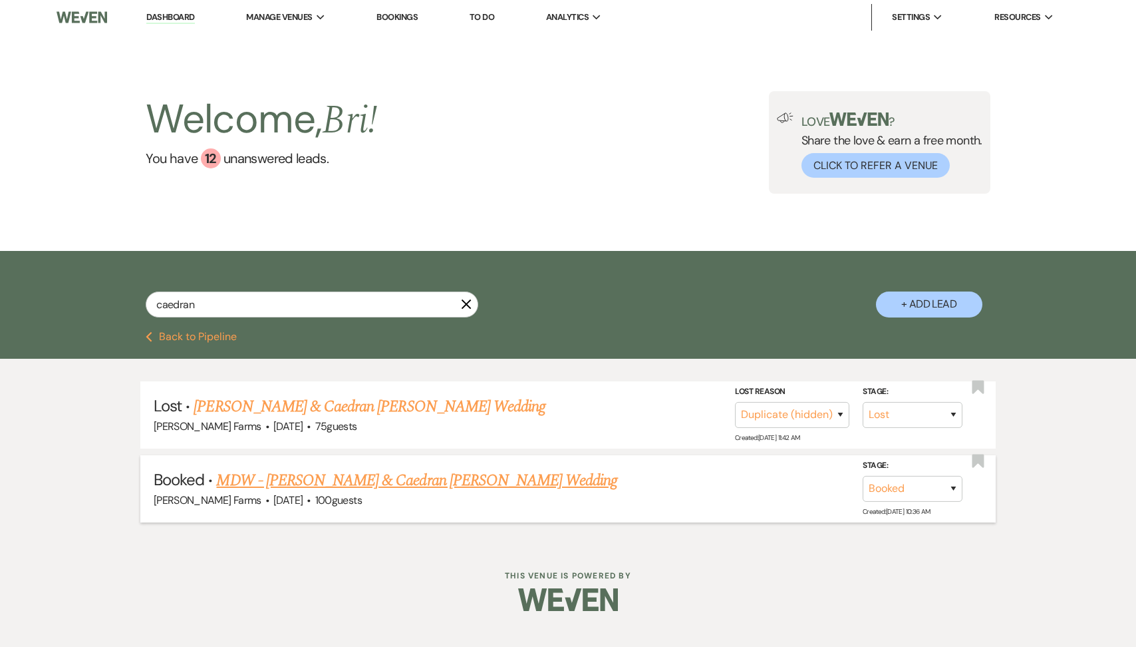
click at [296, 492] on div "Schnepf Farms · Mar 6, 2026 · 100 guests" at bounding box center [568, 500] width 829 height 17
click at [290, 483] on link "MDW - [PERSON_NAME] & Caedran [PERSON_NAME] Wedding" at bounding box center [416, 480] width 401 height 24
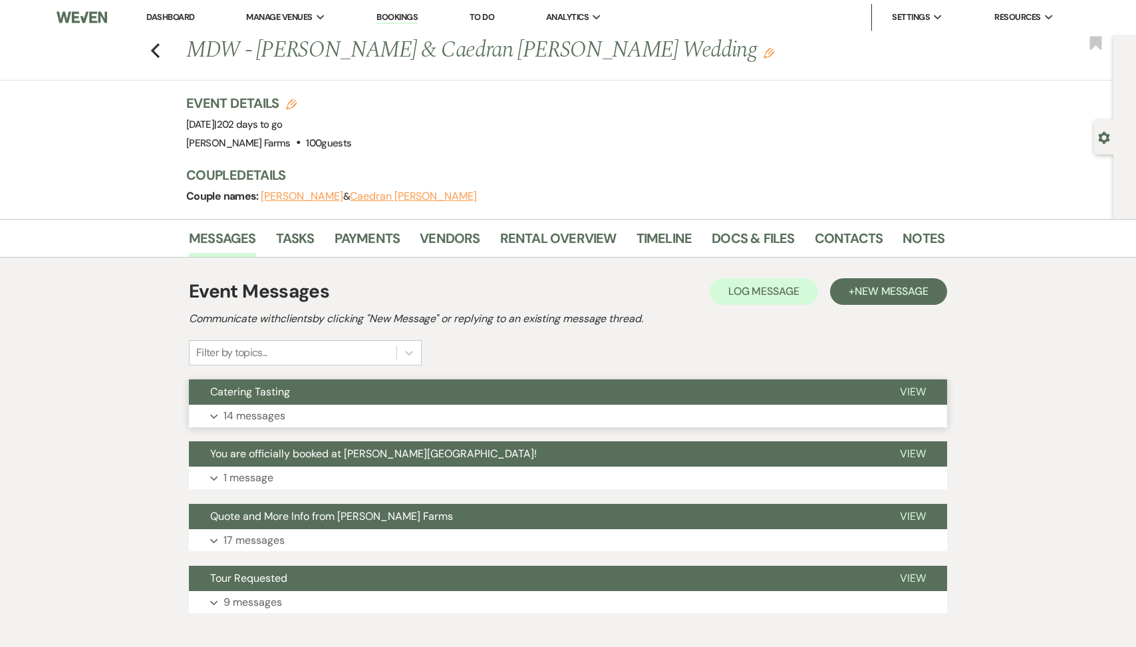
click at [275, 415] on p "14 messages" at bounding box center [255, 415] width 62 height 17
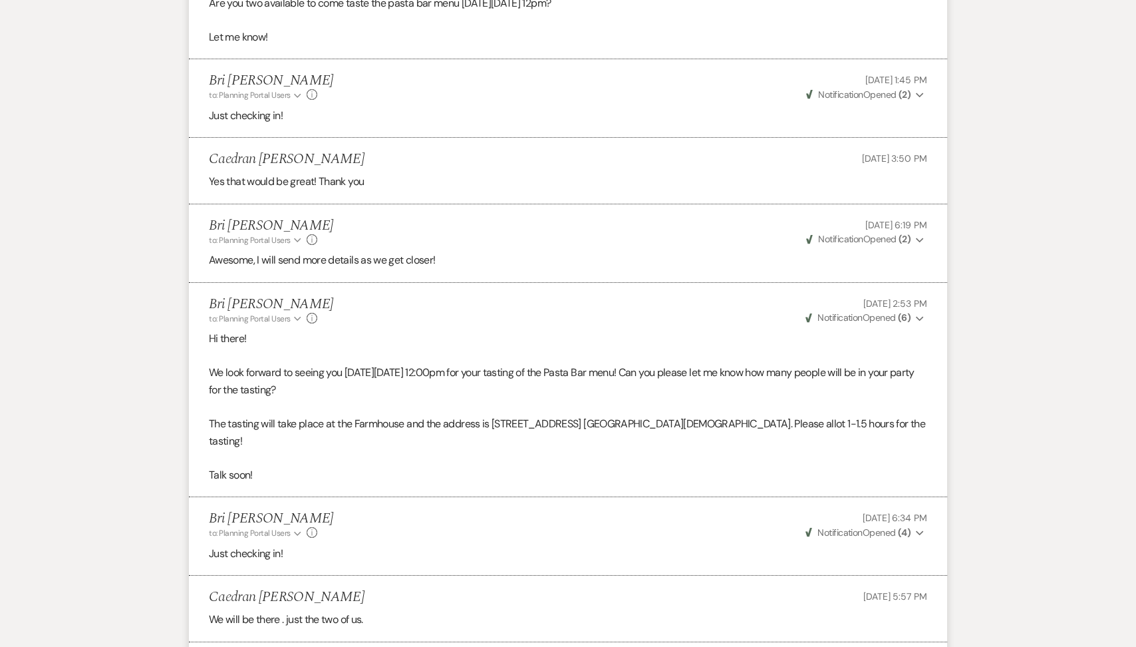
scroll to position [1215, 0]
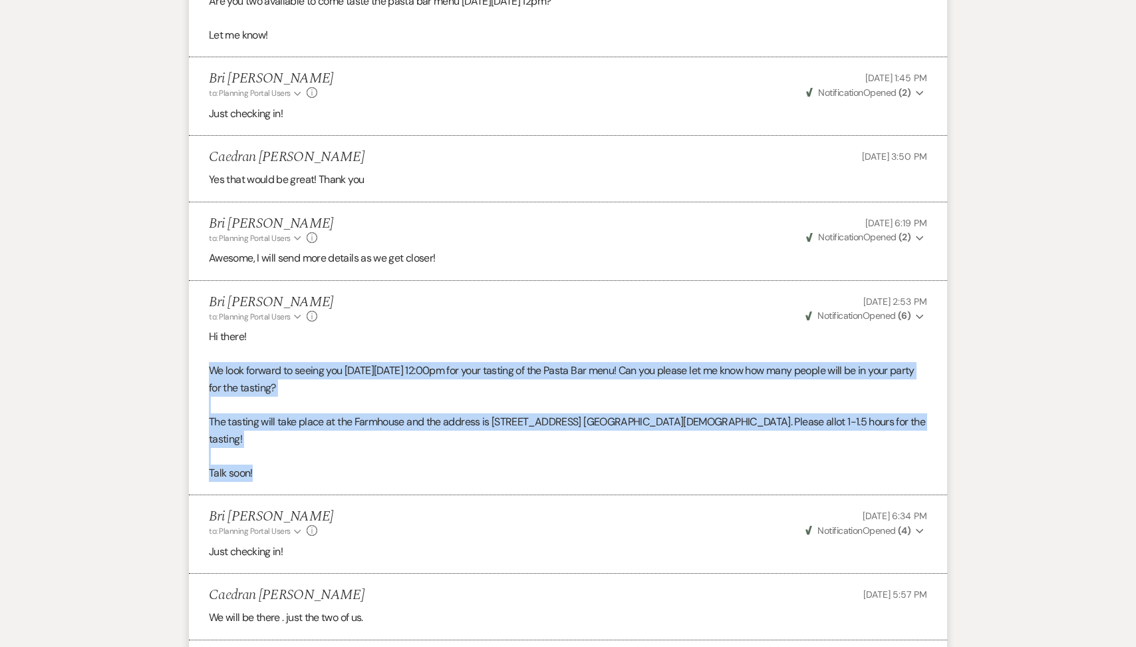
drag, startPoint x: 267, startPoint y: 455, endPoint x: 206, endPoint y: 363, distance: 110.9
click at [206, 363] on li "Bri Schnepf to: Planning Portal Users Expand Info Aug 11, 2025, 2:53 PM Weven C…" at bounding box center [568, 388] width 759 height 215
copy div "We look forward to seeing you this Sunday, August 17, at 12:00pm for your tasti…"
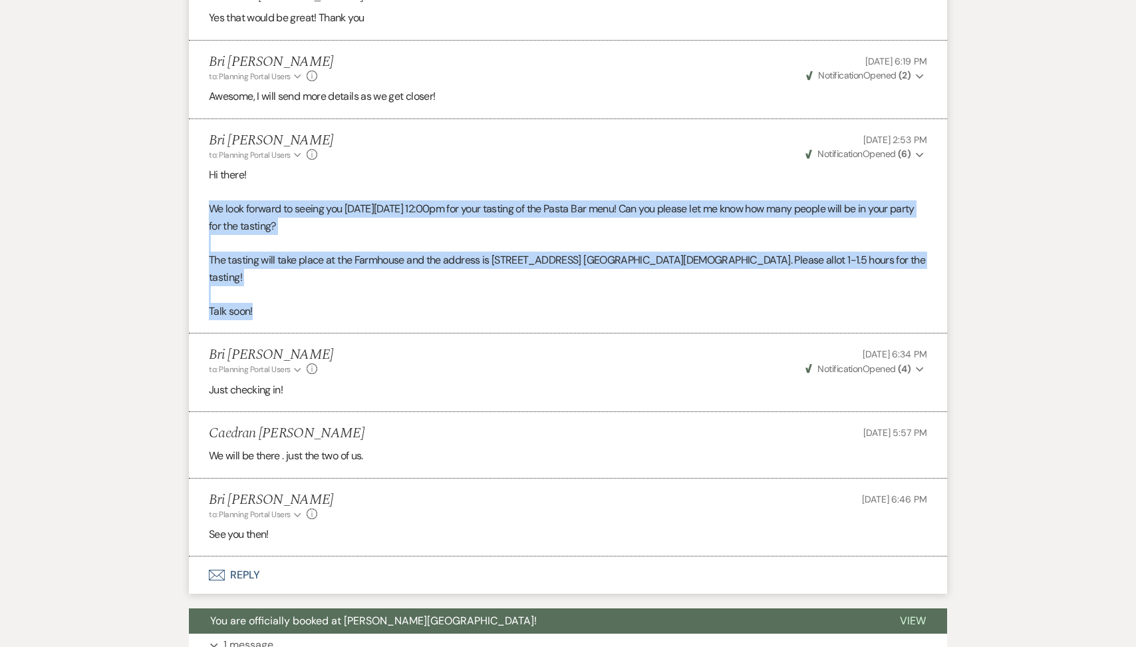
scroll to position [1598, 0]
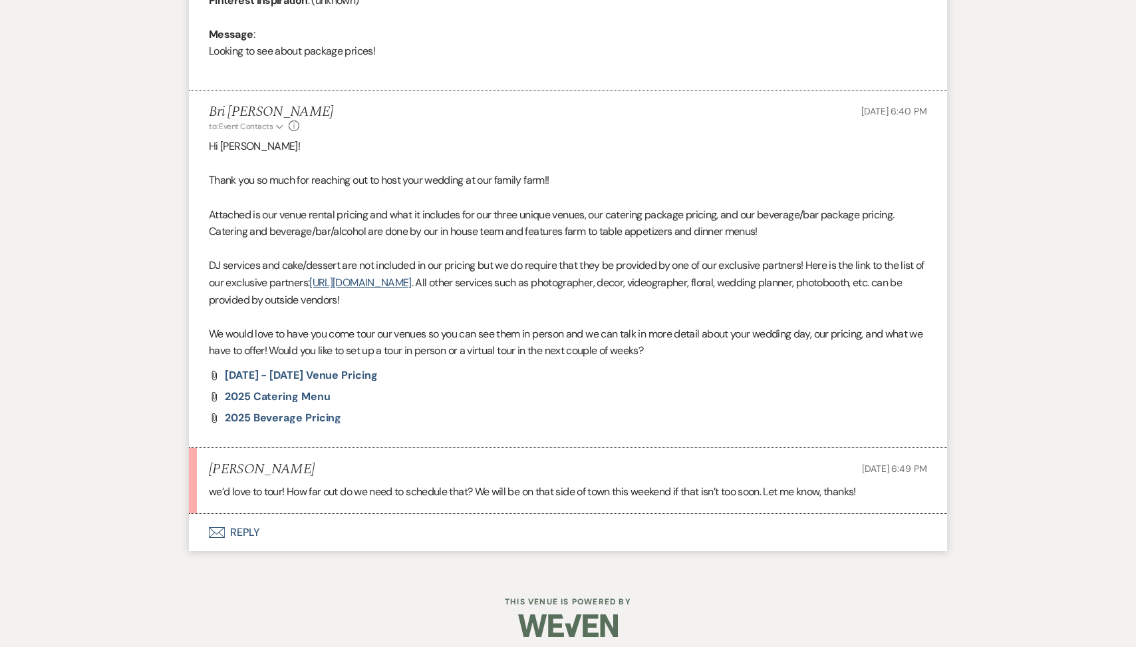
scroll to position [683, 0]
click at [334, 530] on button "Envelope Reply" at bounding box center [568, 532] width 759 height 37
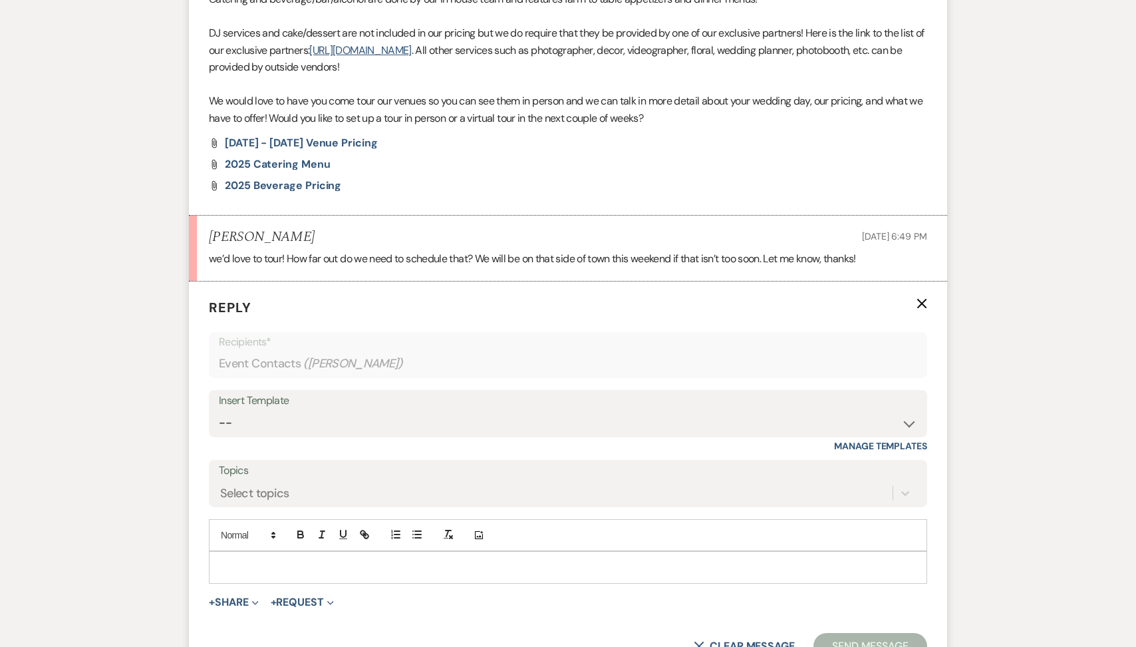
scroll to position [920, 0]
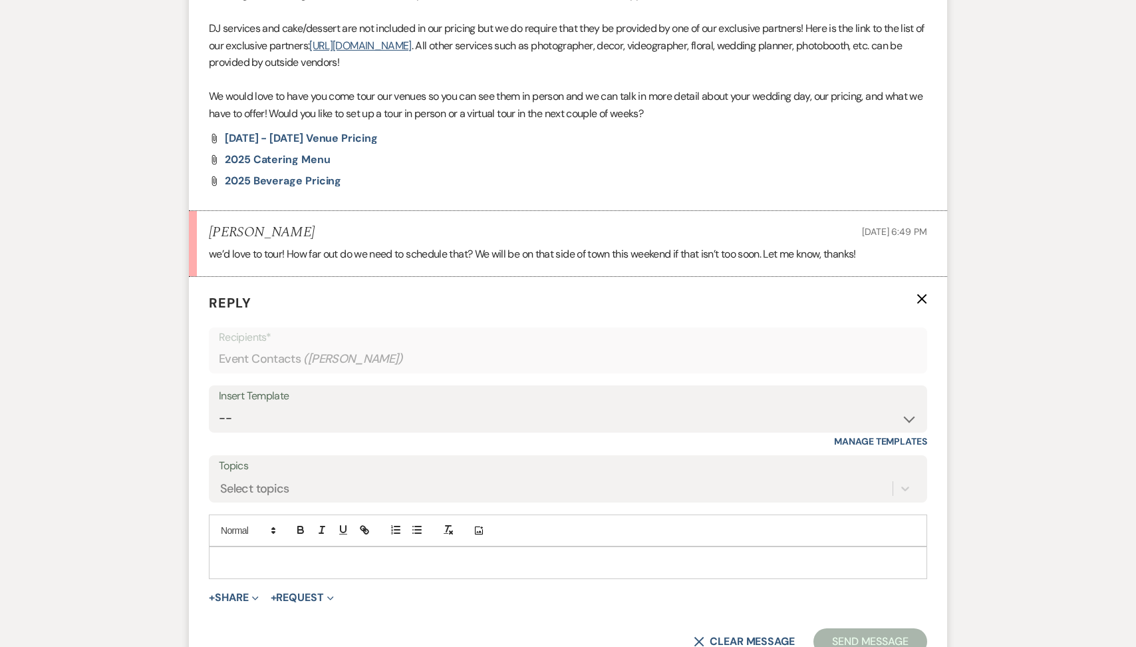
click at [263, 564] on p at bounding box center [568, 562] width 697 height 15
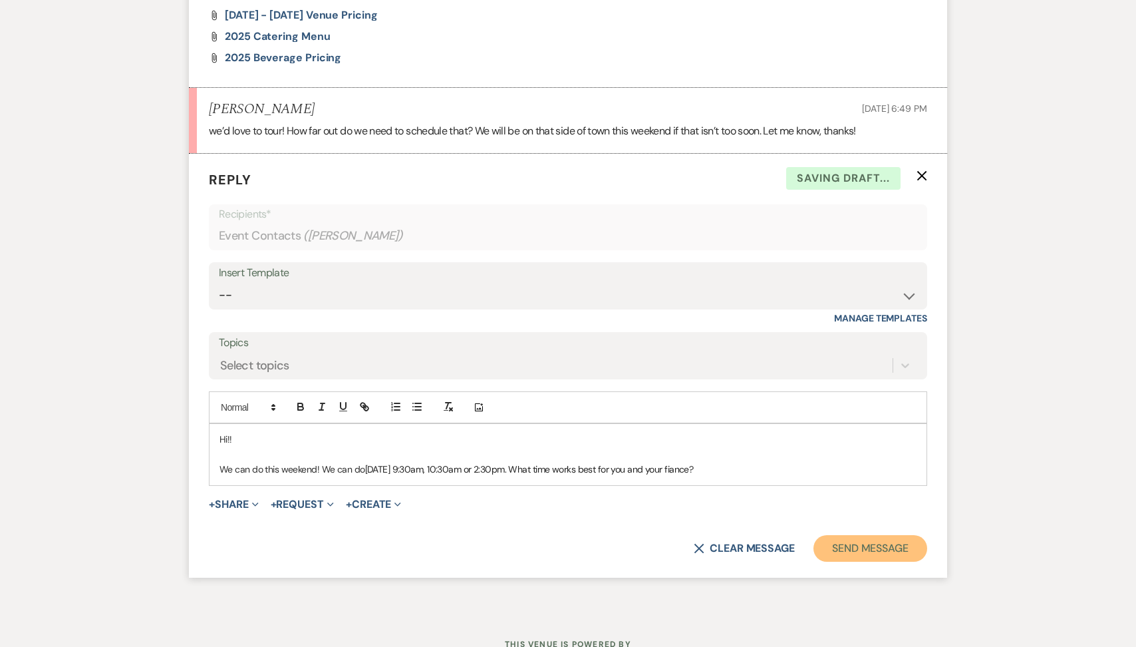
click at [831, 550] on button "Send Message" at bounding box center [871, 548] width 114 height 27
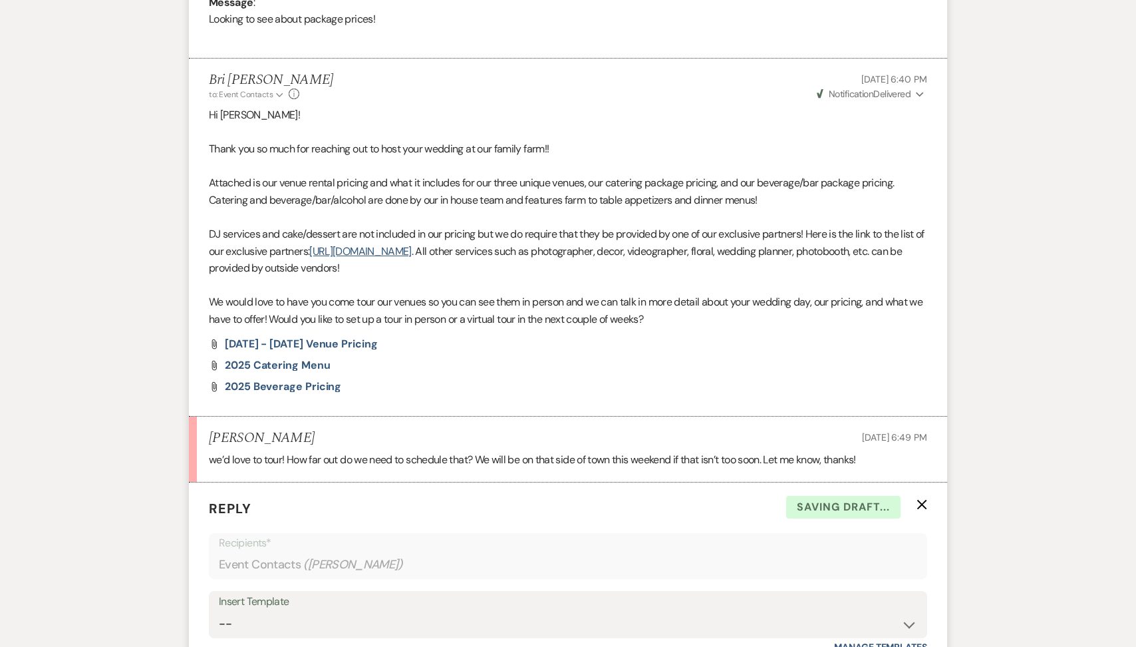
scroll to position [0, 0]
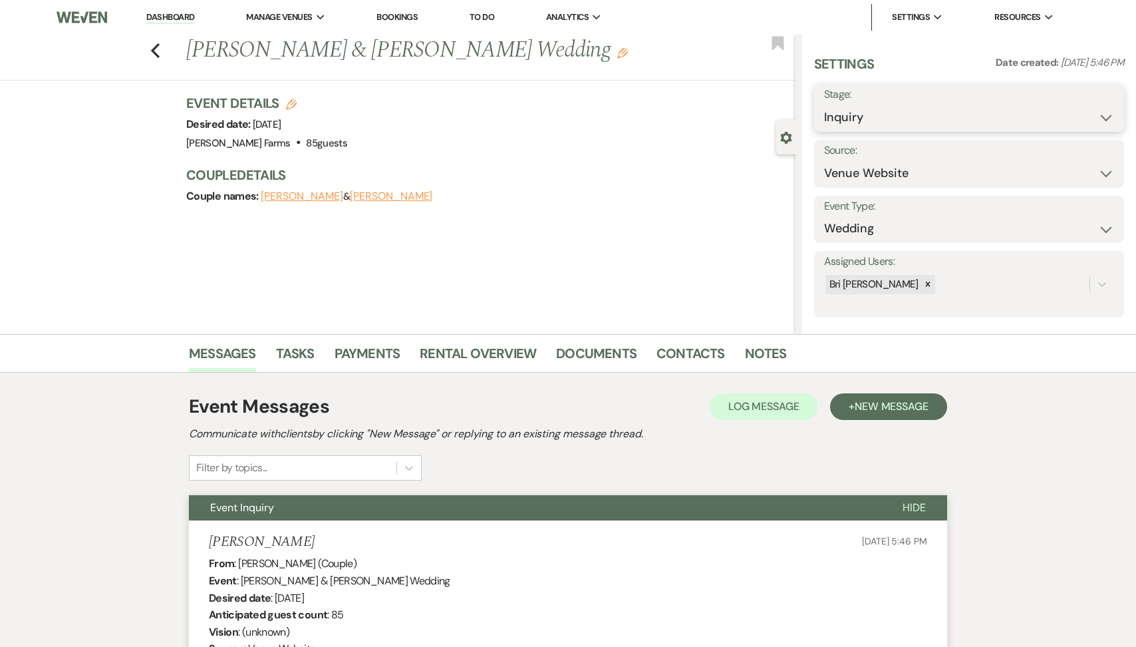
click at [853, 112] on select "Inquiry Follow Up Tour Requested Tour Confirmed Toured Proposal Sent Booked Lost" at bounding box center [969, 117] width 290 height 26
click at [860, 125] on select "Inquiry Follow Up Tour Requested Tour Confirmed Toured Proposal Sent Booked Lost" at bounding box center [969, 117] width 290 height 26
select select "2"
click at [1104, 108] on button "Save" at bounding box center [1092, 107] width 66 height 27
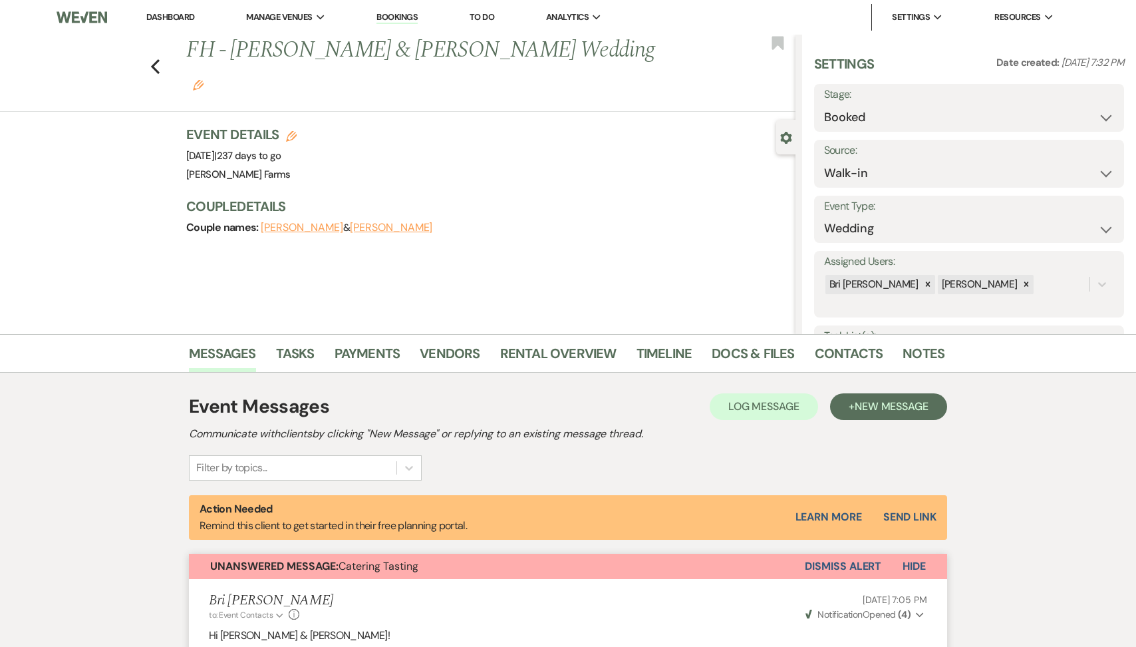
click at [170, 26] on li "Dashboard" at bounding box center [170, 17] width 61 height 27
click at [168, 20] on link "Dashboard" at bounding box center [170, 16] width 48 height 11
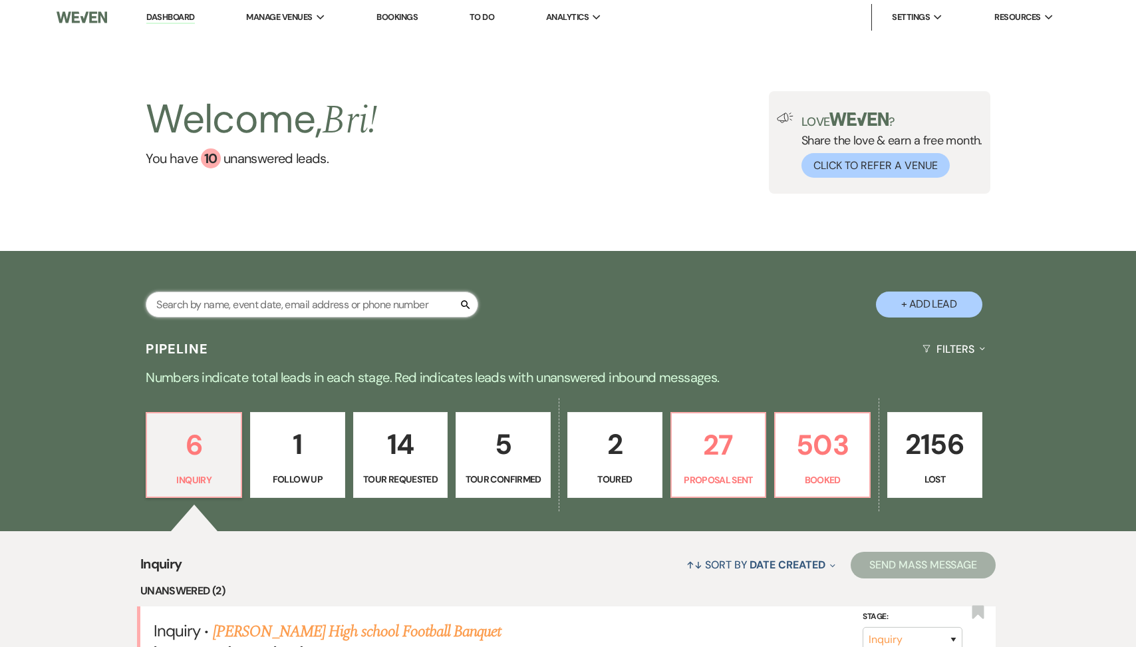
click at [243, 307] on input "text" at bounding box center [312, 304] width 333 height 26
type input "german"
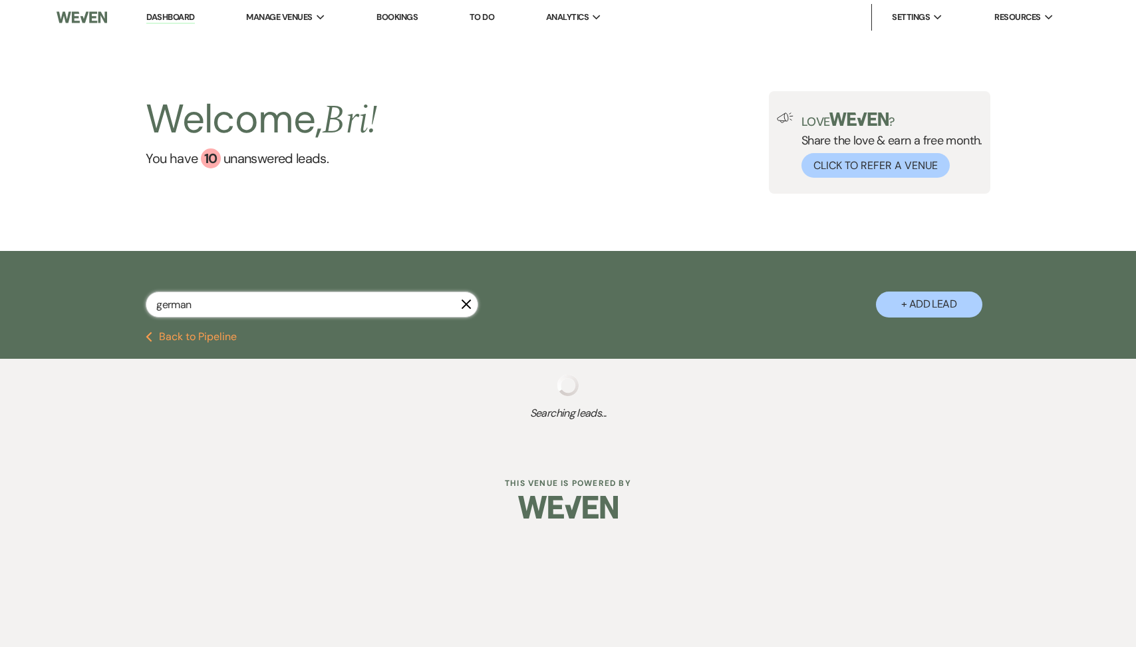
select select "8"
select select "5"
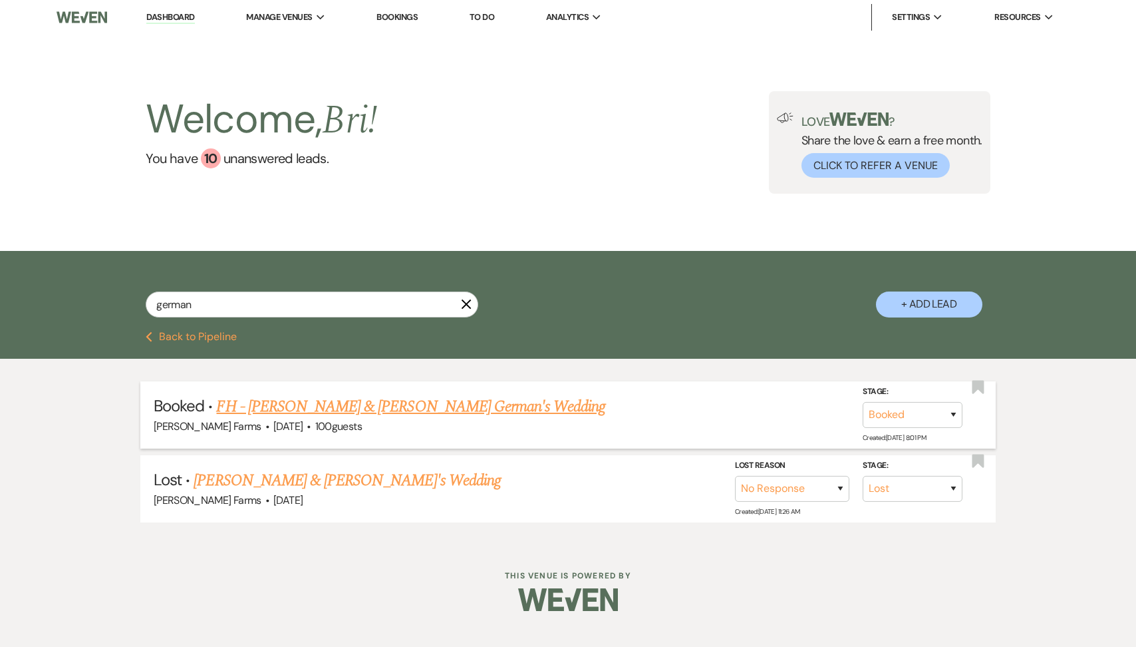
click at [346, 411] on link "FH - Max Trask & Kasey German's Wedding" at bounding box center [410, 407] width 389 height 24
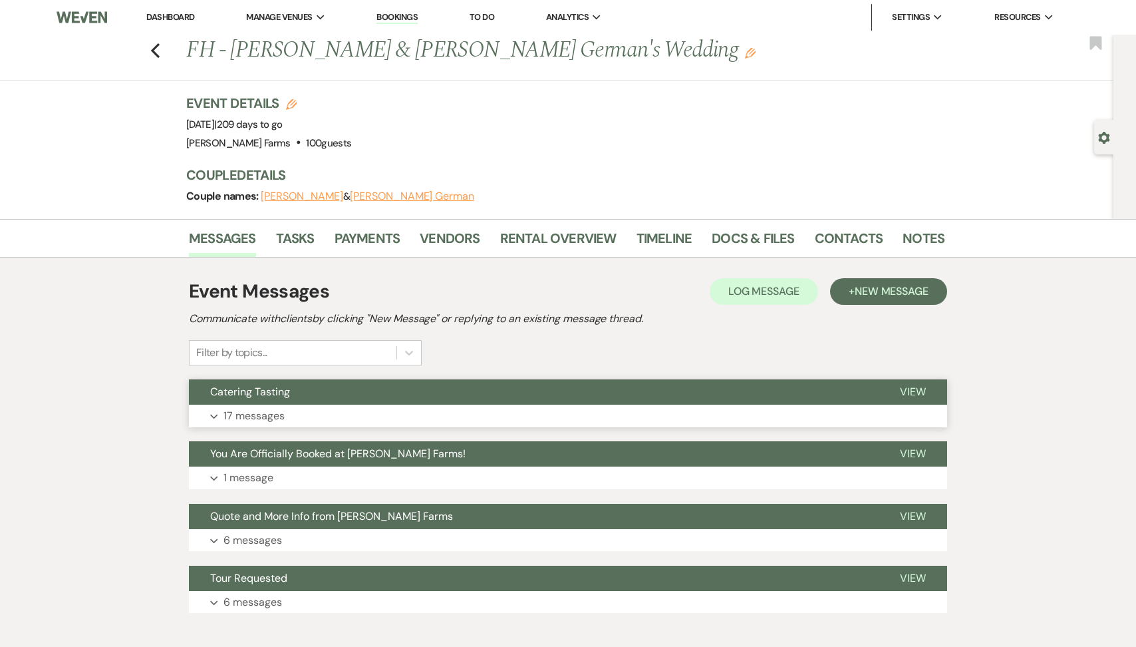
click at [272, 397] on span "Catering Tasting" at bounding box center [250, 392] width 80 height 14
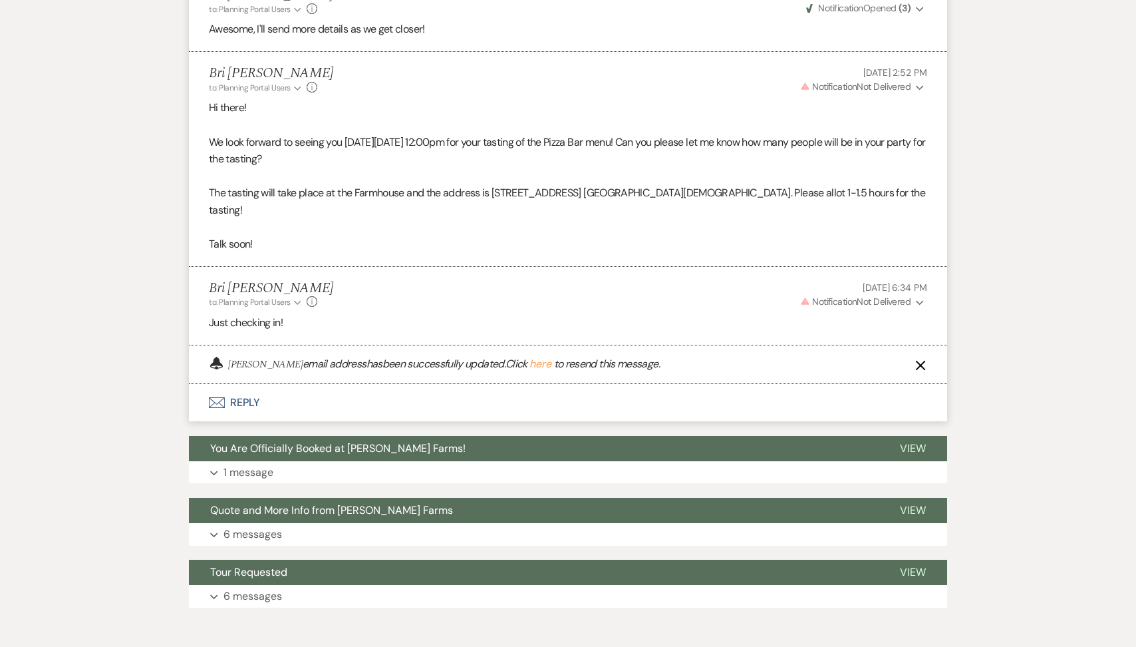
scroll to position [2314, 0]
click at [924, 94] on button "Warning Notification Not Delivered Expand" at bounding box center [862, 88] width 129 height 14
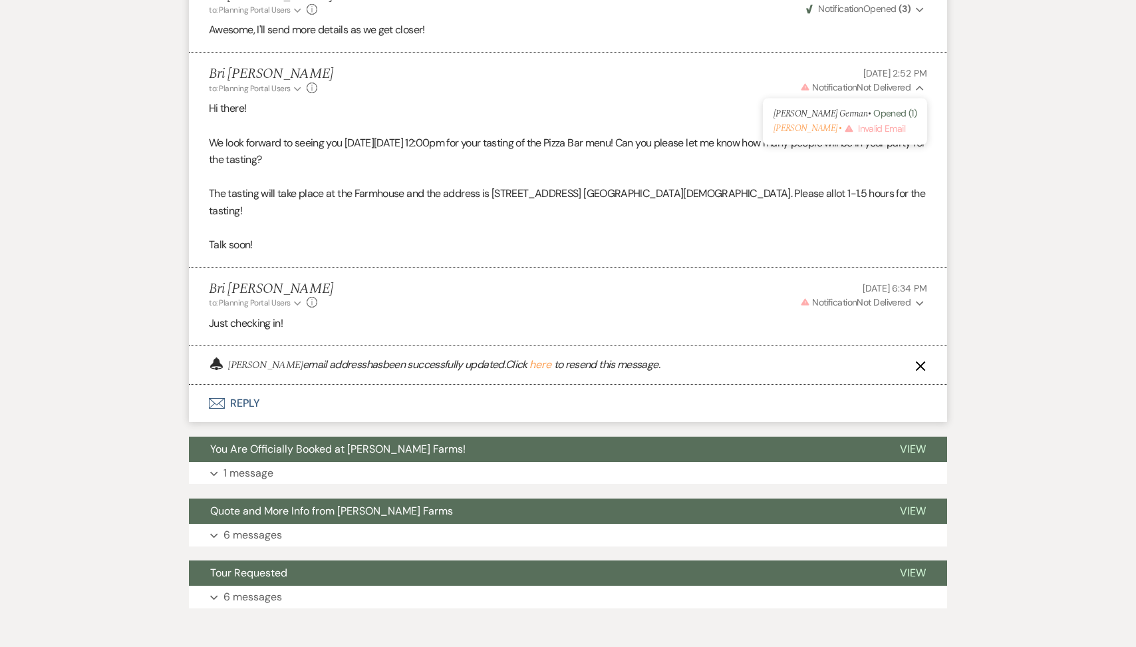
click at [890, 186] on p at bounding box center [568, 176] width 719 height 17
click at [914, 383] on div "Bell Max Trask's email address has been successfully updated. Click here to res…" at bounding box center [568, 365] width 759 height 39
click at [918, 371] on icon "X" at bounding box center [921, 366] width 11 height 11
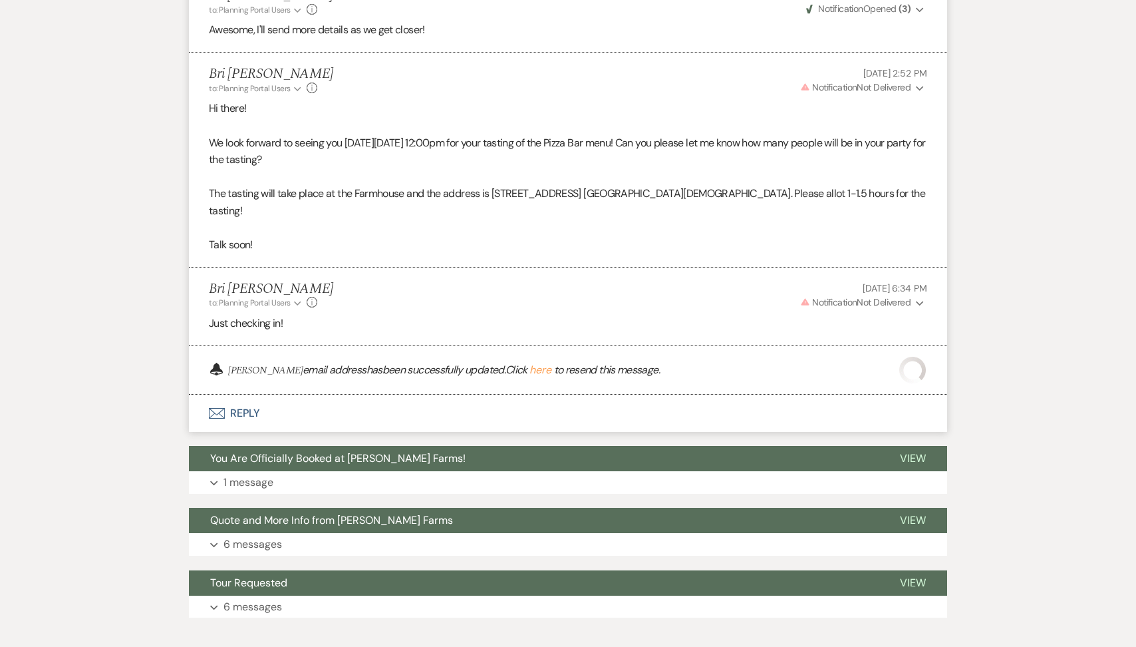
scroll to position [2288, 0]
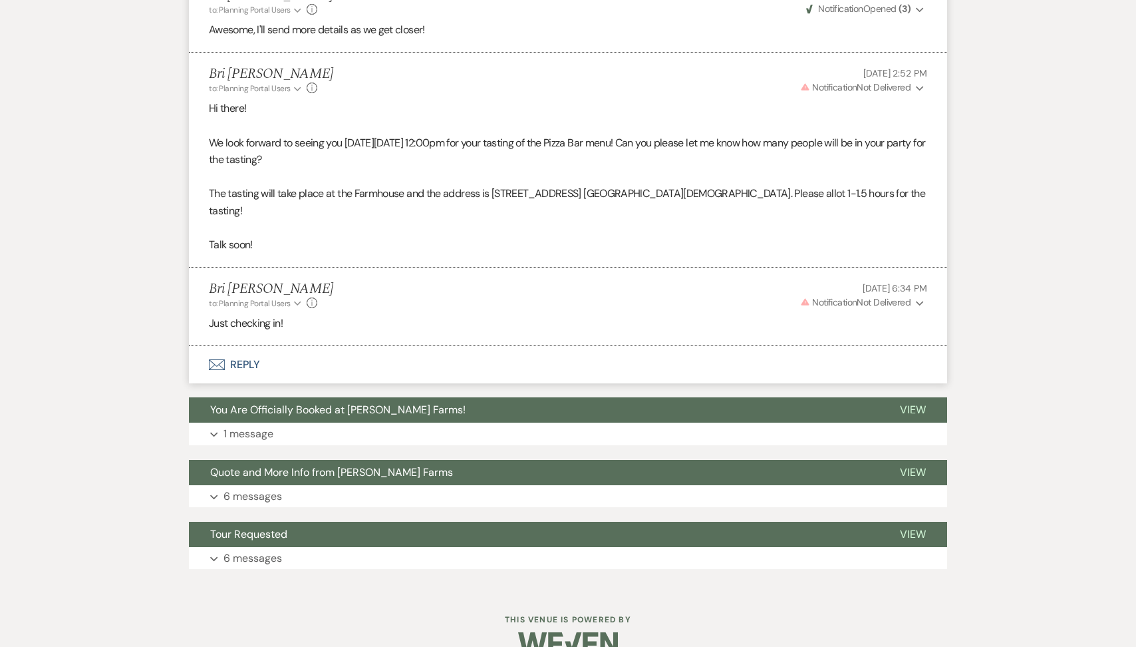
click at [922, 308] on icon "Expand" at bounding box center [920, 303] width 8 height 9
click at [346, 383] on button "Envelope Reply" at bounding box center [568, 364] width 759 height 37
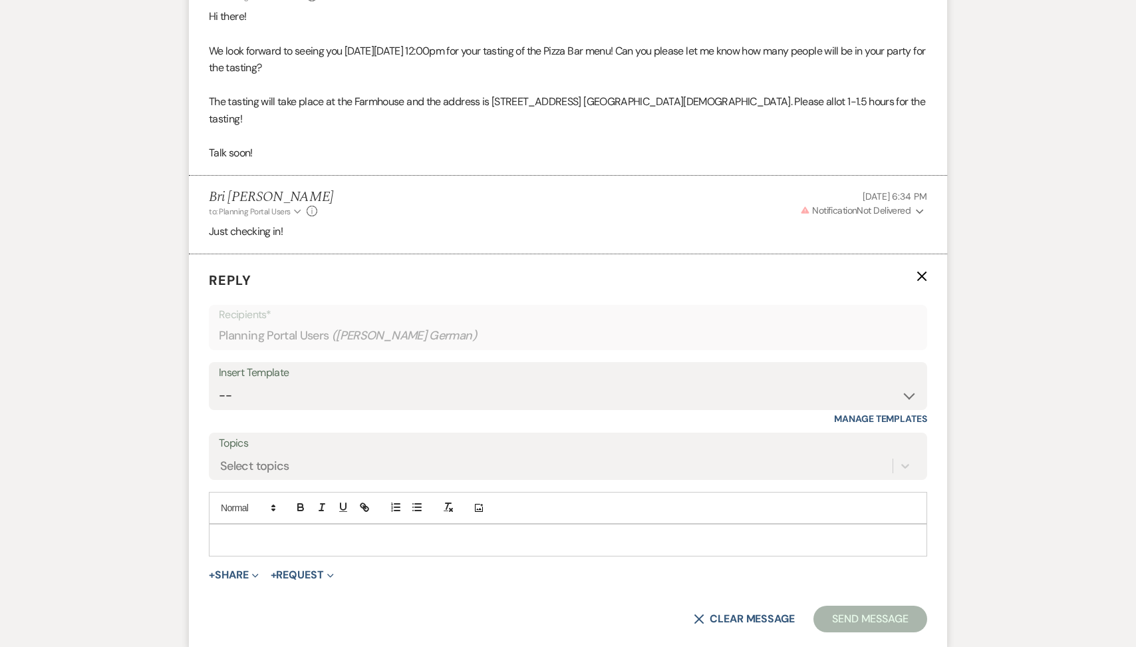
scroll to position [2431, 0]
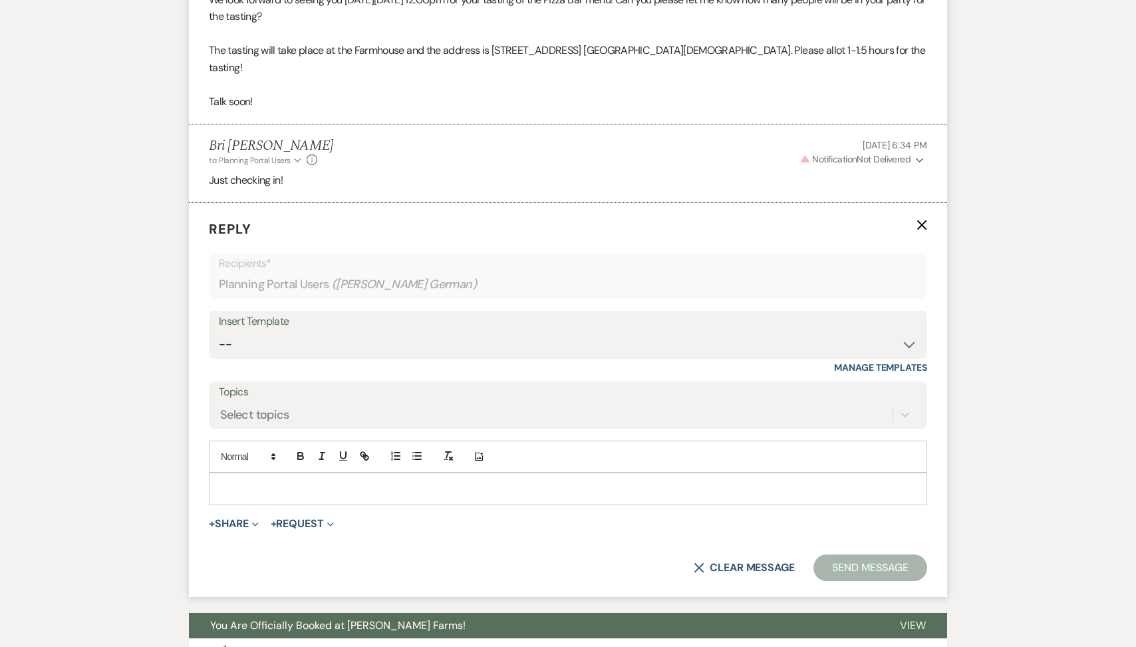
click at [264, 496] on p at bounding box center [568, 488] width 697 height 15
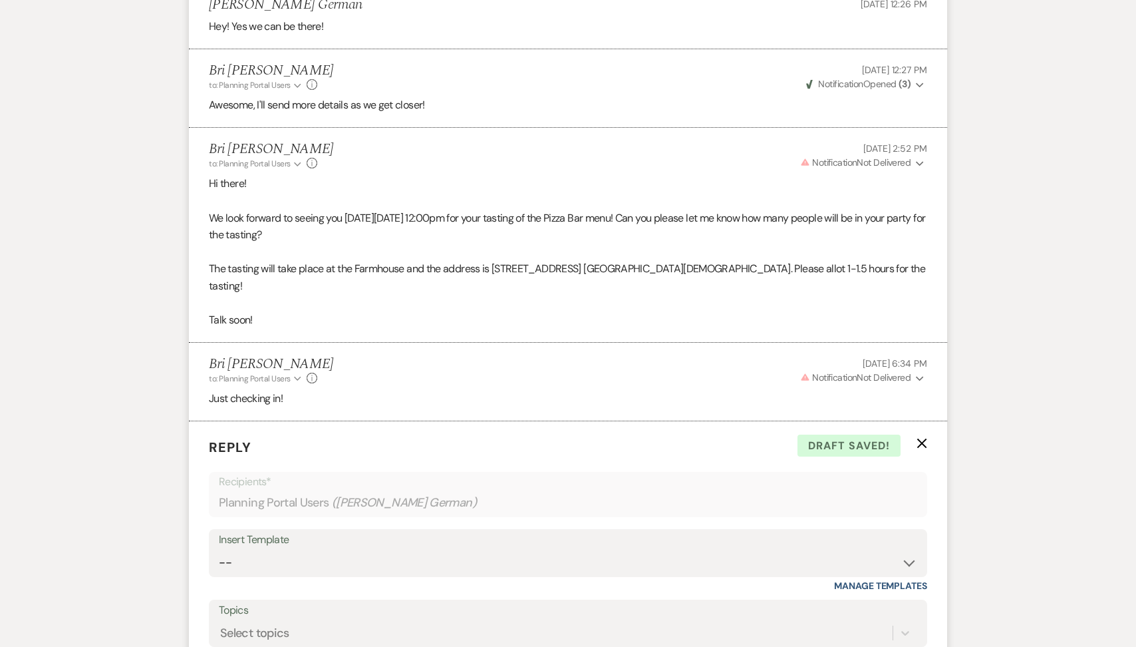
scroll to position [2526, 0]
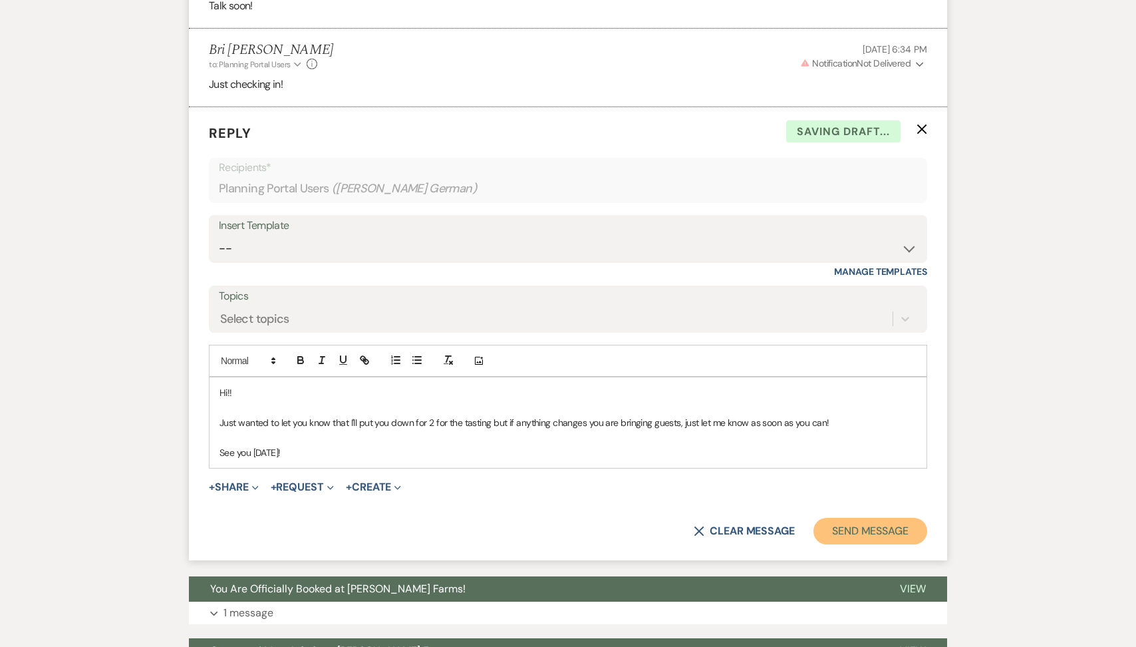
click at [836, 543] on button "Send Message" at bounding box center [871, 531] width 114 height 27
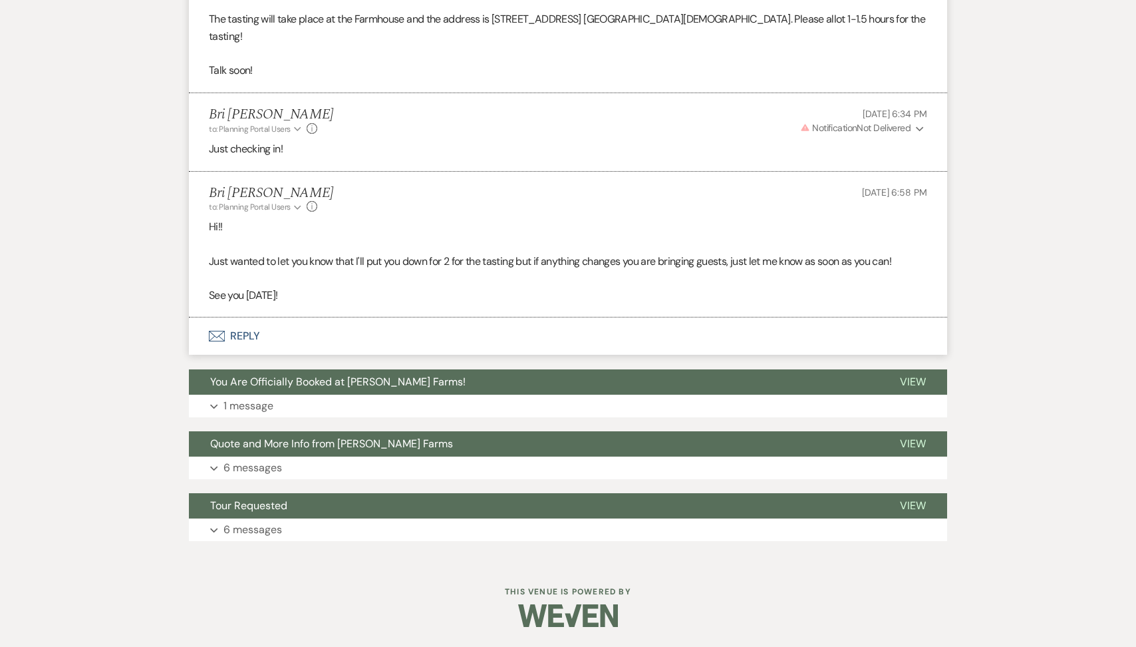
scroll to position [2479, 0]
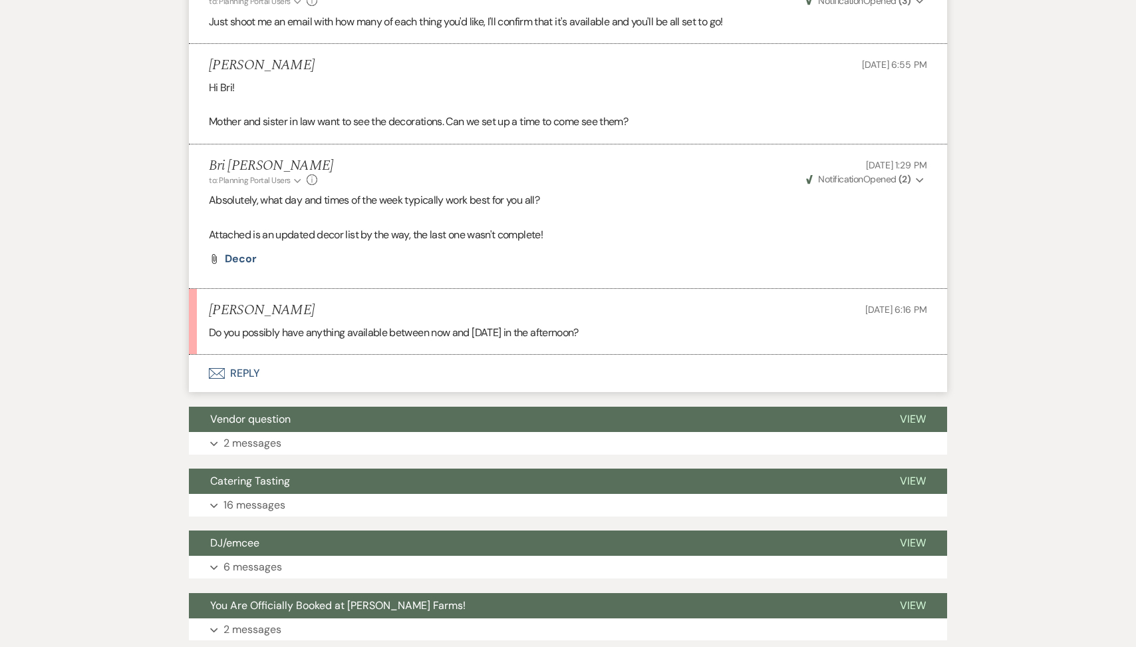
scroll to position [1232, 0]
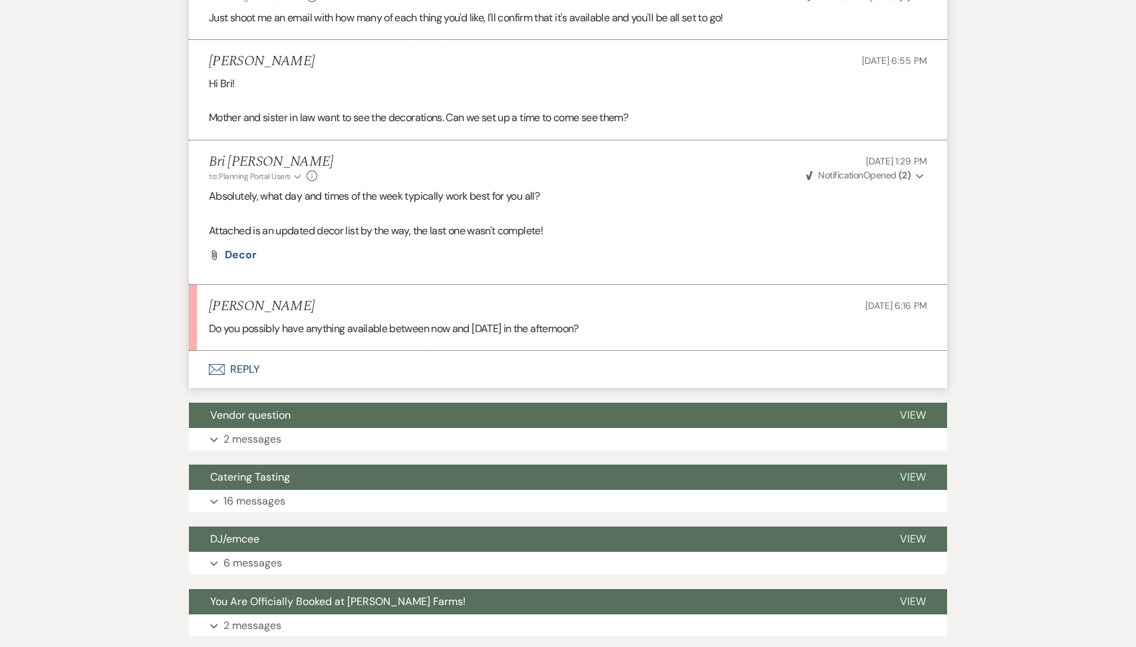
click at [338, 377] on button "Envelope Reply" at bounding box center [568, 369] width 759 height 37
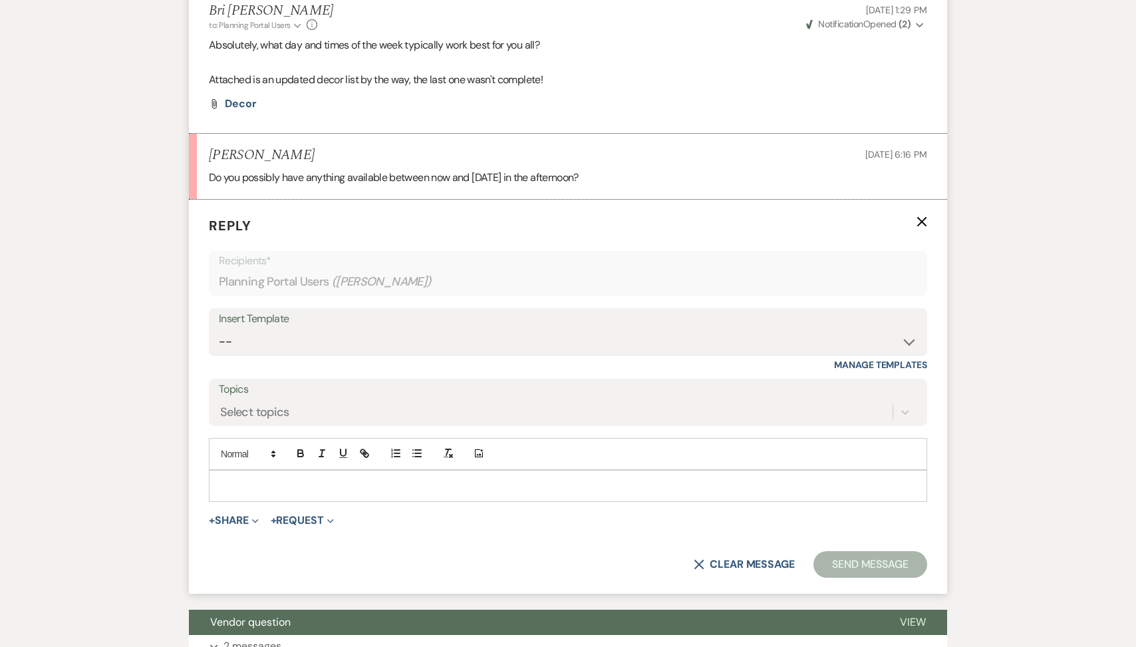
scroll to position [1429, 0]
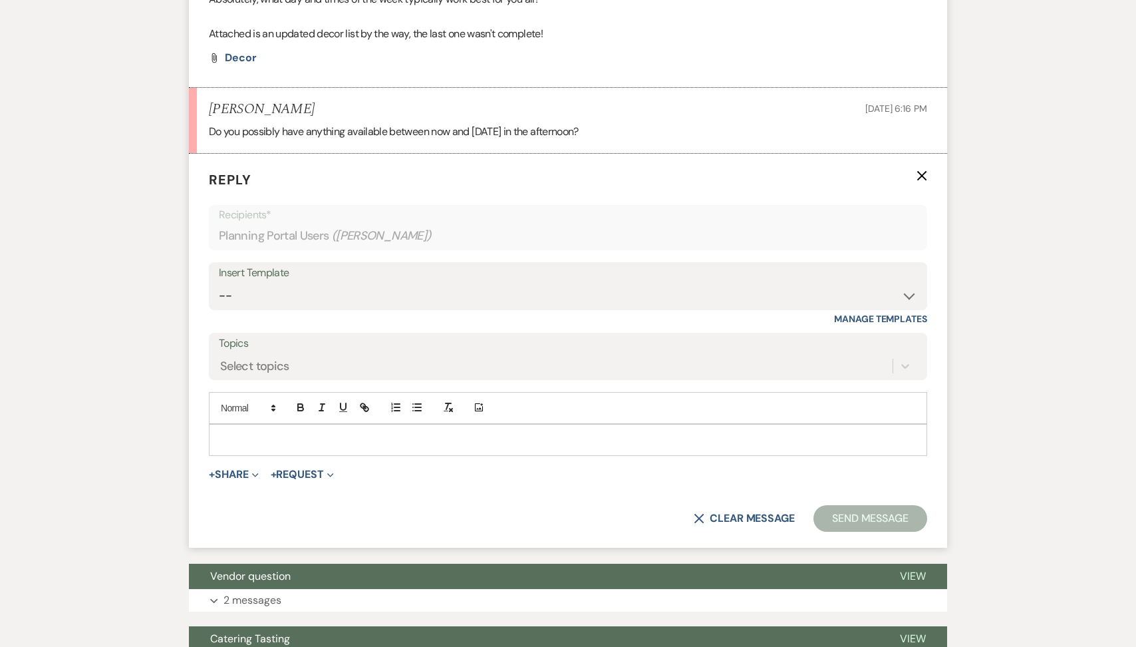
click at [300, 443] on div at bounding box center [568, 440] width 717 height 31
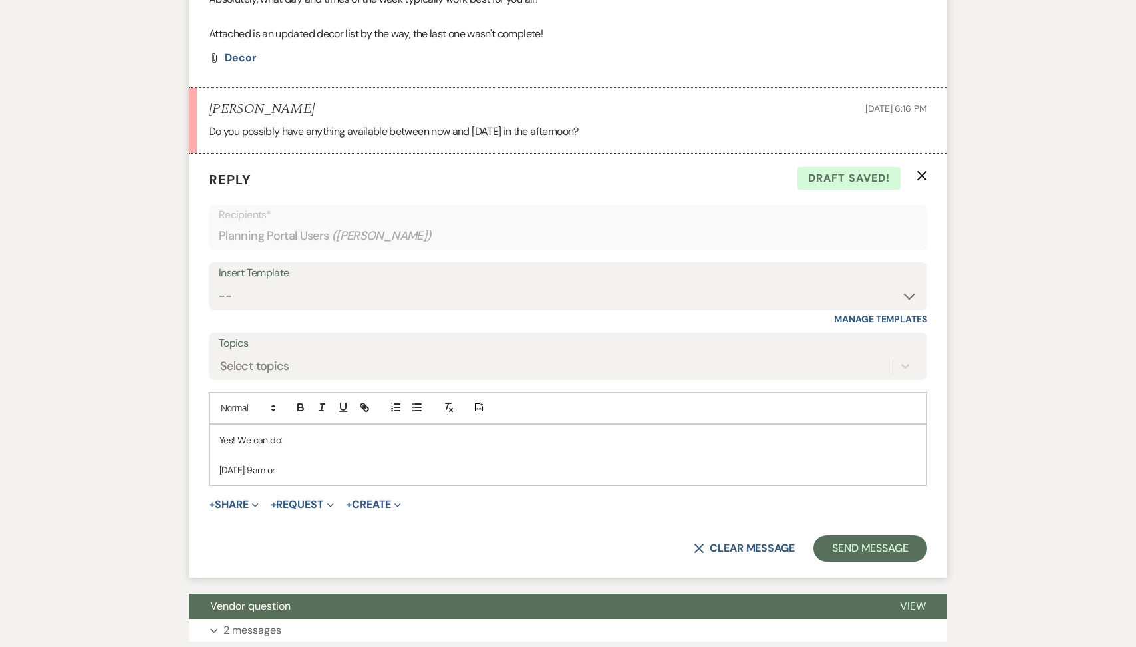
click at [338, 485] on div "Yes! We can do: [DATE] 9am or" at bounding box center [568, 455] width 717 height 61
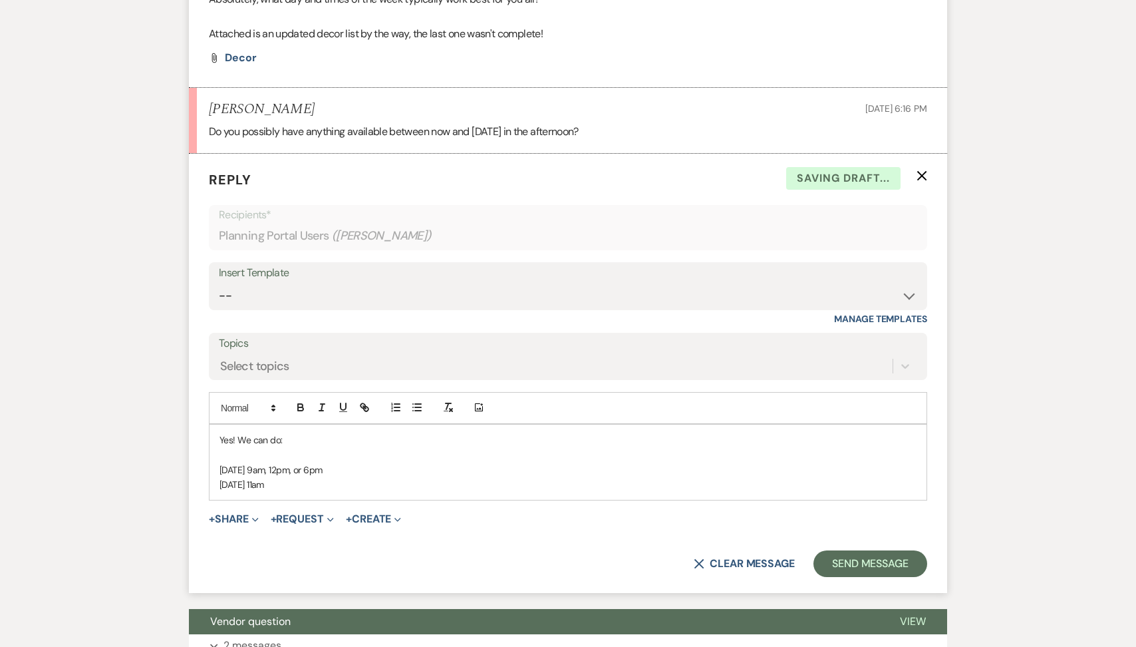
click at [305, 492] on p "[DATE] 11am" at bounding box center [568, 484] width 697 height 15
click at [312, 492] on p "[DATE] 10:30am, 11am" at bounding box center [568, 484] width 697 height 15
click at [356, 492] on p "[DATE] 9:30am, 11am" at bounding box center [568, 484] width 697 height 15
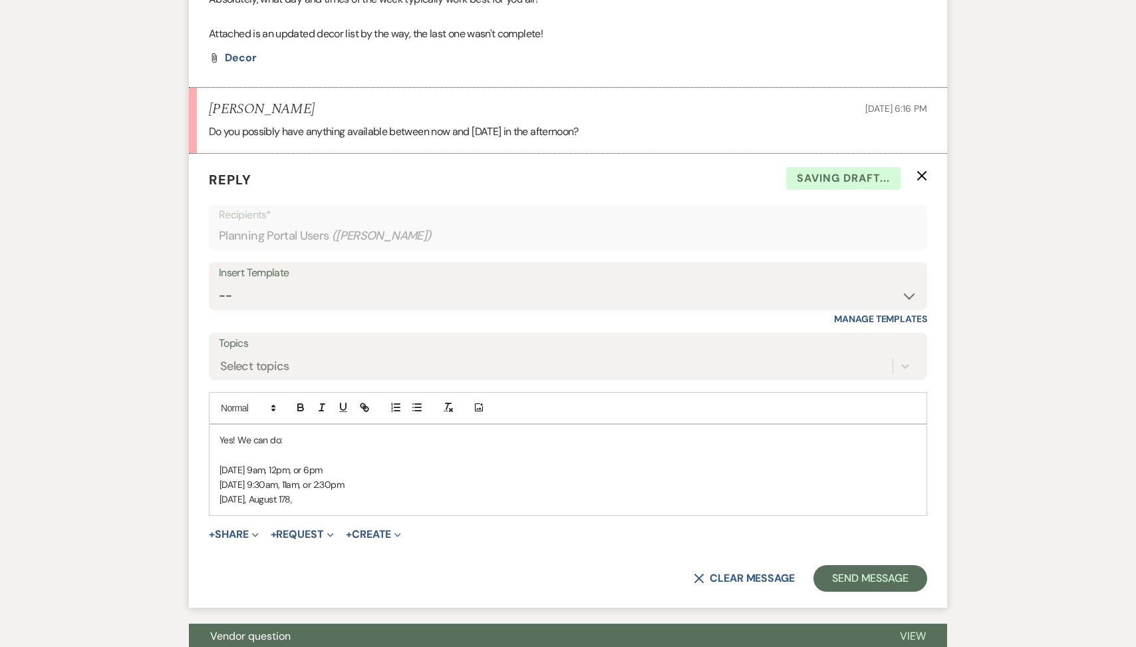
click at [295, 506] on p "[DATE], August 178," at bounding box center [568, 499] width 697 height 15
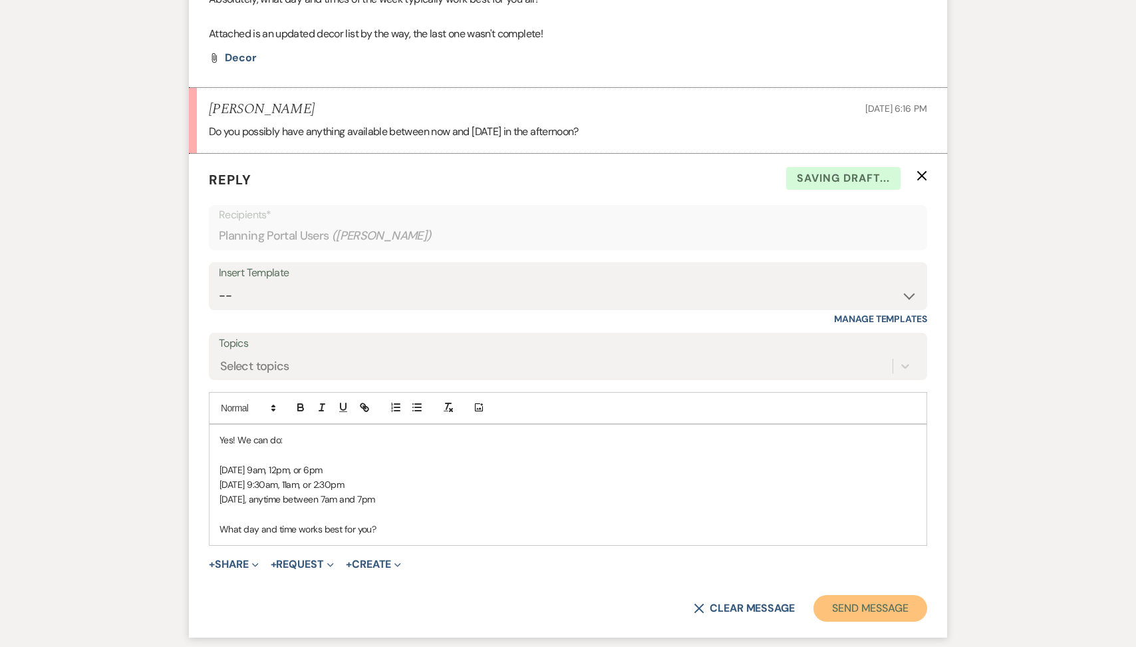
click at [849, 620] on button "Send Message" at bounding box center [871, 608] width 114 height 27
